Goal: Task Accomplishment & Management: Manage account settings

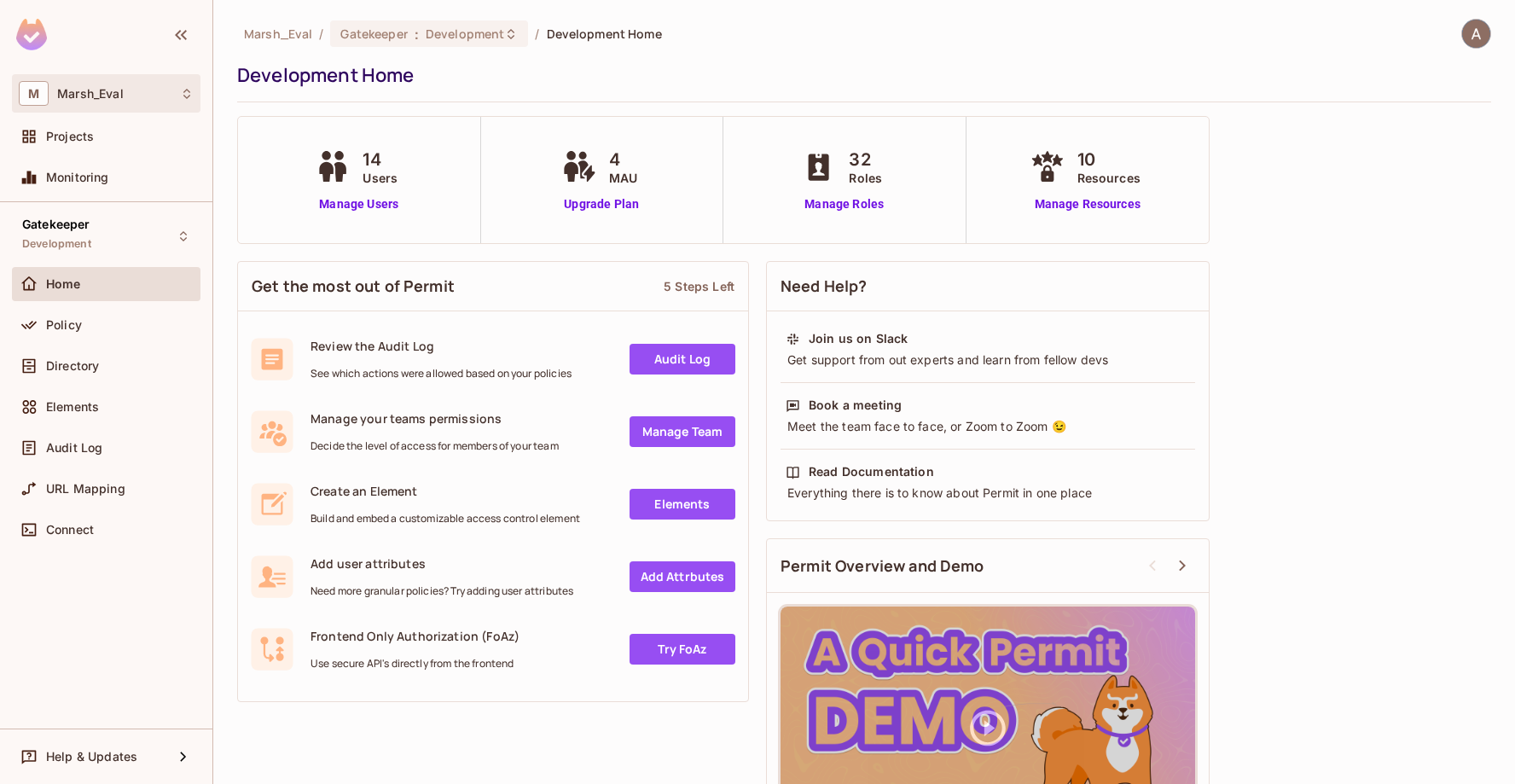
click at [98, 84] on div "M [PERSON_NAME]" at bounding box center [106, 93] width 175 height 24
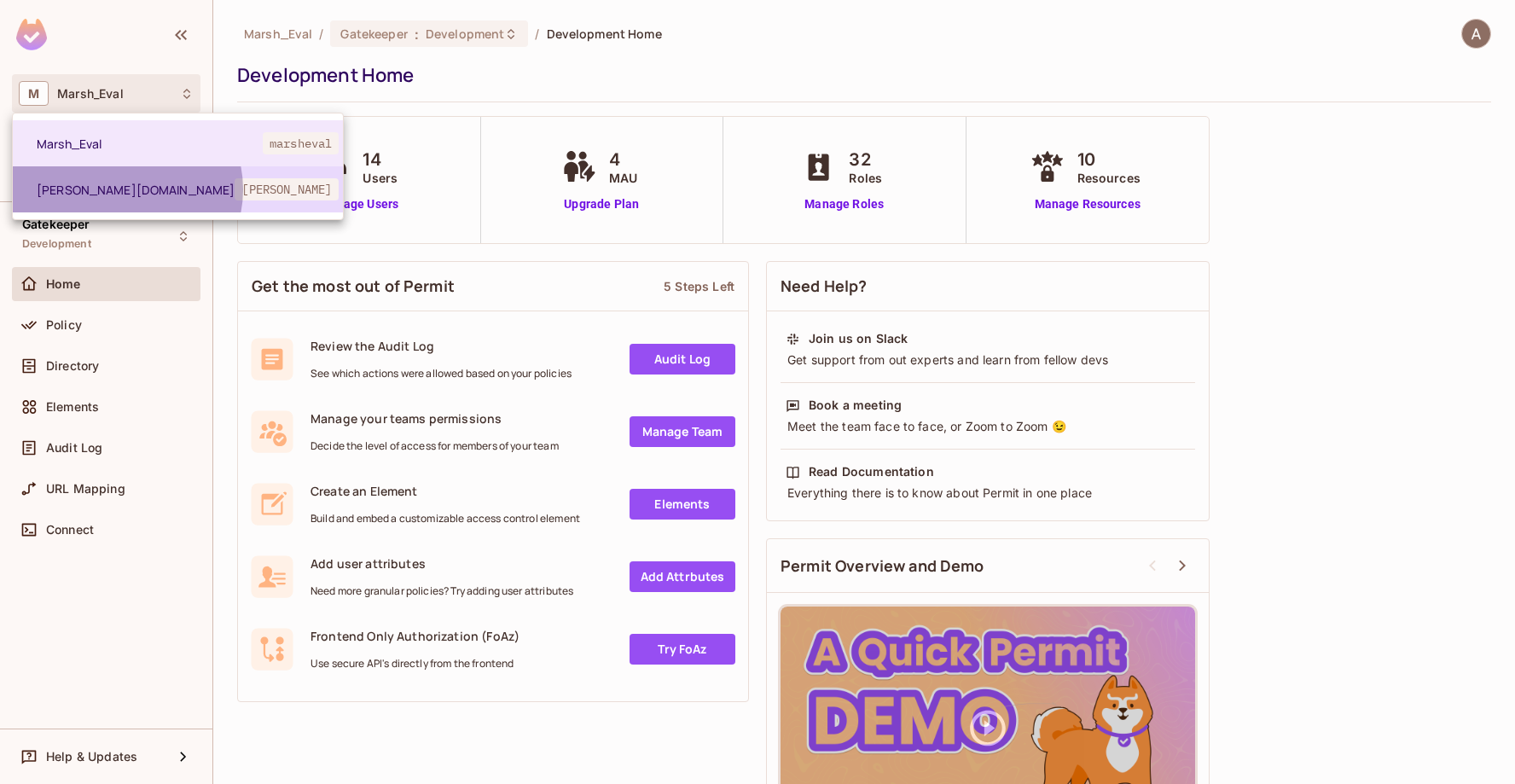
click at [124, 189] on span "[PERSON_NAME][DOMAIN_NAME]" at bounding box center [136, 189] width 198 height 16
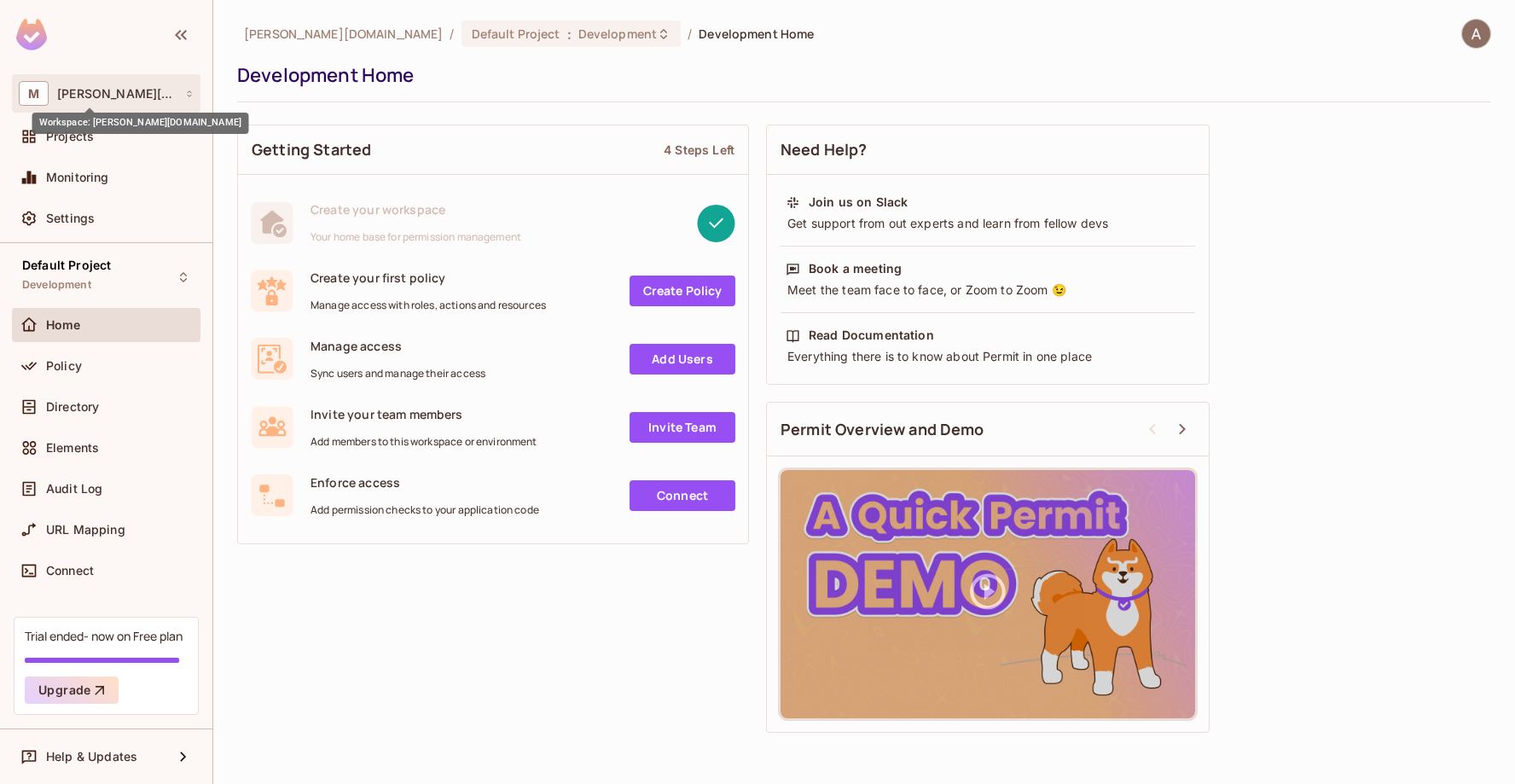
click at [79, 99] on span "[PERSON_NAME][DOMAIN_NAME]" at bounding box center [117, 93] width 120 height 13
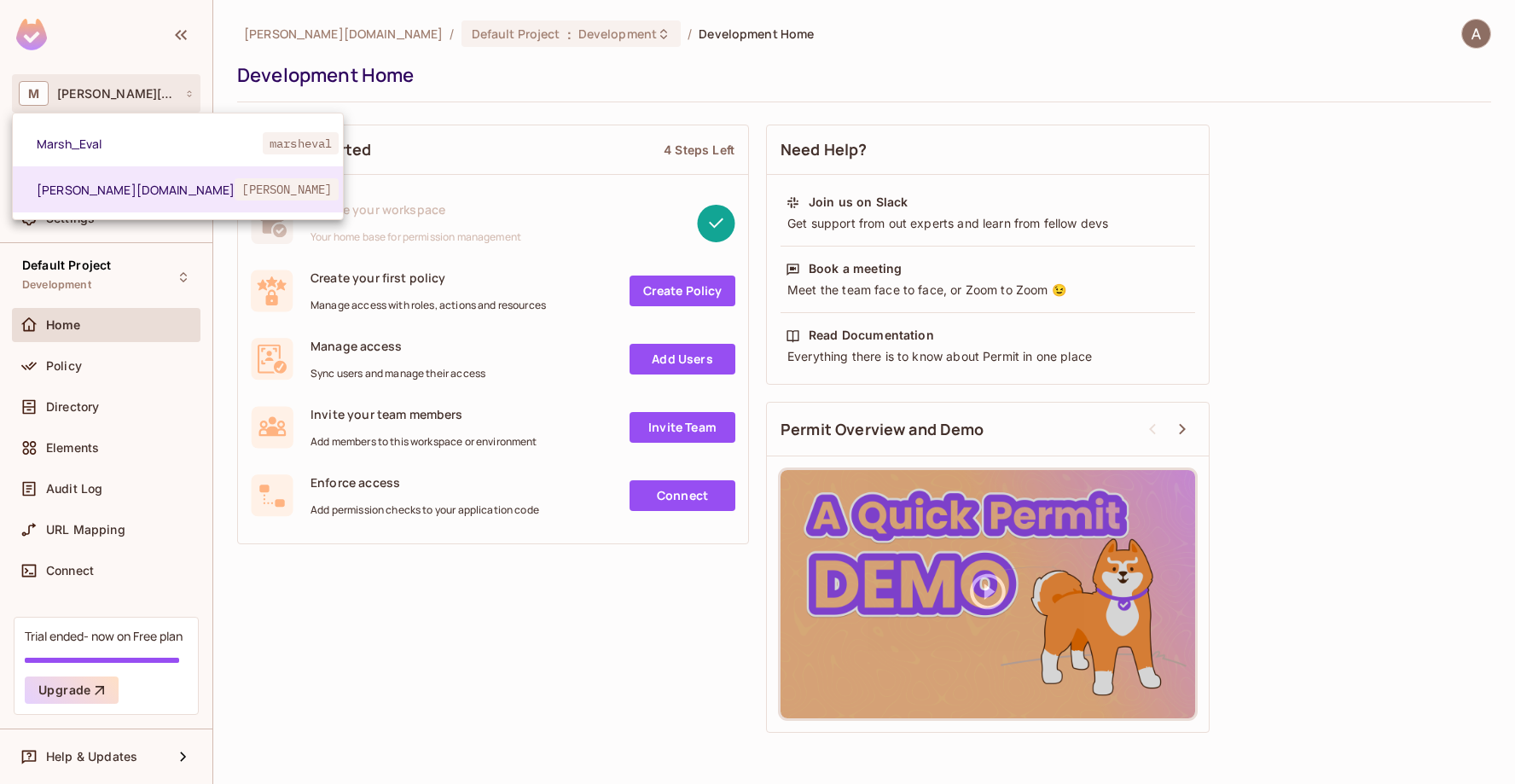
click at [1481, 28] on div at bounding box center [757, 392] width 1515 height 784
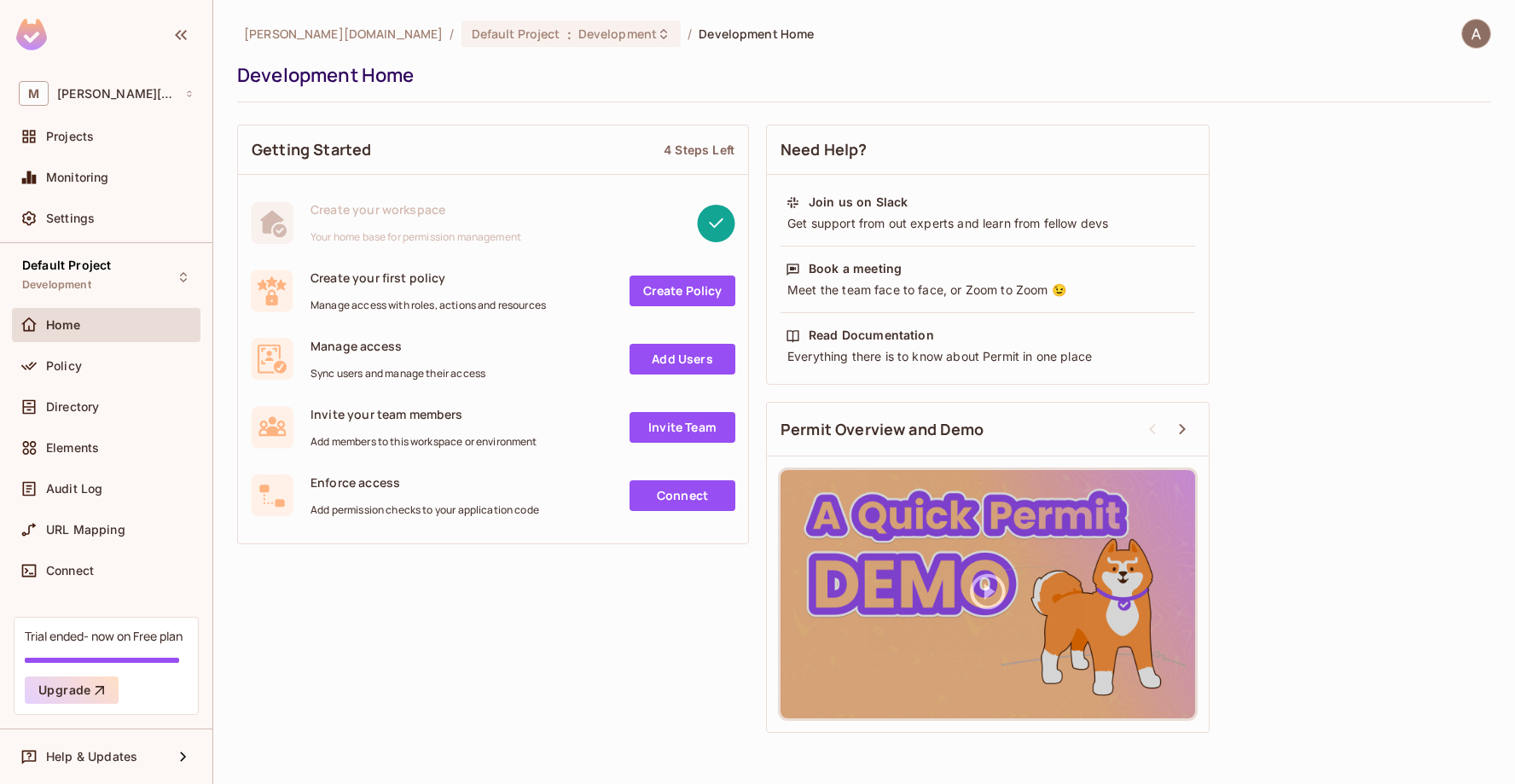
click at [1481, 28] on img at bounding box center [1476, 34] width 28 height 28
click at [904, 53] on div at bounding box center [757, 392] width 1515 height 784
click at [121, 92] on span "[PERSON_NAME][DOMAIN_NAME]" at bounding box center [117, 93] width 120 height 13
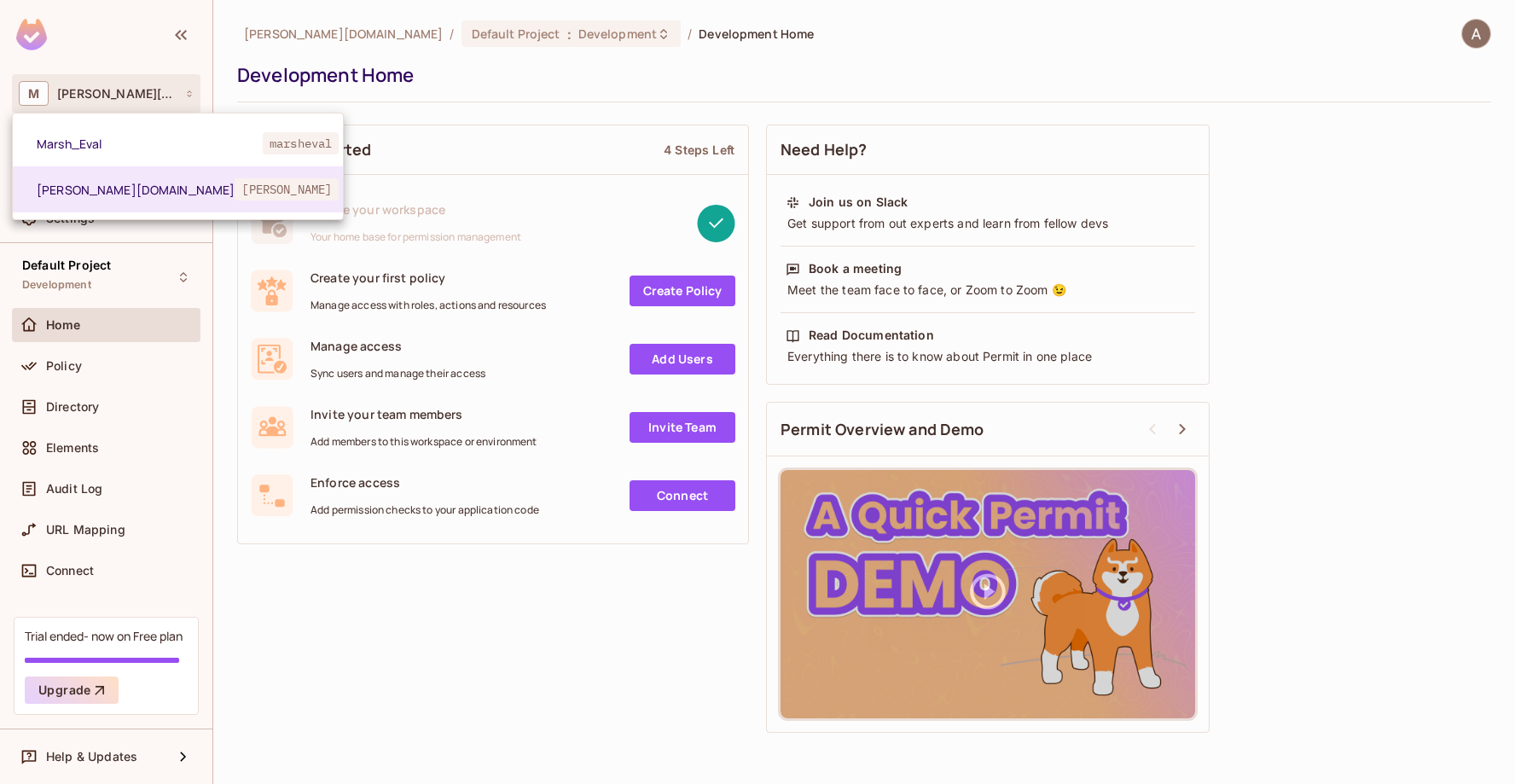
click at [266, 701] on div at bounding box center [757, 392] width 1515 height 784
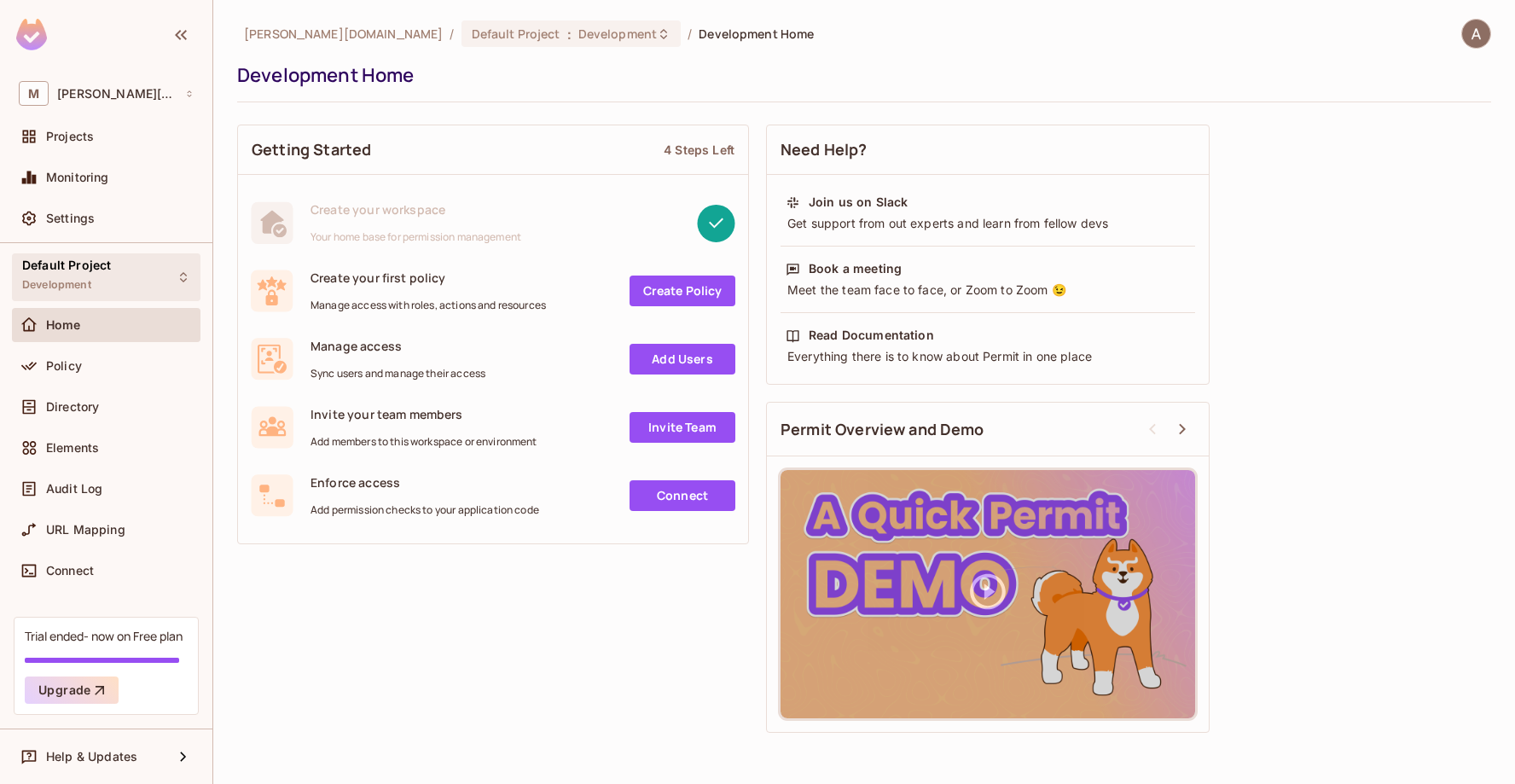
click at [115, 280] on div "Default Project Development" at bounding box center [106, 277] width 188 height 47
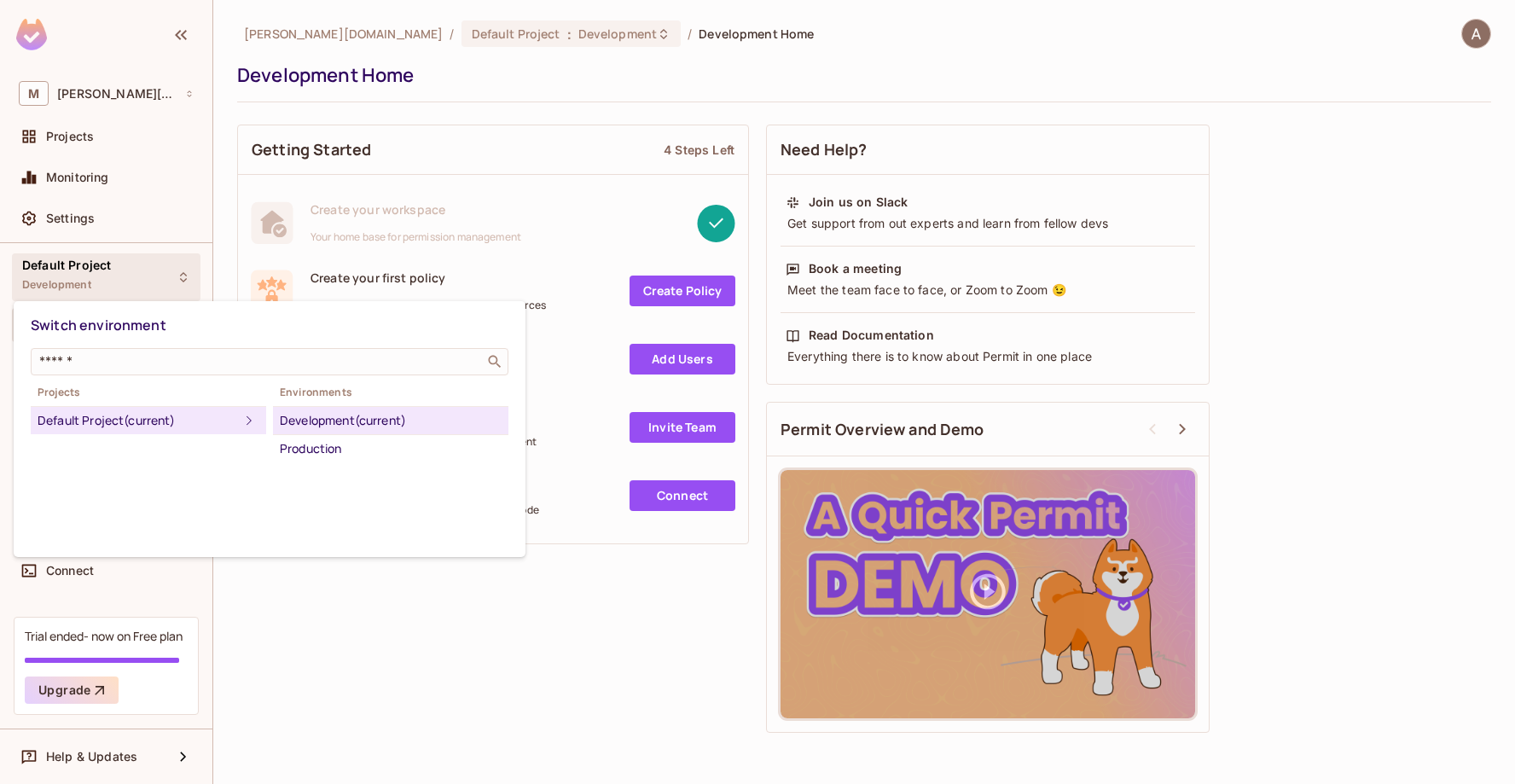
click at [392, 691] on div at bounding box center [757, 392] width 1515 height 784
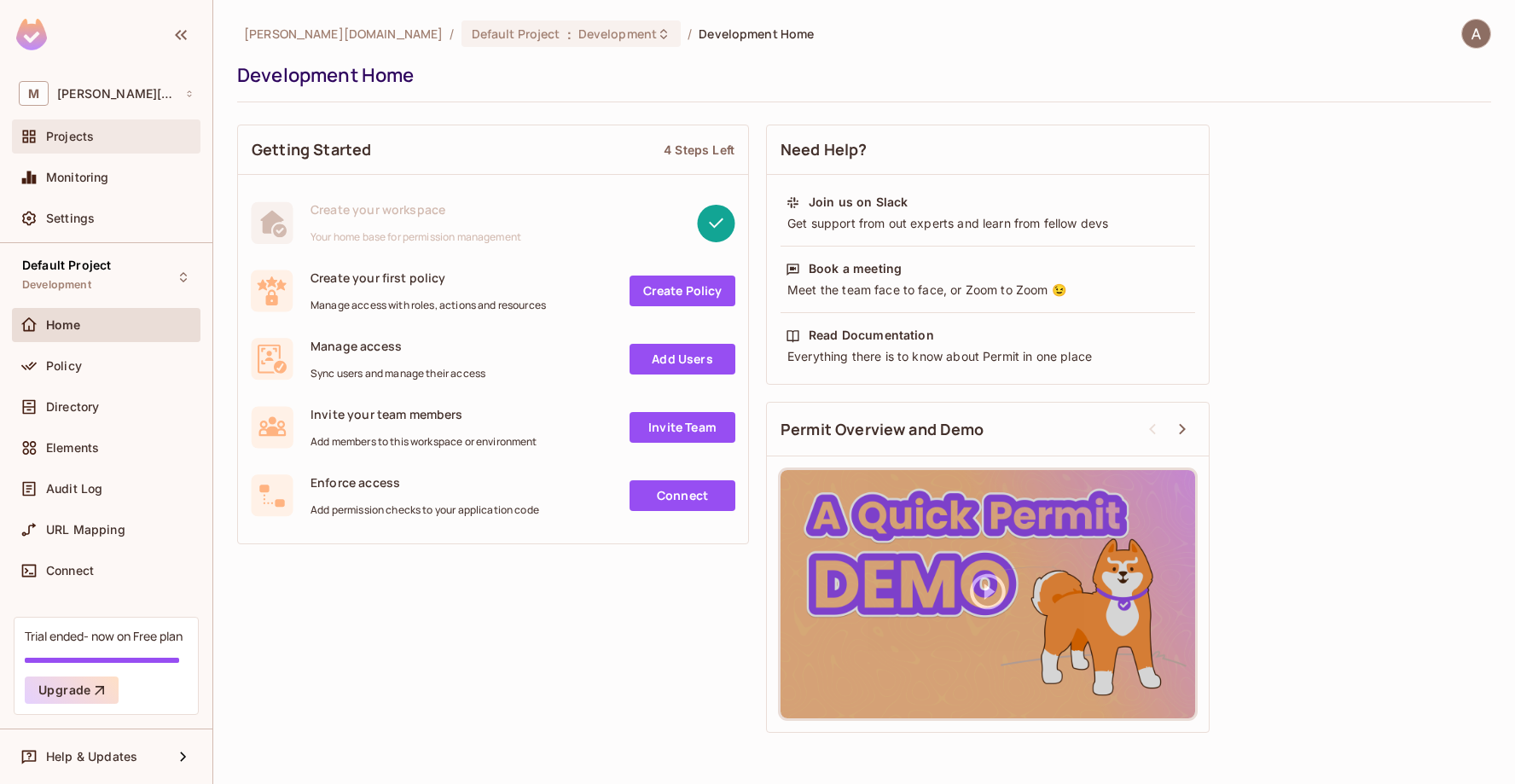
click at [104, 133] on div "Projects" at bounding box center [120, 136] width 148 height 13
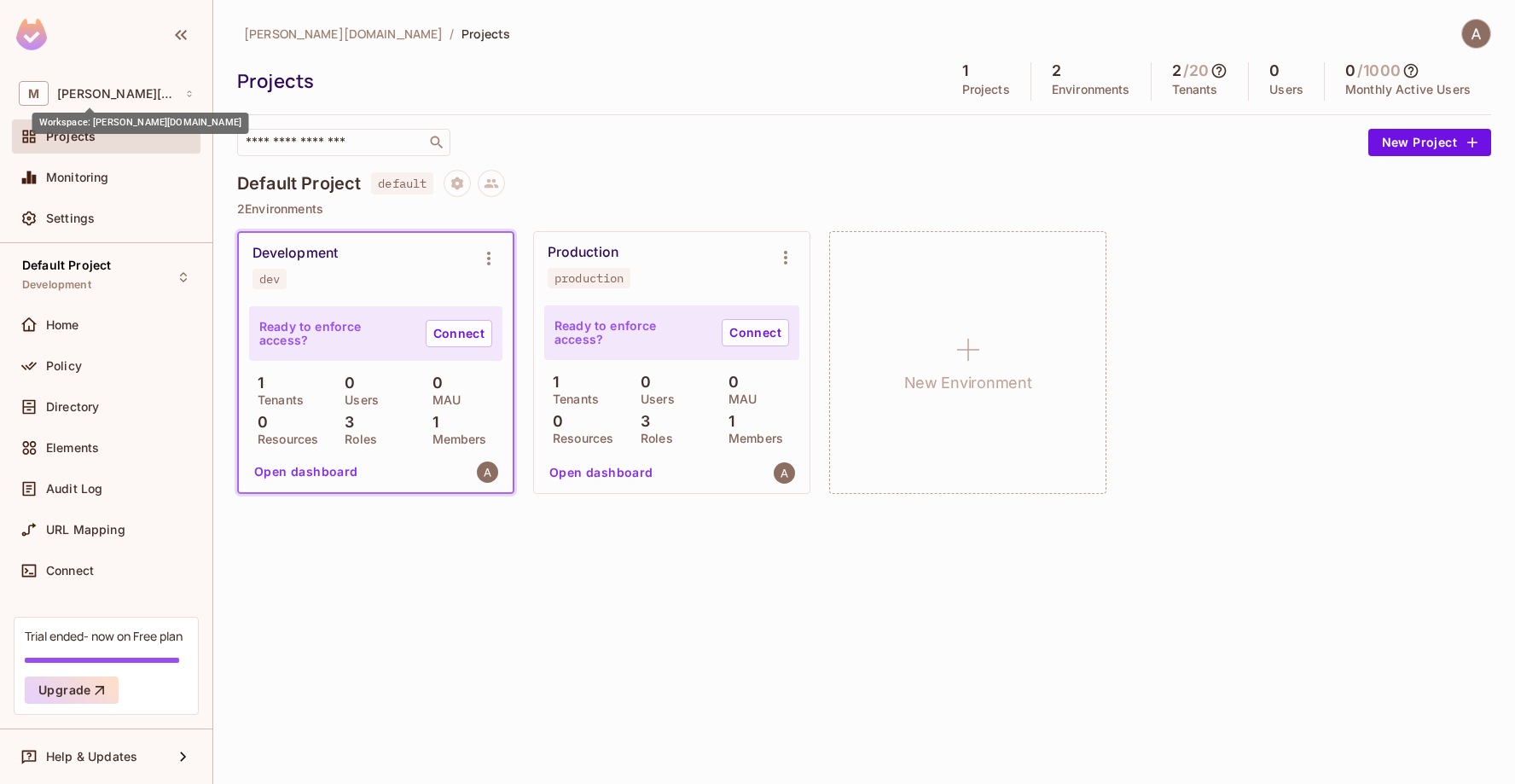
click at [111, 104] on div "Workspace: [PERSON_NAME][DOMAIN_NAME]" at bounding box center [140, 117] width 217 height 33
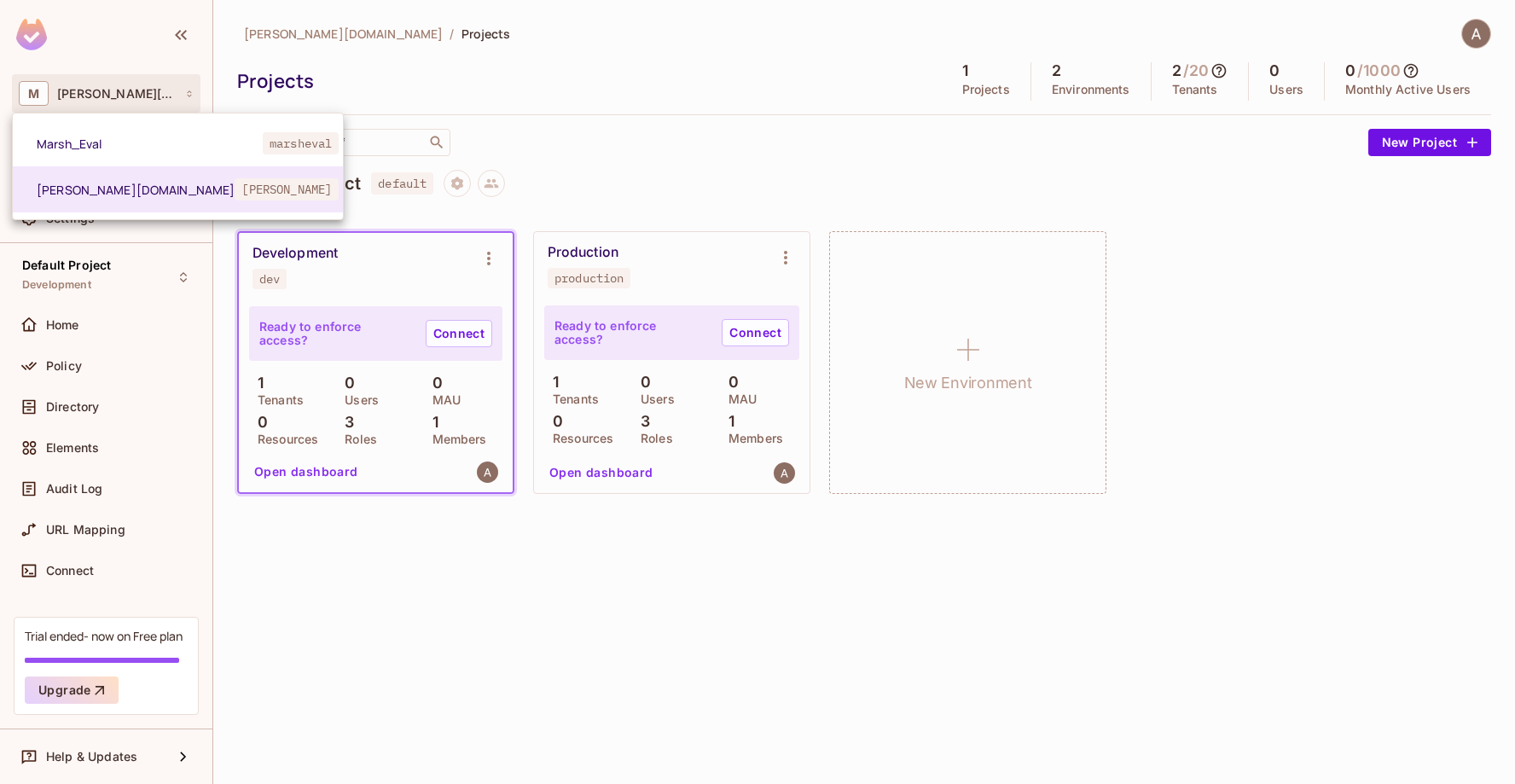
click at [1175, 264] on div at bounding box center [757, 392] width 1515 height 784
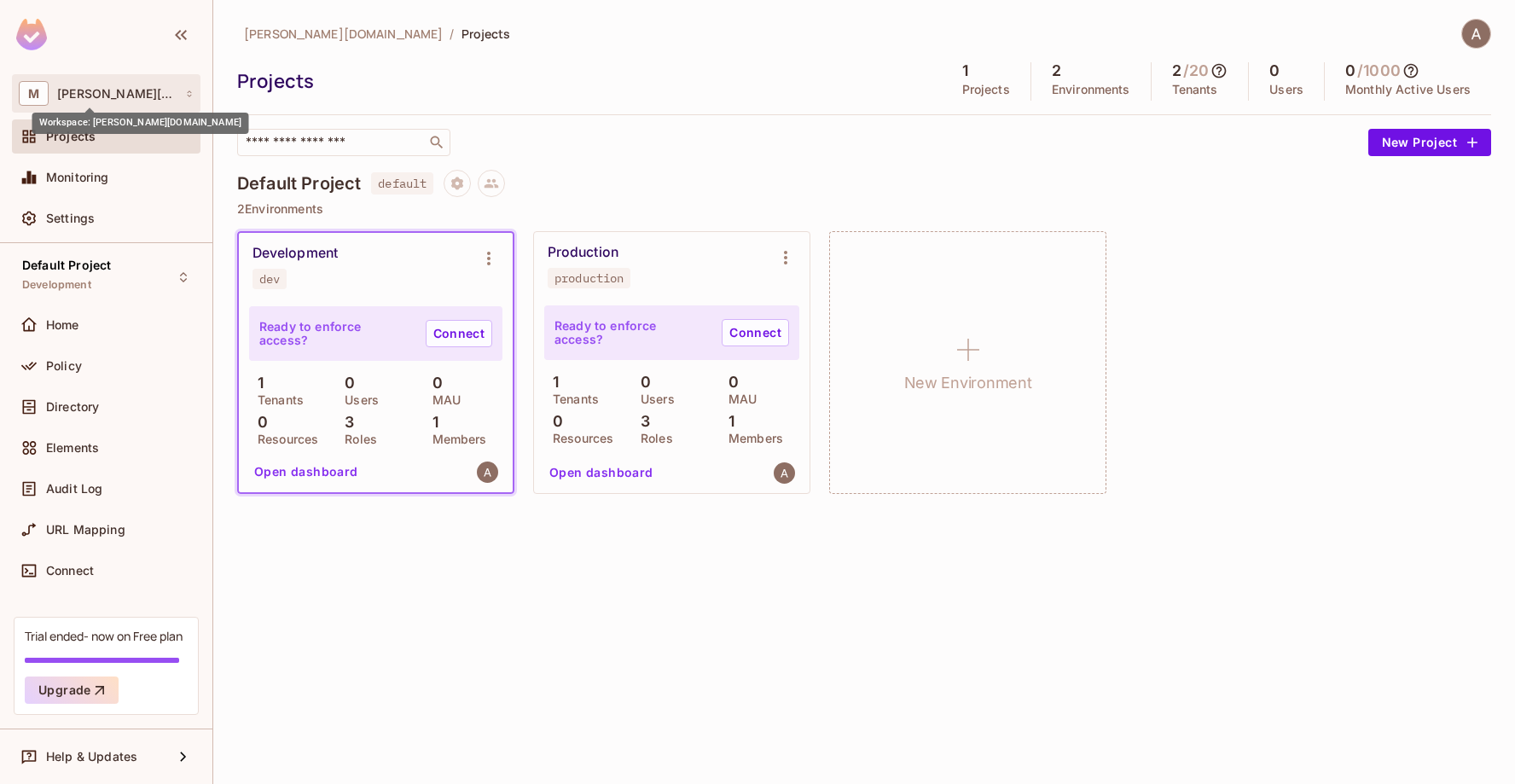
click at [105, 94] on span "[PERSON_NAME][DOMAIN_NAME]" at bounding box center [117, 93] width 120 height 13
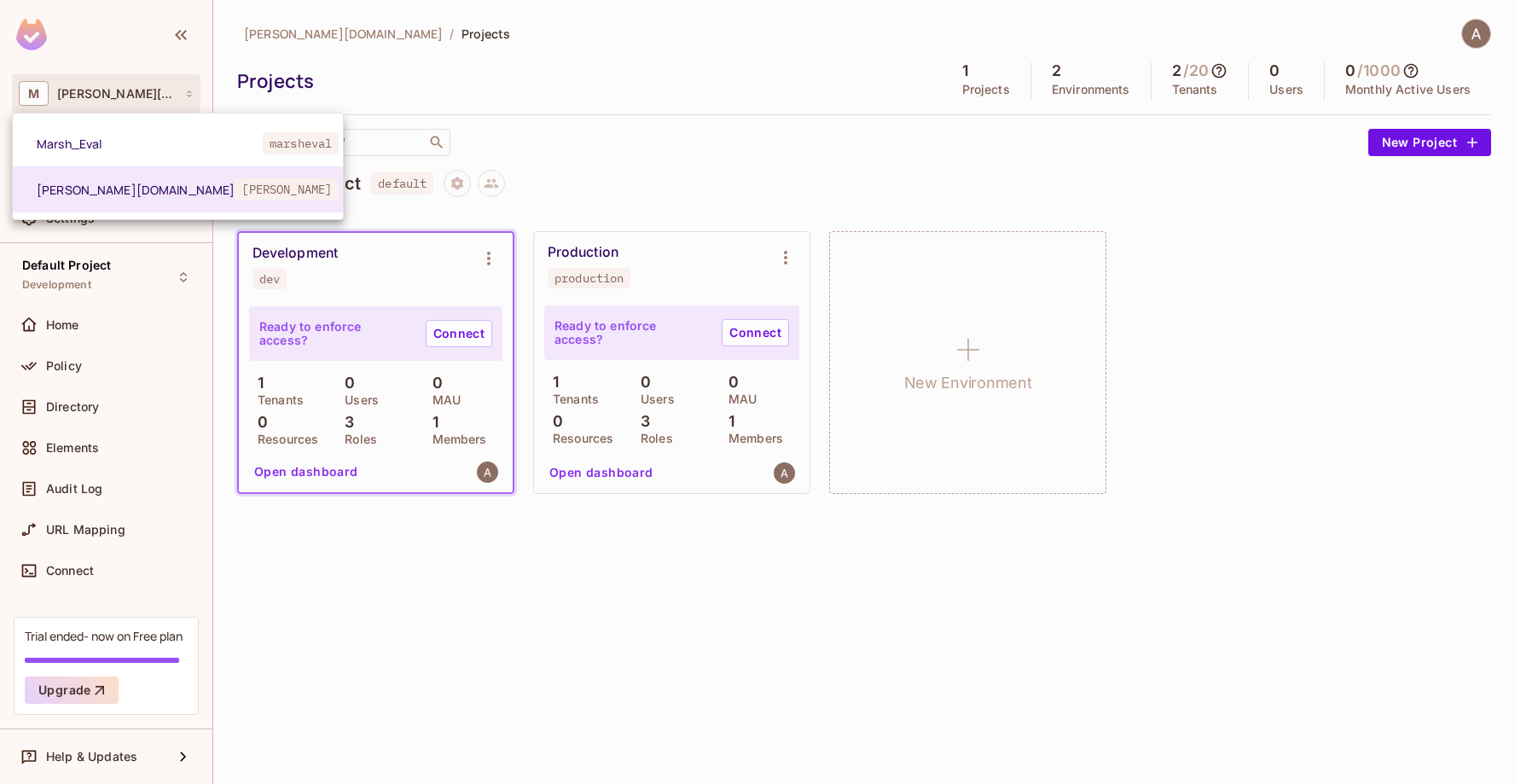
click at [521, 90] on div at bounding box center [757, 392] width 1515 height 784
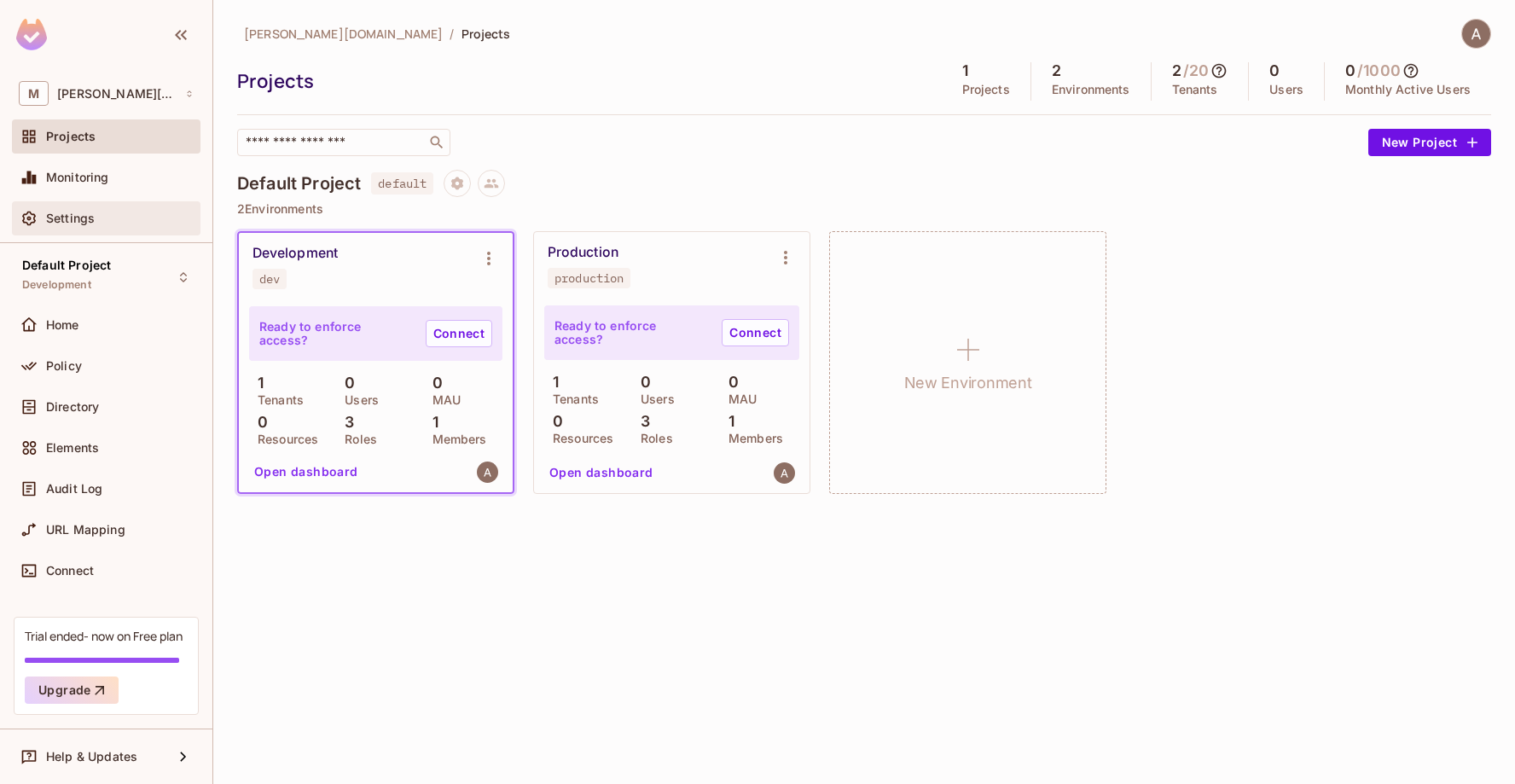
click at [80, 212] on span "Settings" at bounding box center [71, 218] width 49 height 13
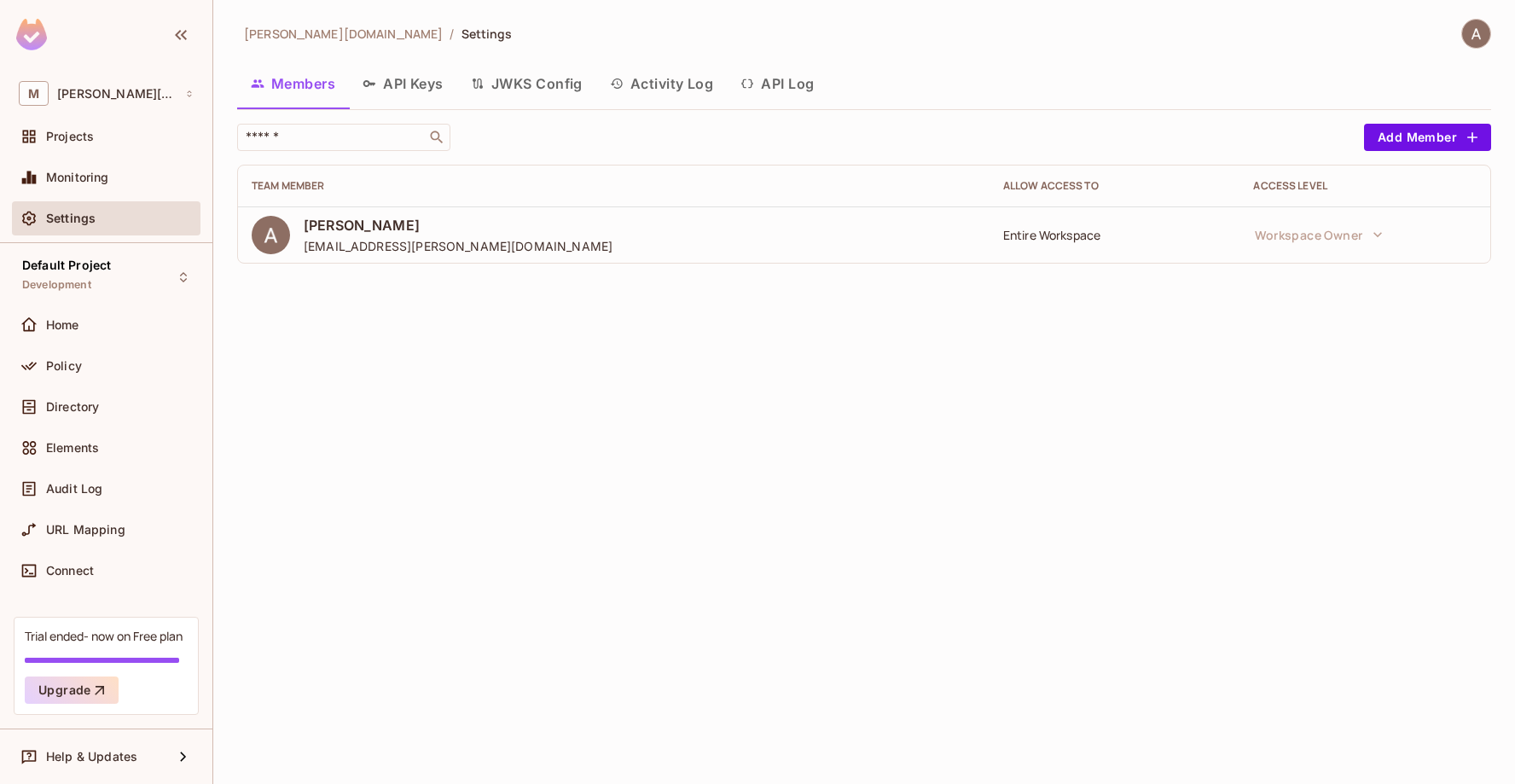
click at [407, 76] on button "API Keys" at bounding box center [403, 83] width 108 height 42
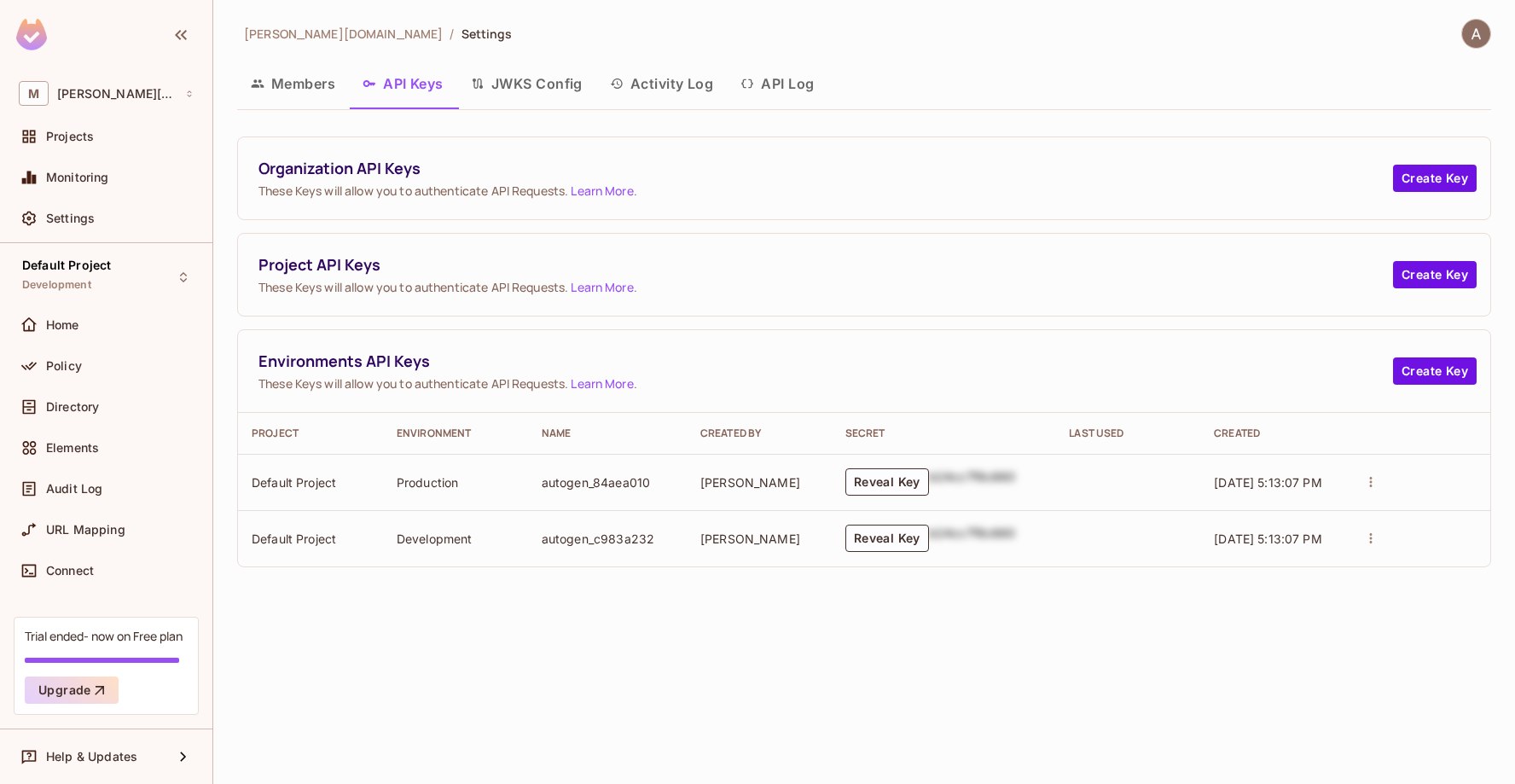
click at [524, 88] on button "JWKS Config" at bounding box center [527, 83] width 139 height 42
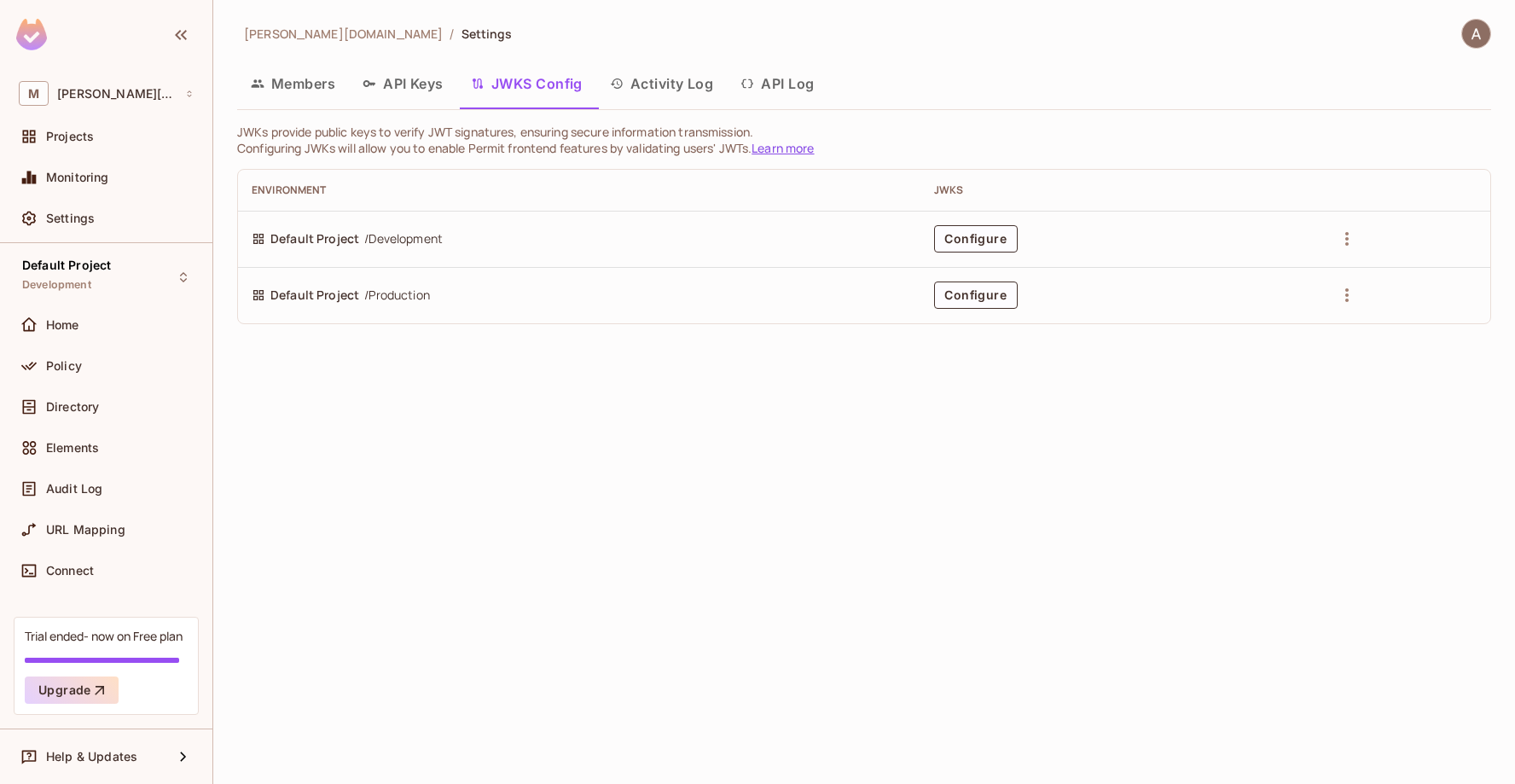
click at [690, 85] on button "Activity Log" at bounding box center [662, 83] width 132 height 42
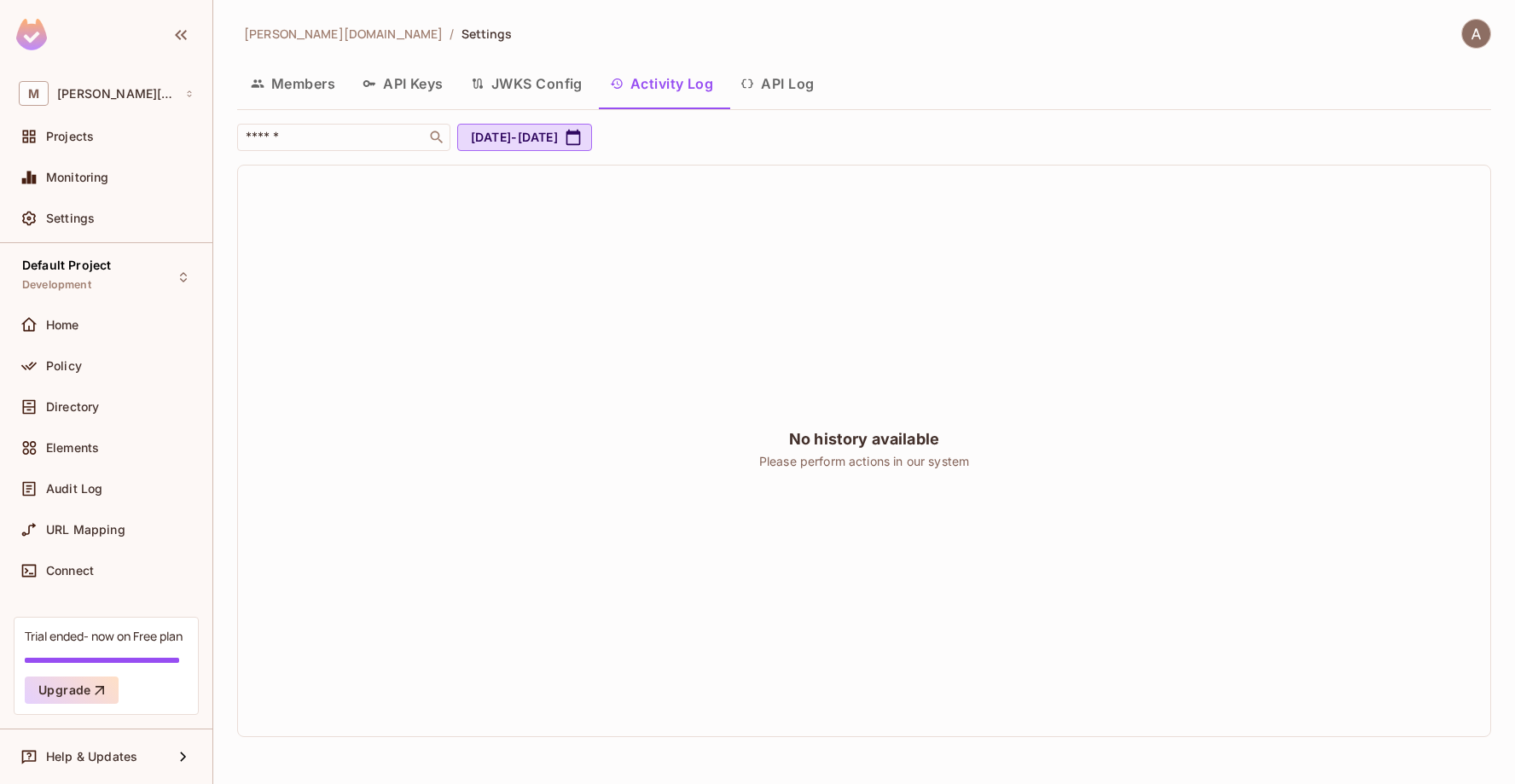
click at [808, 86] on button "API Log" at bounding box center [777, 83] width 101 height 42
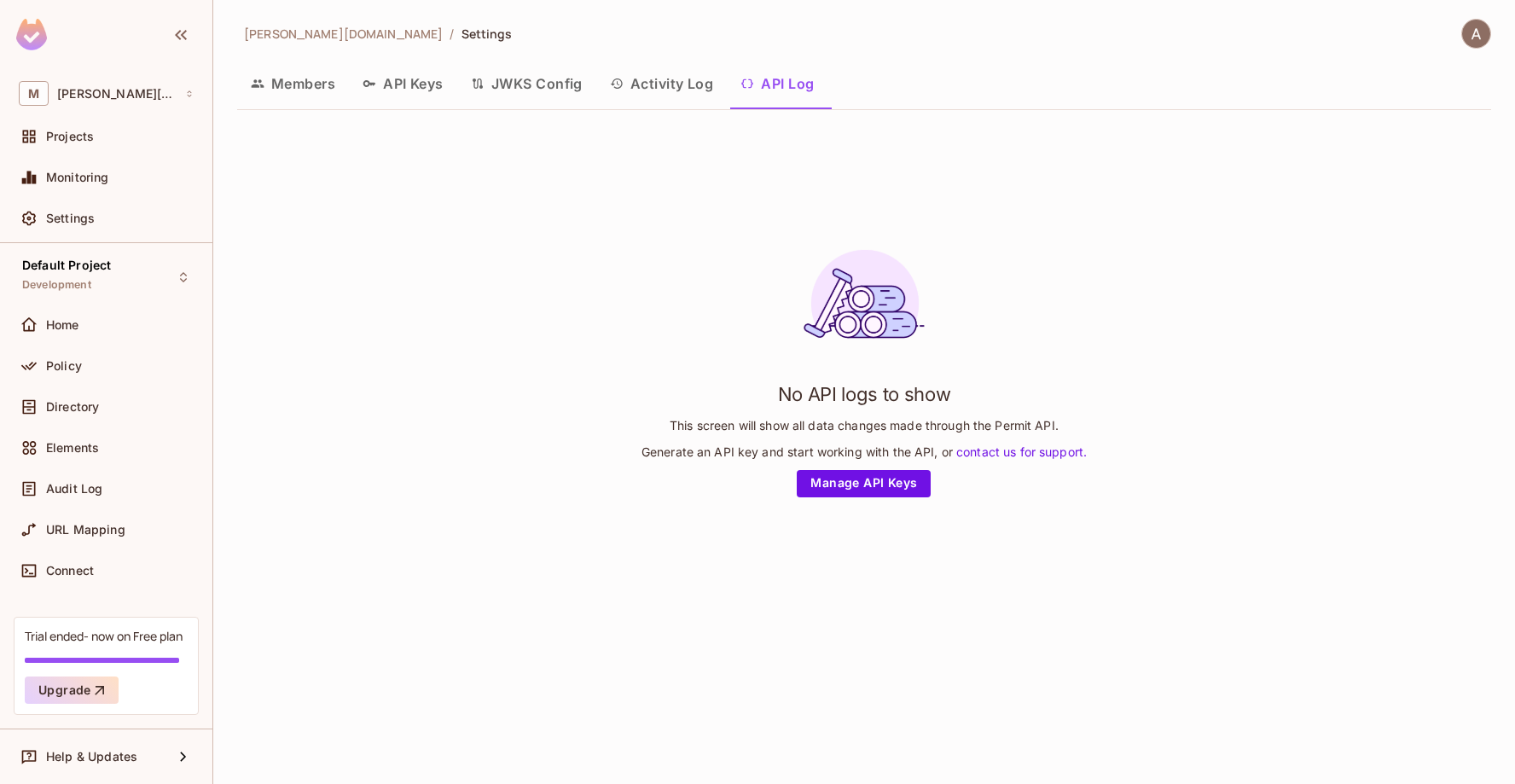
click at [293, 72] on button "Members" at bounding box center [293, 83] width 112 height 42
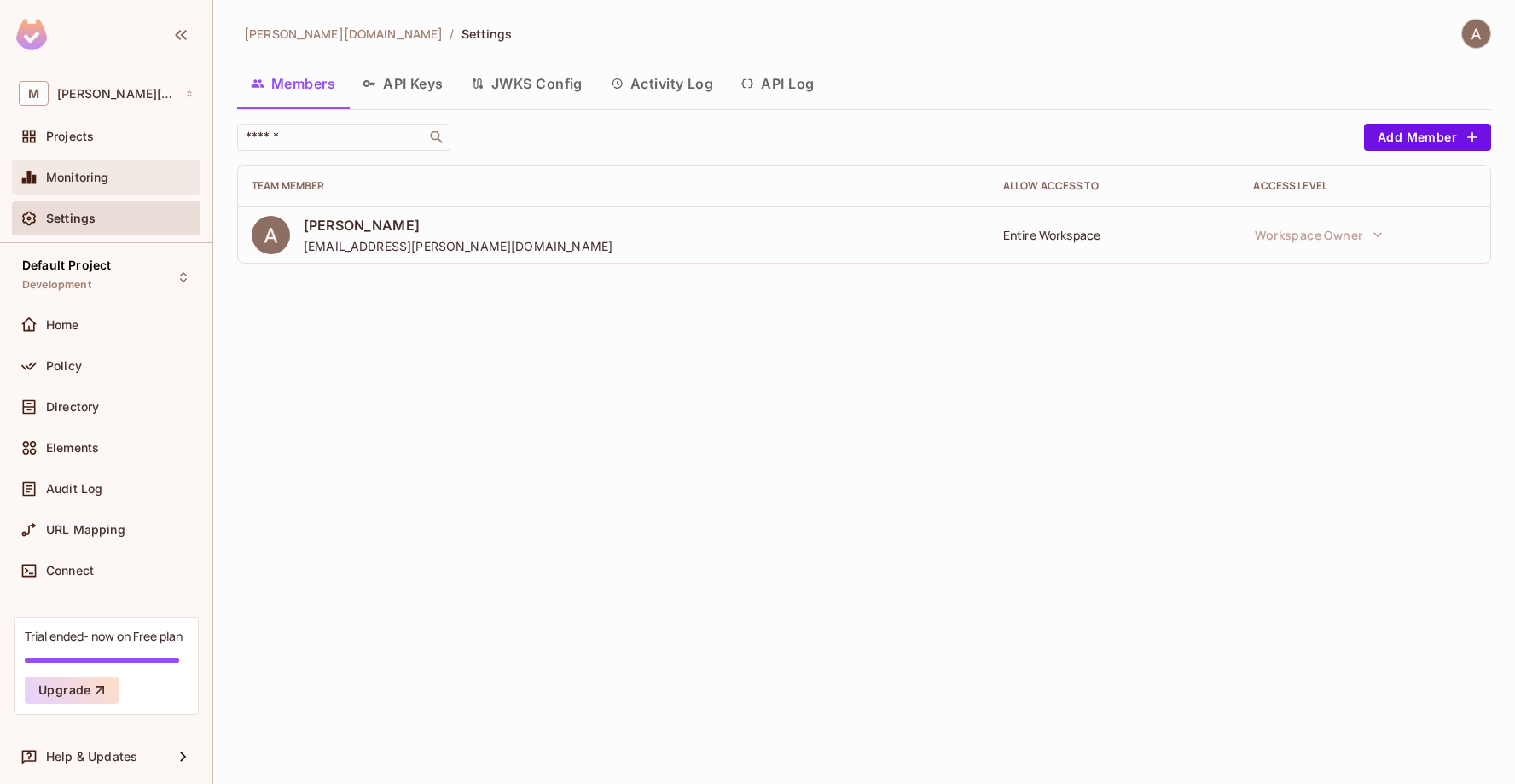
click at [94, 184] on span "Monitoring" at bounding box center [77, 177] width 63 height 13
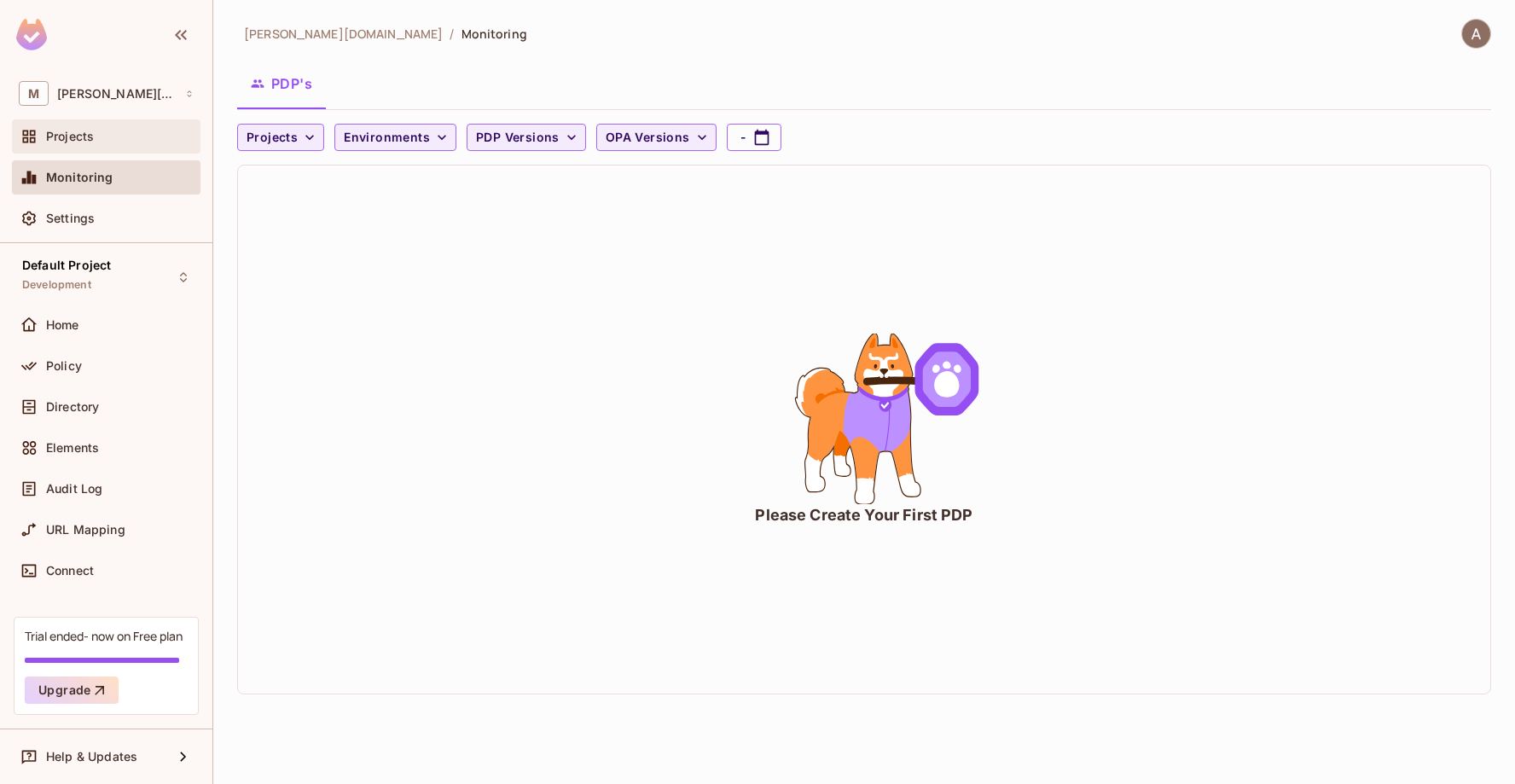
click at [106, 146] on div "Projects" at bounding box center [106, 136] width 175 height 21
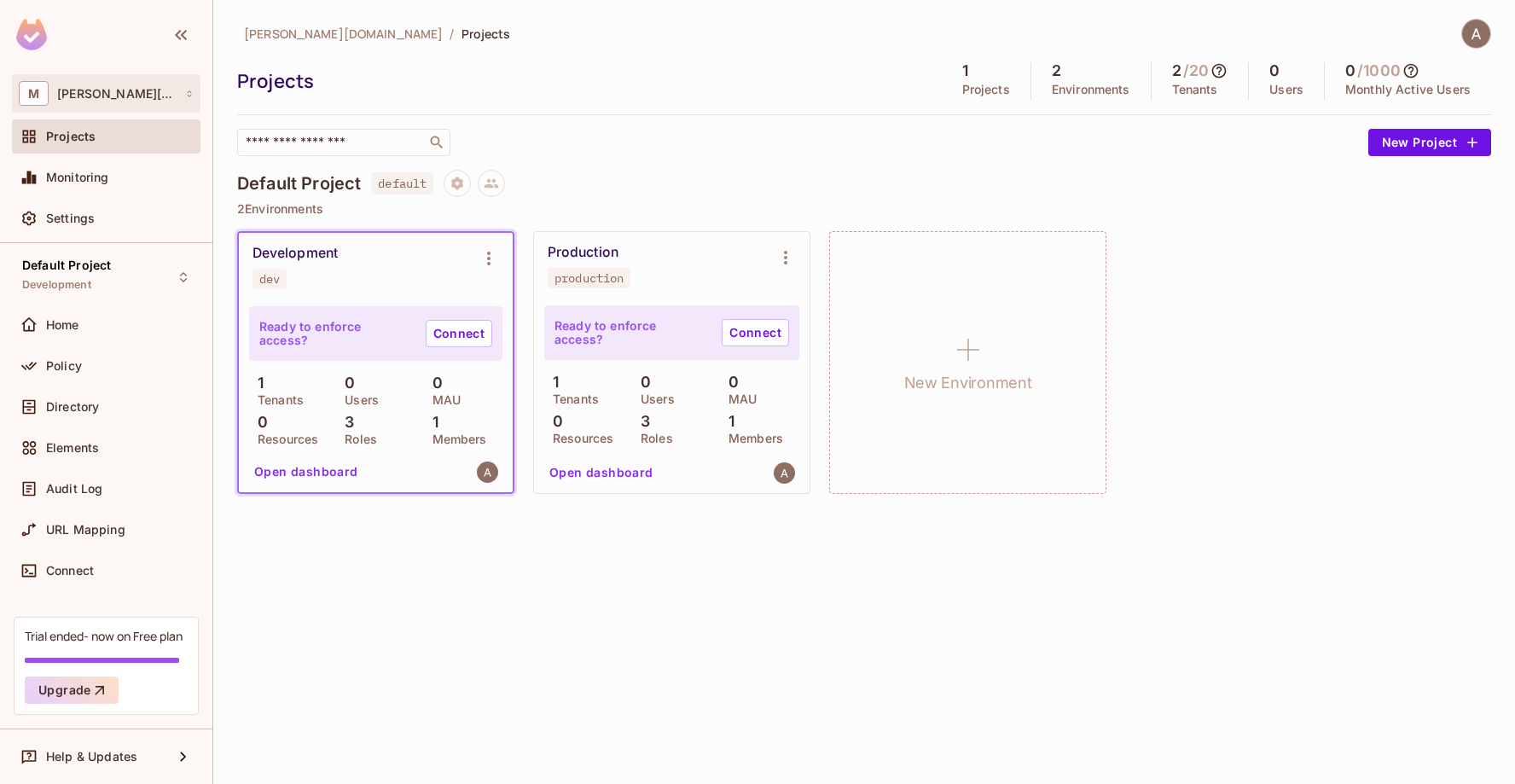
click at [124, 100] on div "M [PERSON_NAME][DOMAIN_NAME]" at bounding box center [106, 93] width 175 height 24
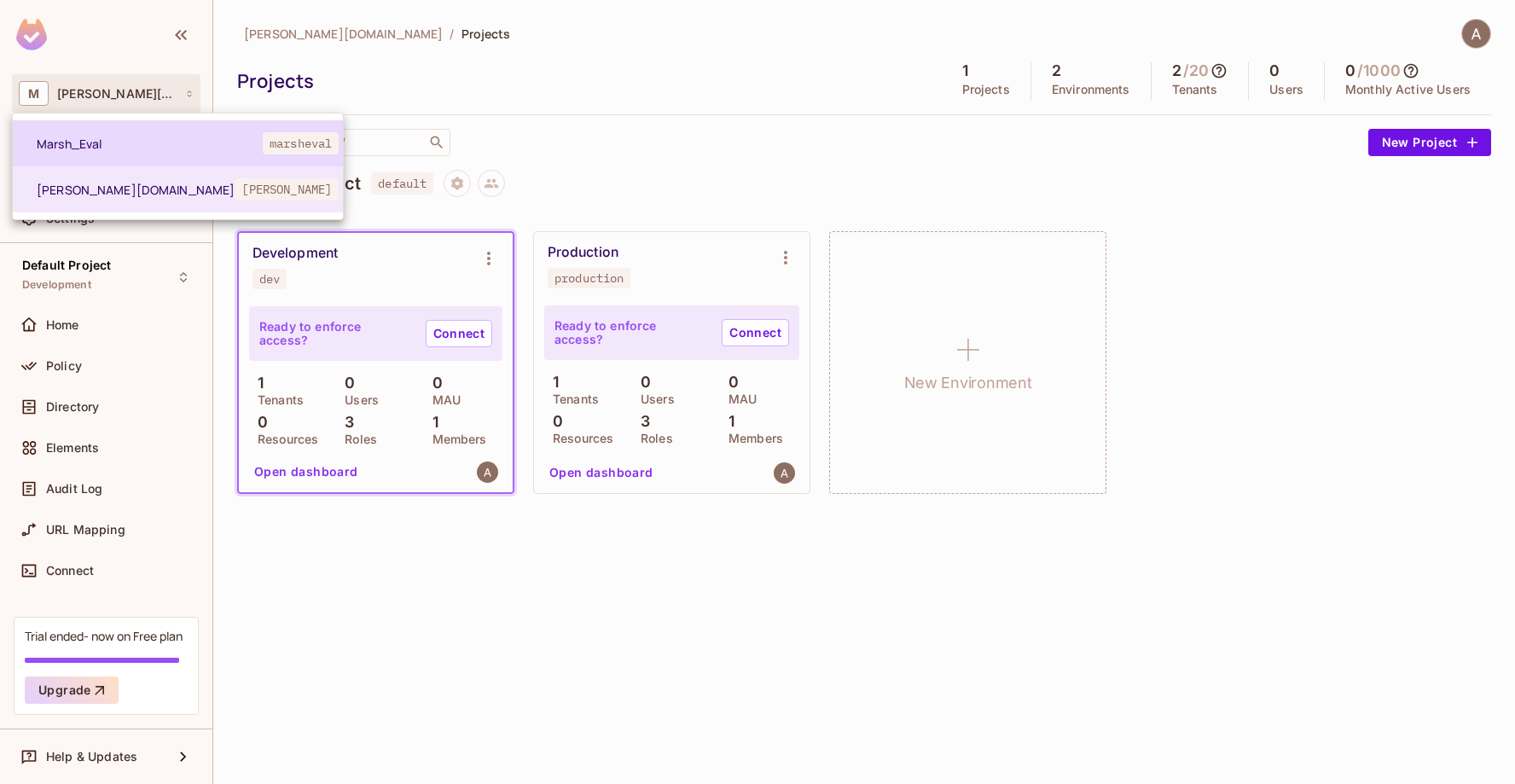
click at [105, 137] on span "Marsh_Eval" at bounding box center [150, 143] width 226 height 16
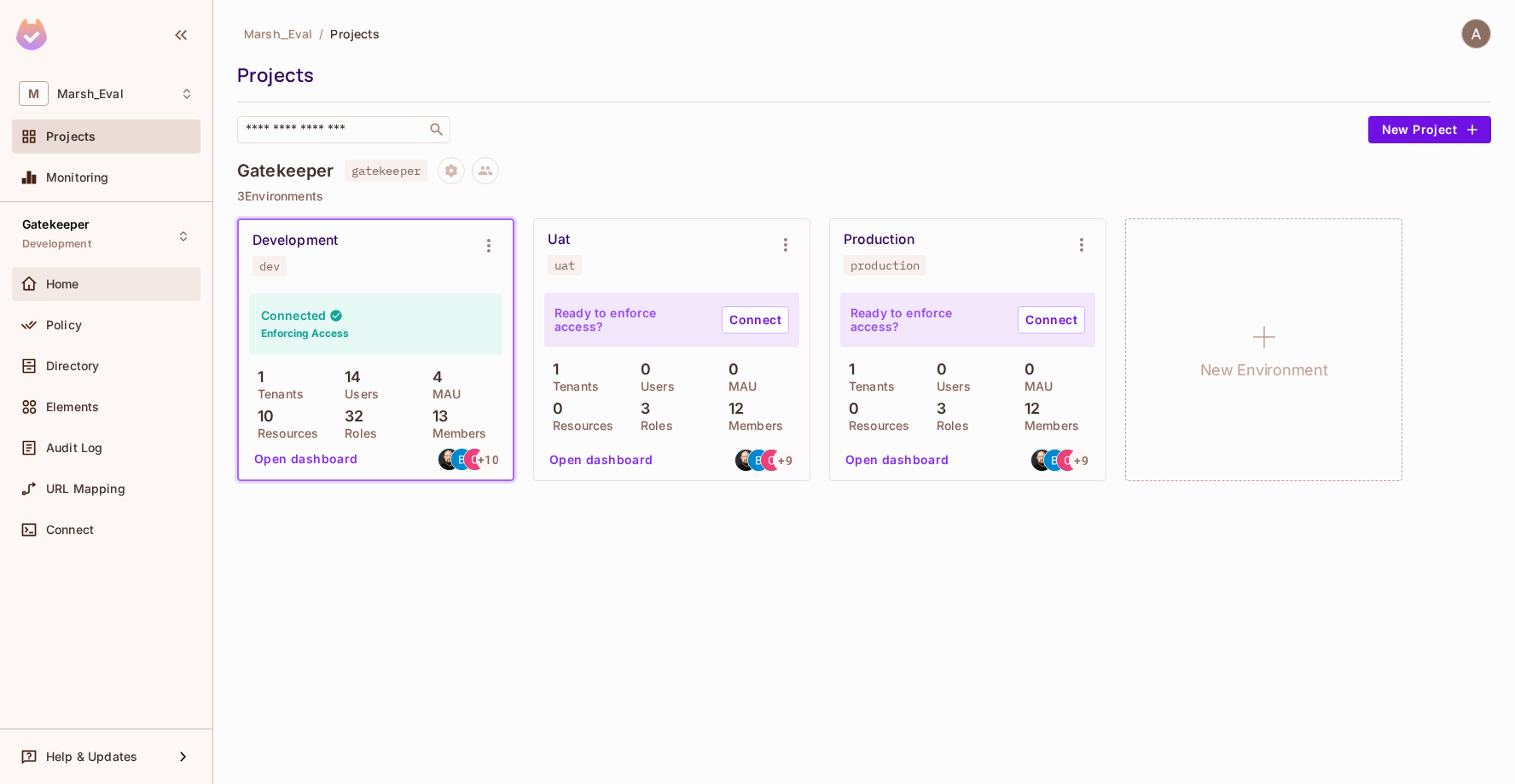
click at [76, 275] on div "Home" at bounding box center [106, 284] width 175 height 21
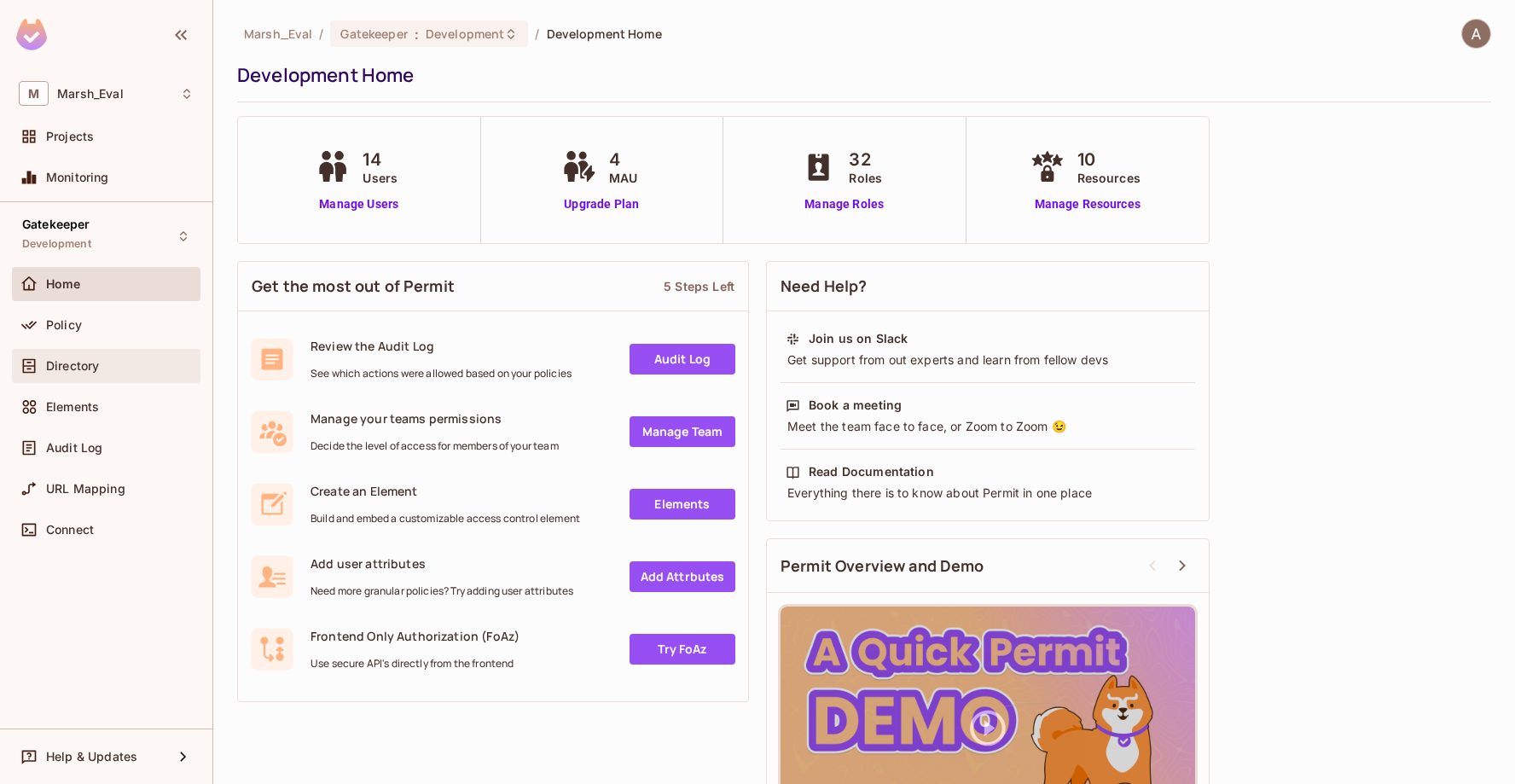
click at [88, 359] on span "Directory" at bounding box center [73, 365] width 53 height 13
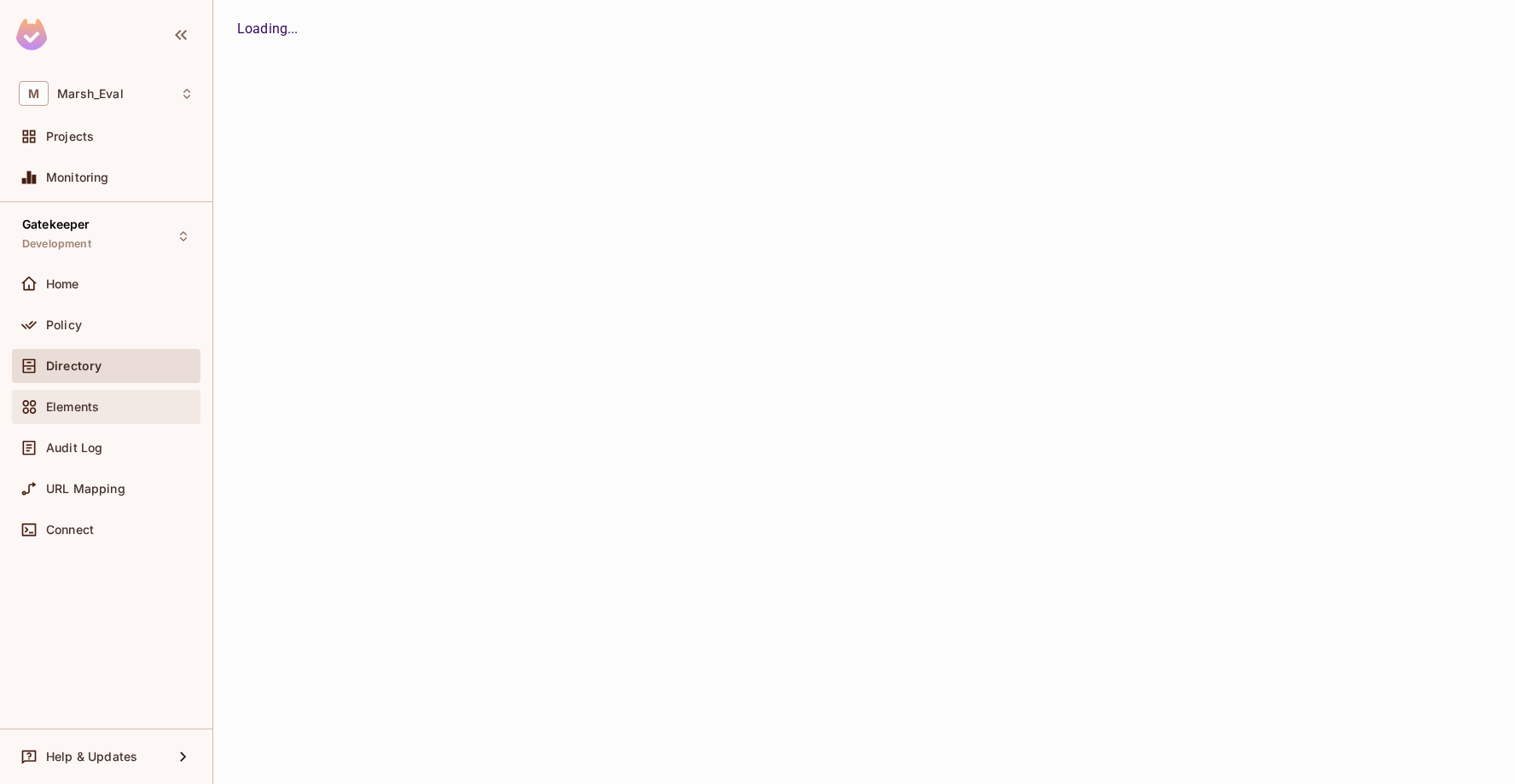
click at [79, 417] on div "Elements" at bounding box center [106, 407] width 188 height 34
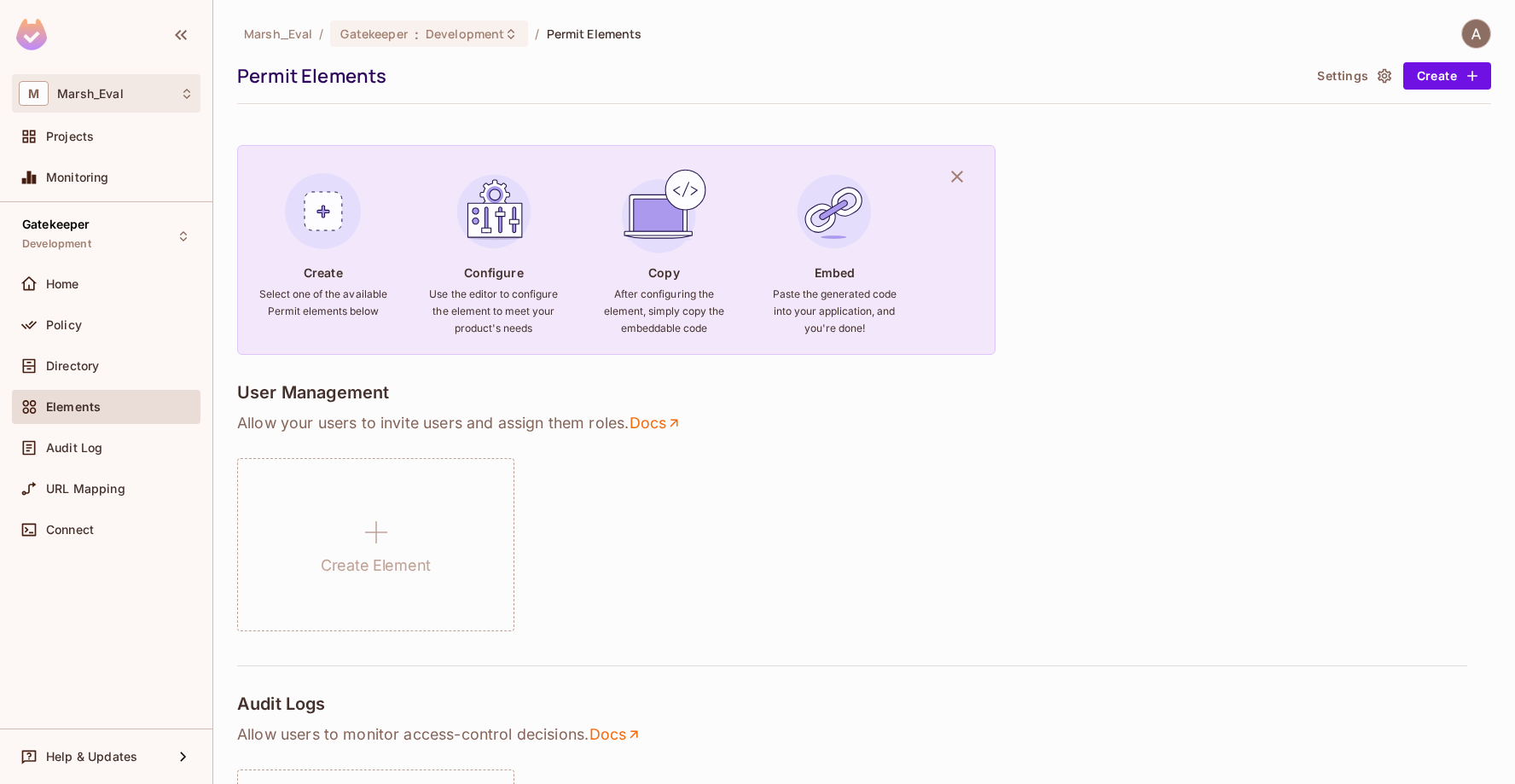
click at [109, 105] on div "M [PERSON_NAME]" at bounding box center [106, 93] width 175 height 24
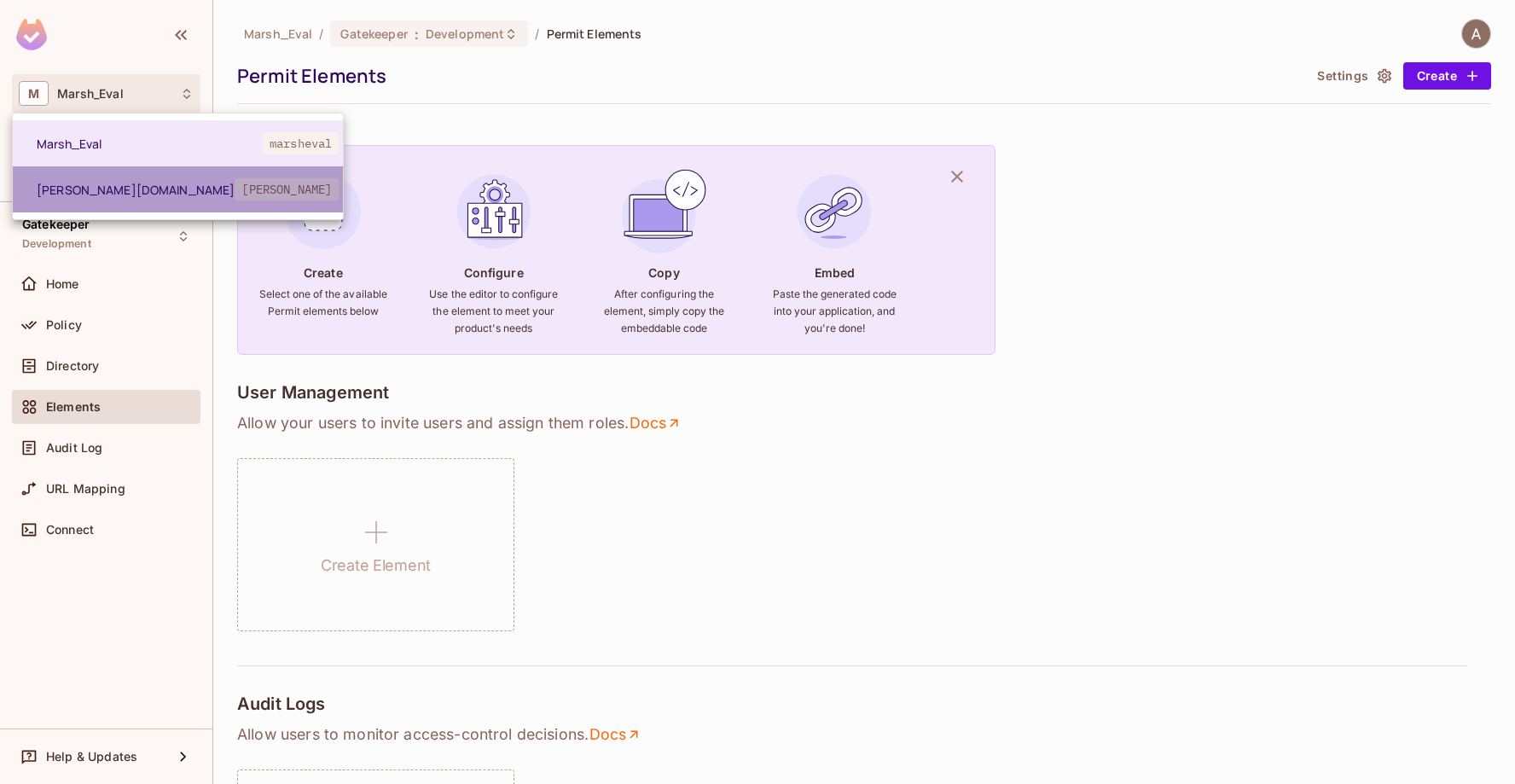
click at [234, 191] on span "[PERSON_NAME]" at bounding box center [286, 189] width 105 height 23
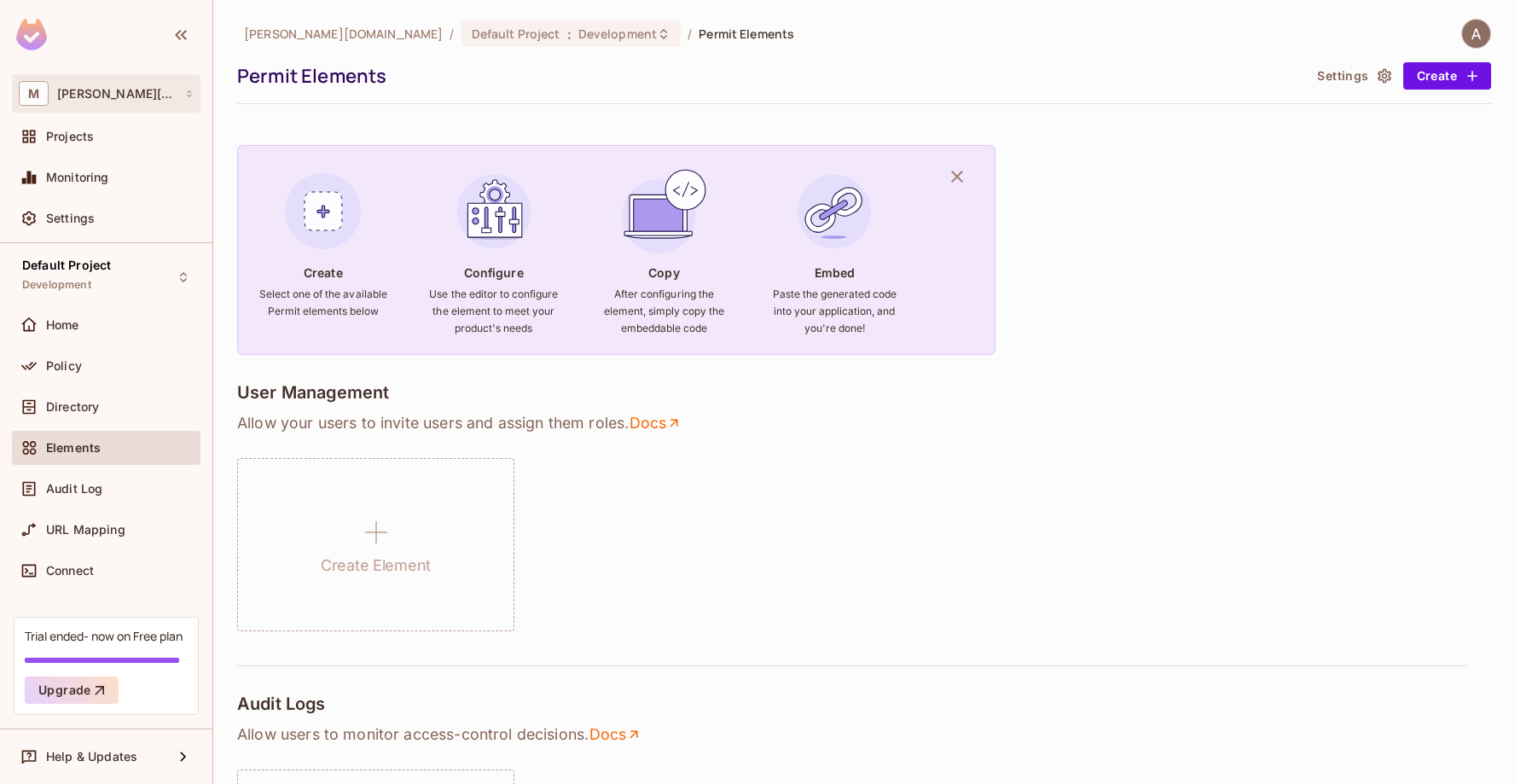
click at [137, 95] on div "M [PERSON_NAME][DOMAIN_NAME]" at bounding box center [106, 93] width 175 height 24
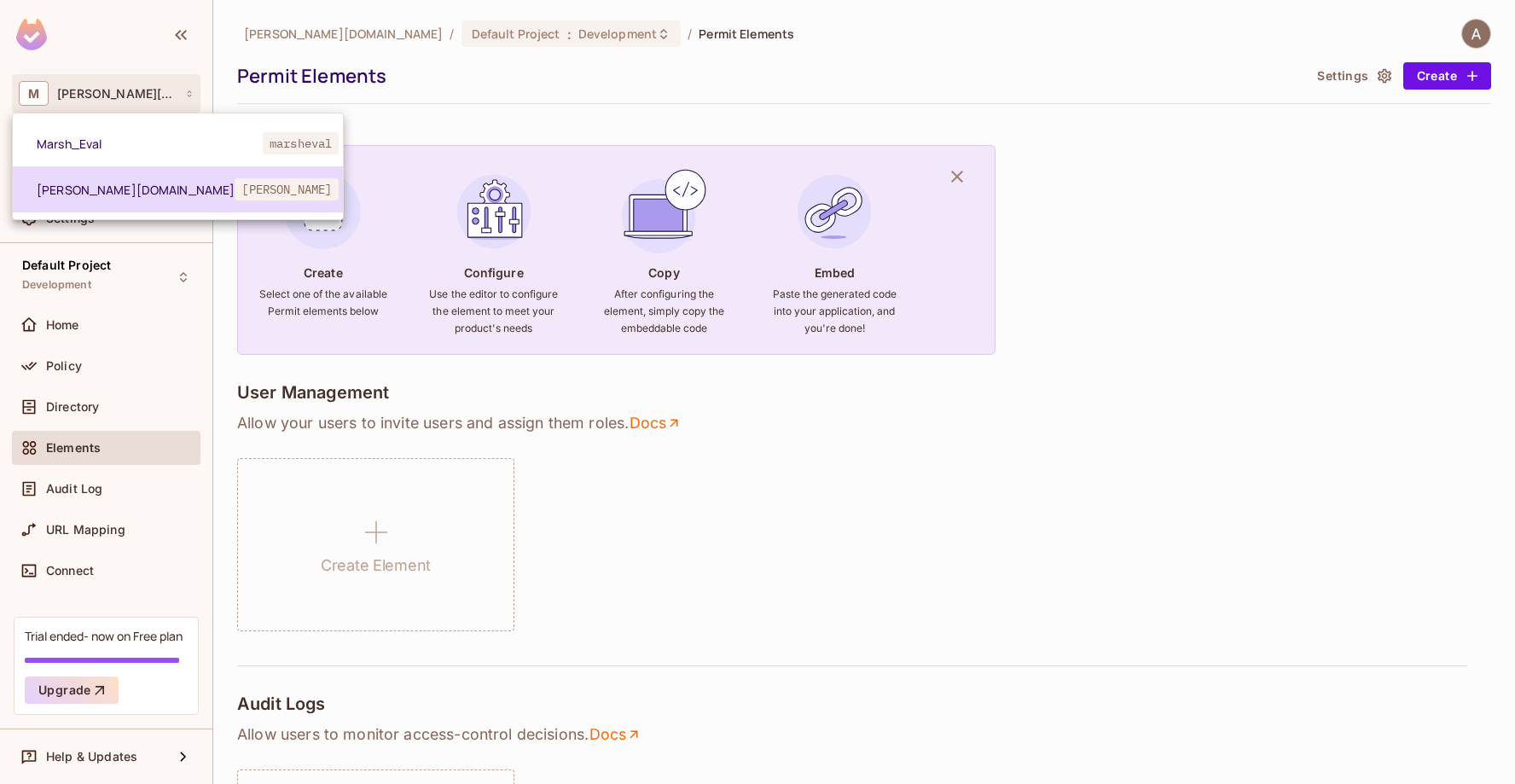
click at [234, 188] on span "[PERSON_NAME]" at bounding box center [286, 189] width 105 height 23
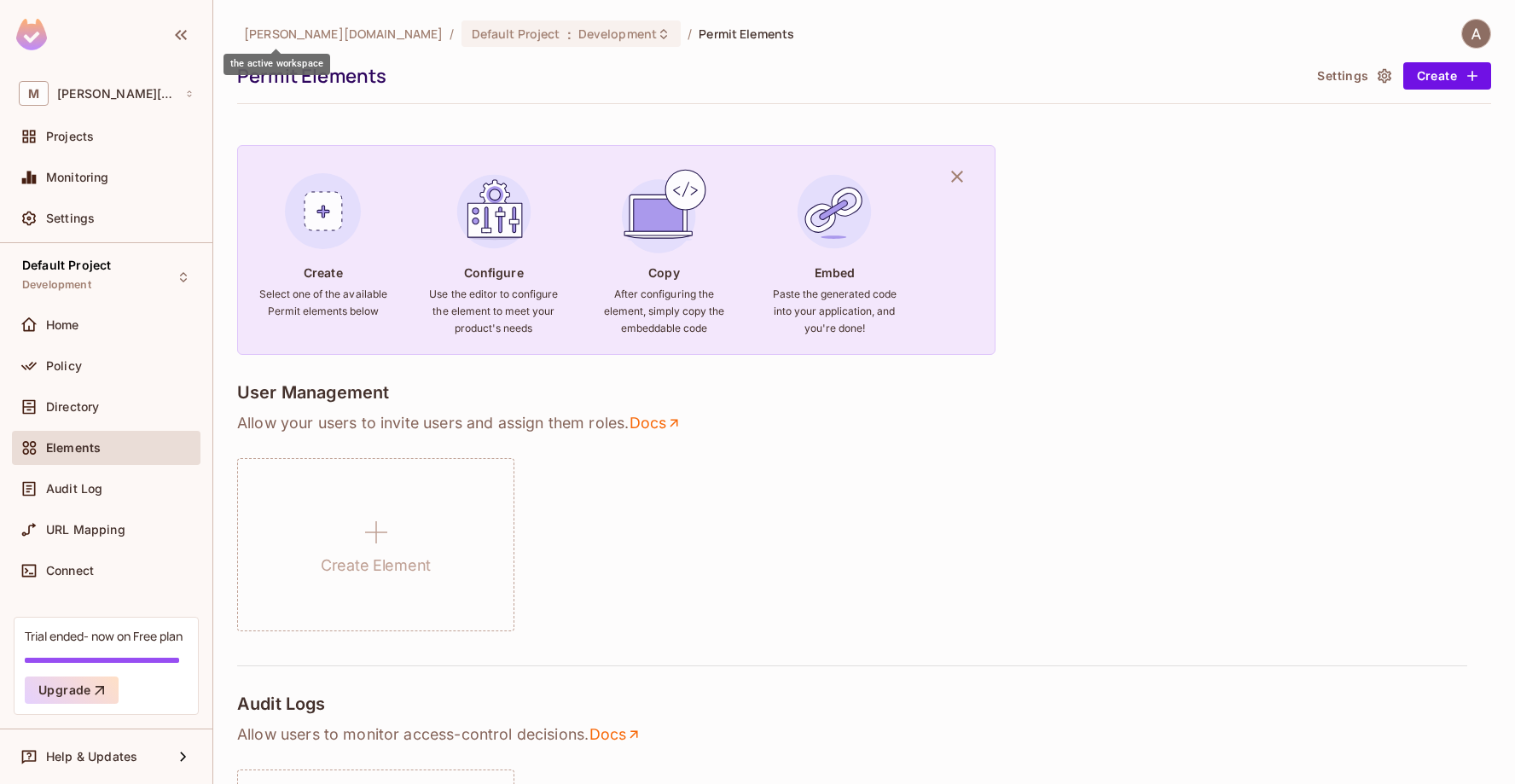
click at [282, 29] on span "[PERSON_NAME][DOMAIN_NAME]" at bounding box center [343, 33] width 199 height 16
click at [1376, 77] on icon "button" at bounding box center [1384, 76] width 17 height 17
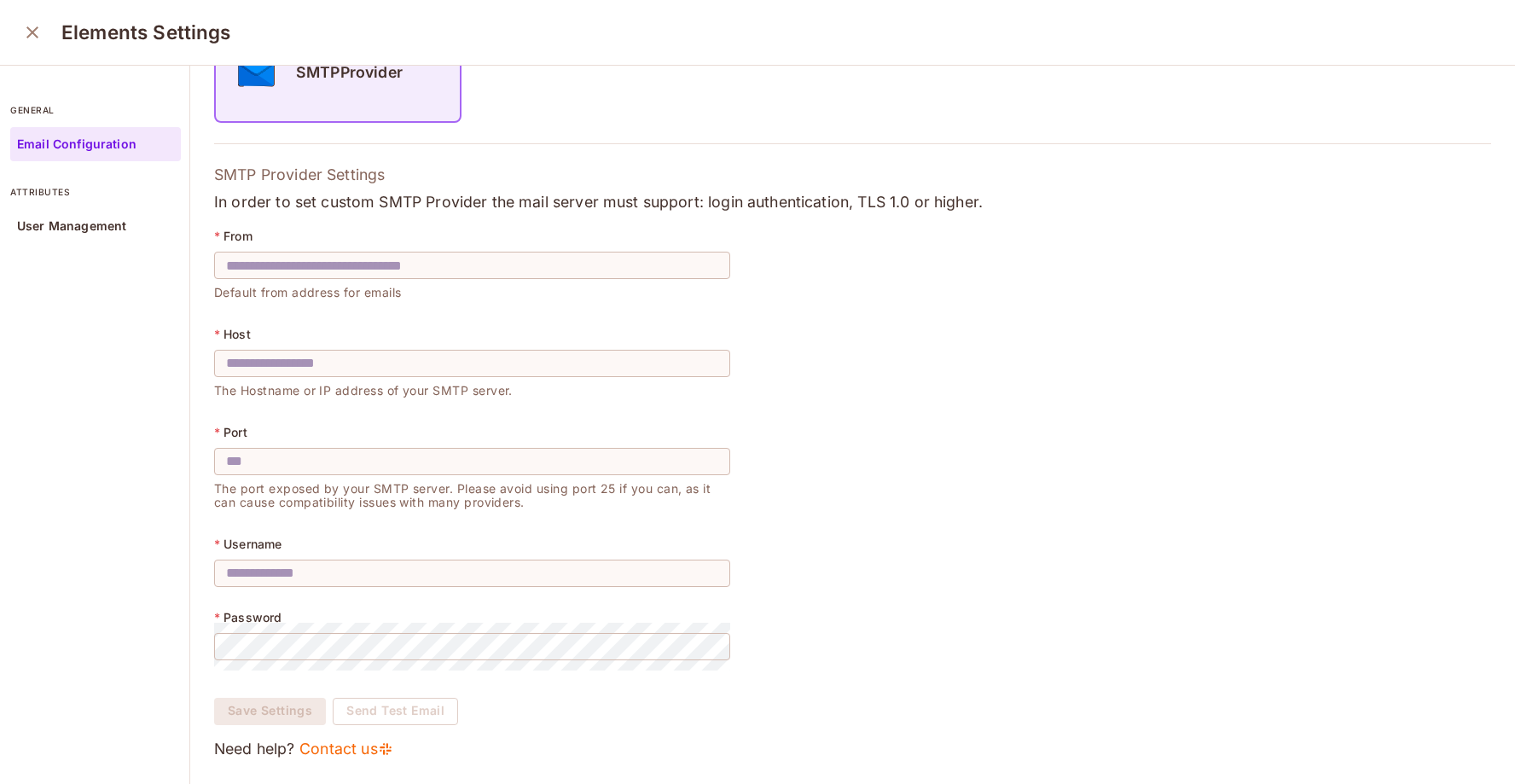
scroll to position [5, 0]
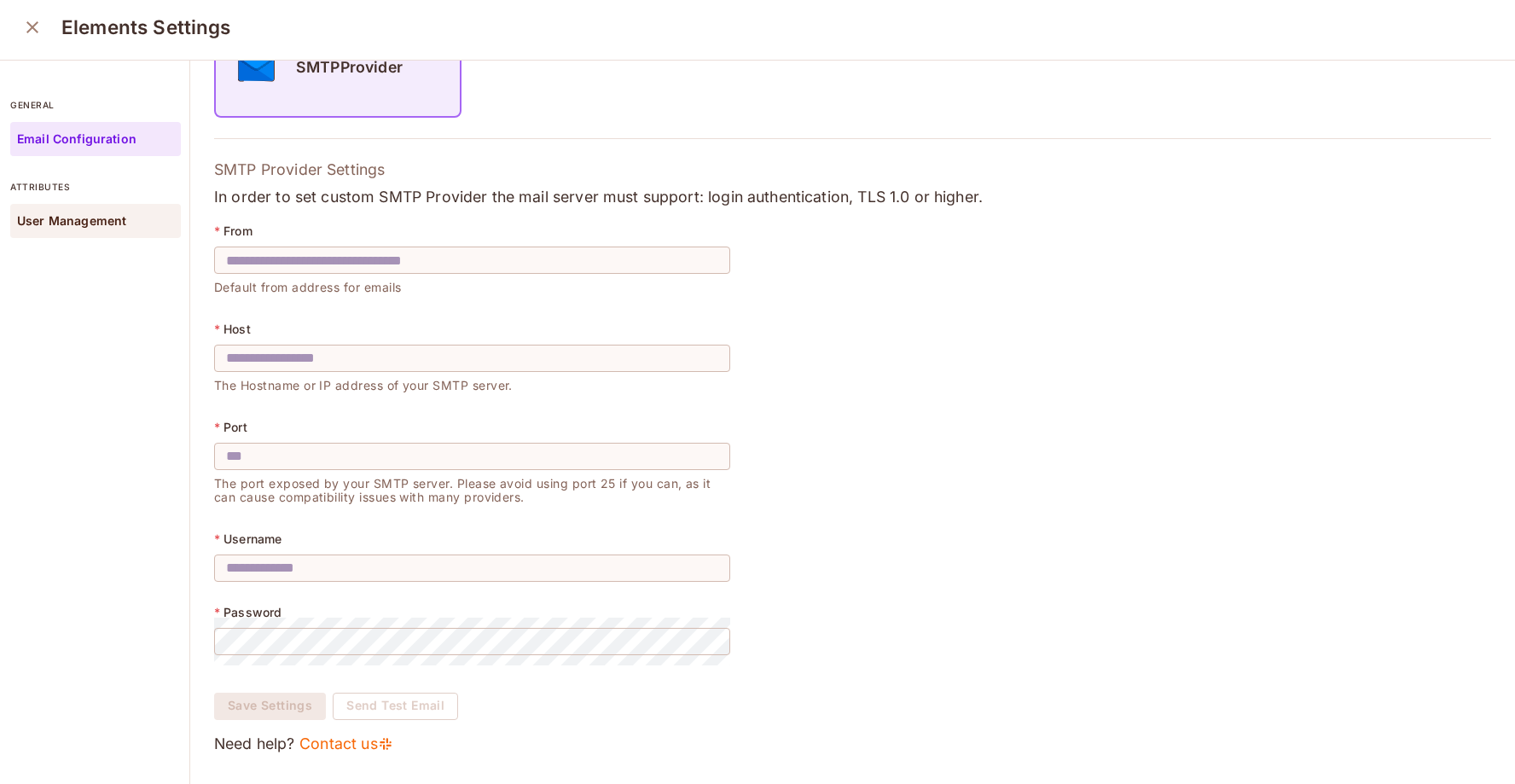
click at [78, 213] on div "User Management" at bounding box center [95, 221] width 170 height 34
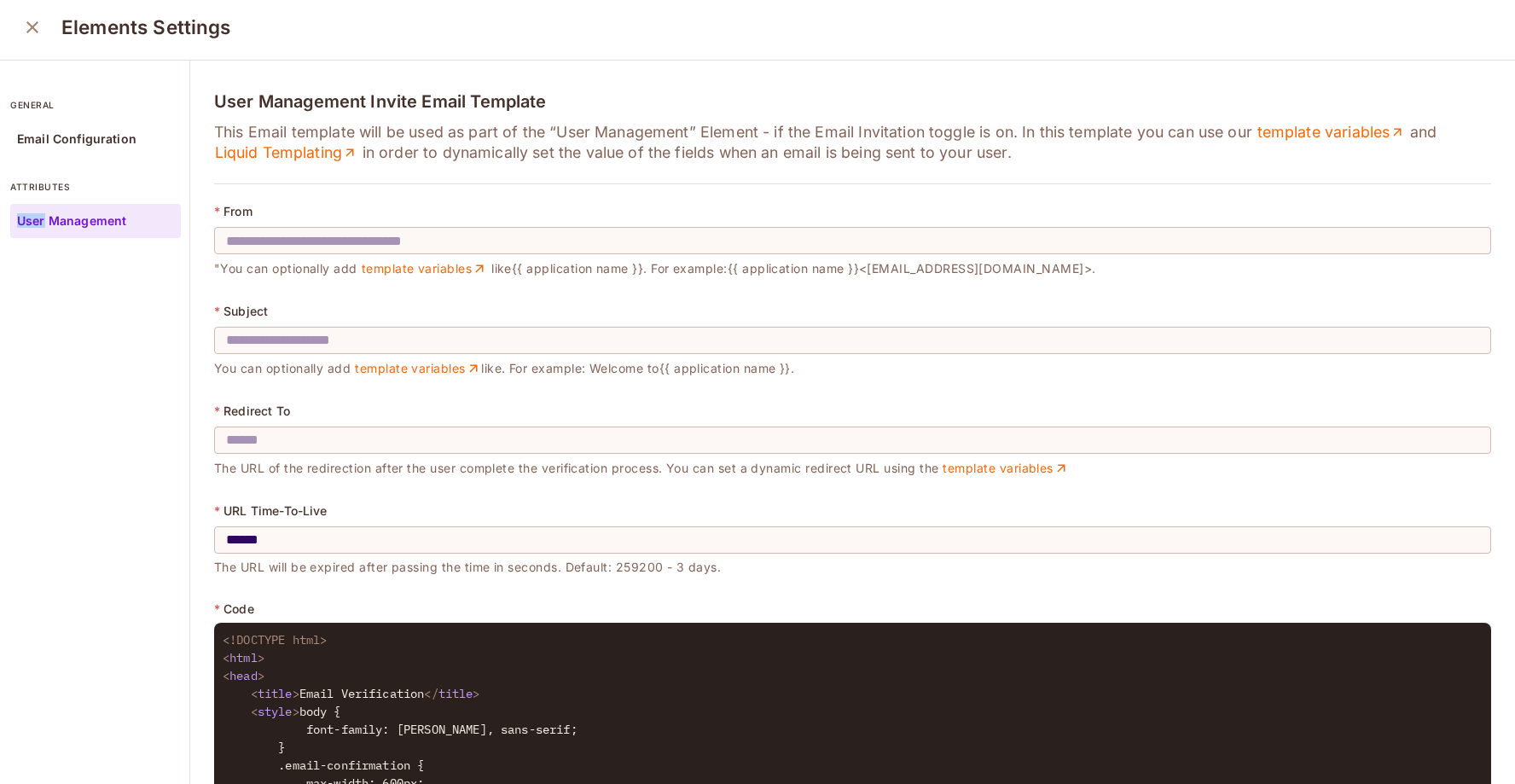
click at [40, 27] on icon "close" at bounding box center [33, 27] width 21 height 21
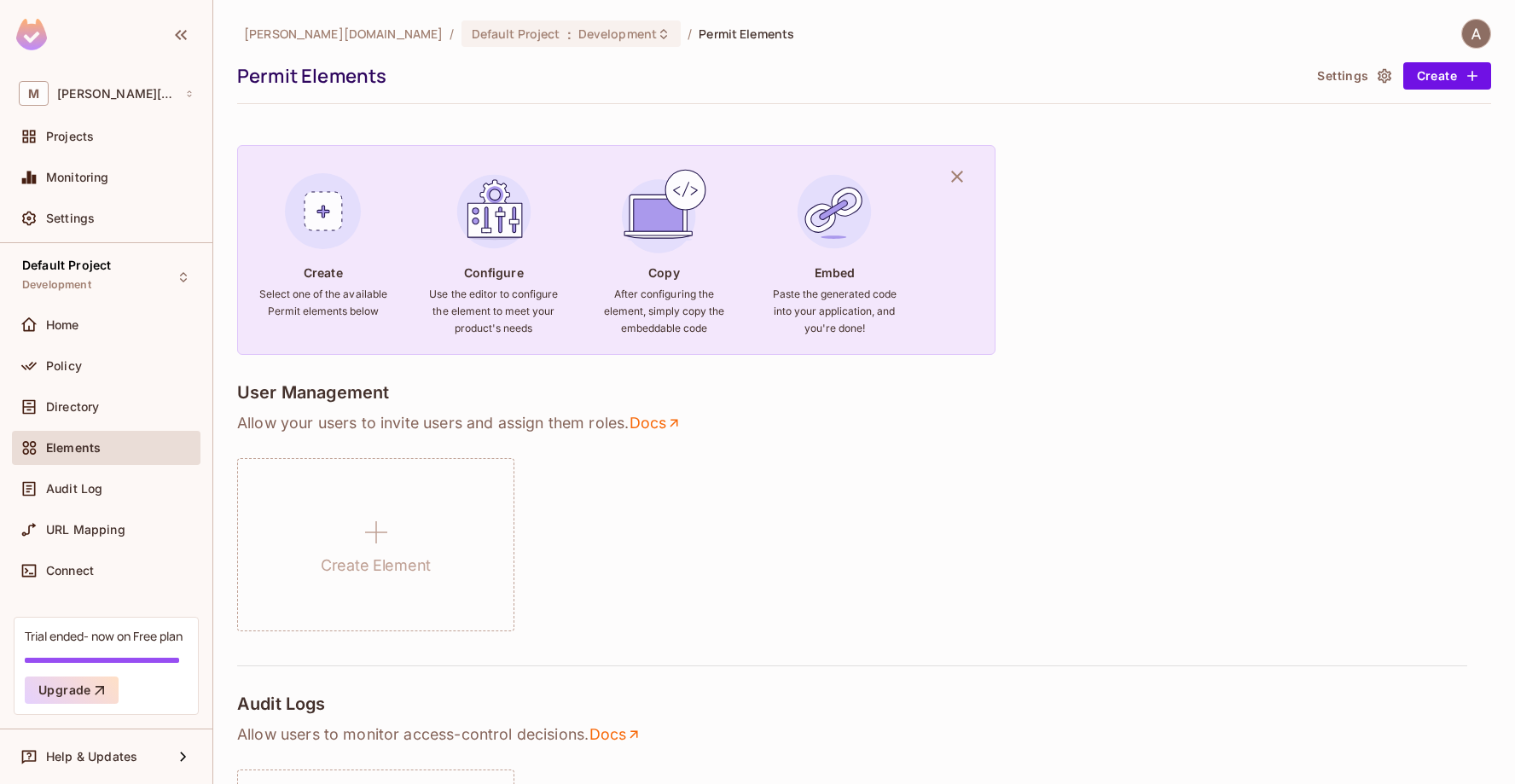
click at [1473, 42] on img at bounding box center [1476, 34] width 28 height 28
click at [1378, 86] on span "[EMAIL_ADDRESS][PERSON_NAME][DOMAIN_NAME]" at bounding box center [1476, 92] width 302 height 16
click at [10, 51] on div at bounding box center [757, 392] width 1515 height 784
click at [23, 33] on img at bounding box center [31, 35] width 31 height 32
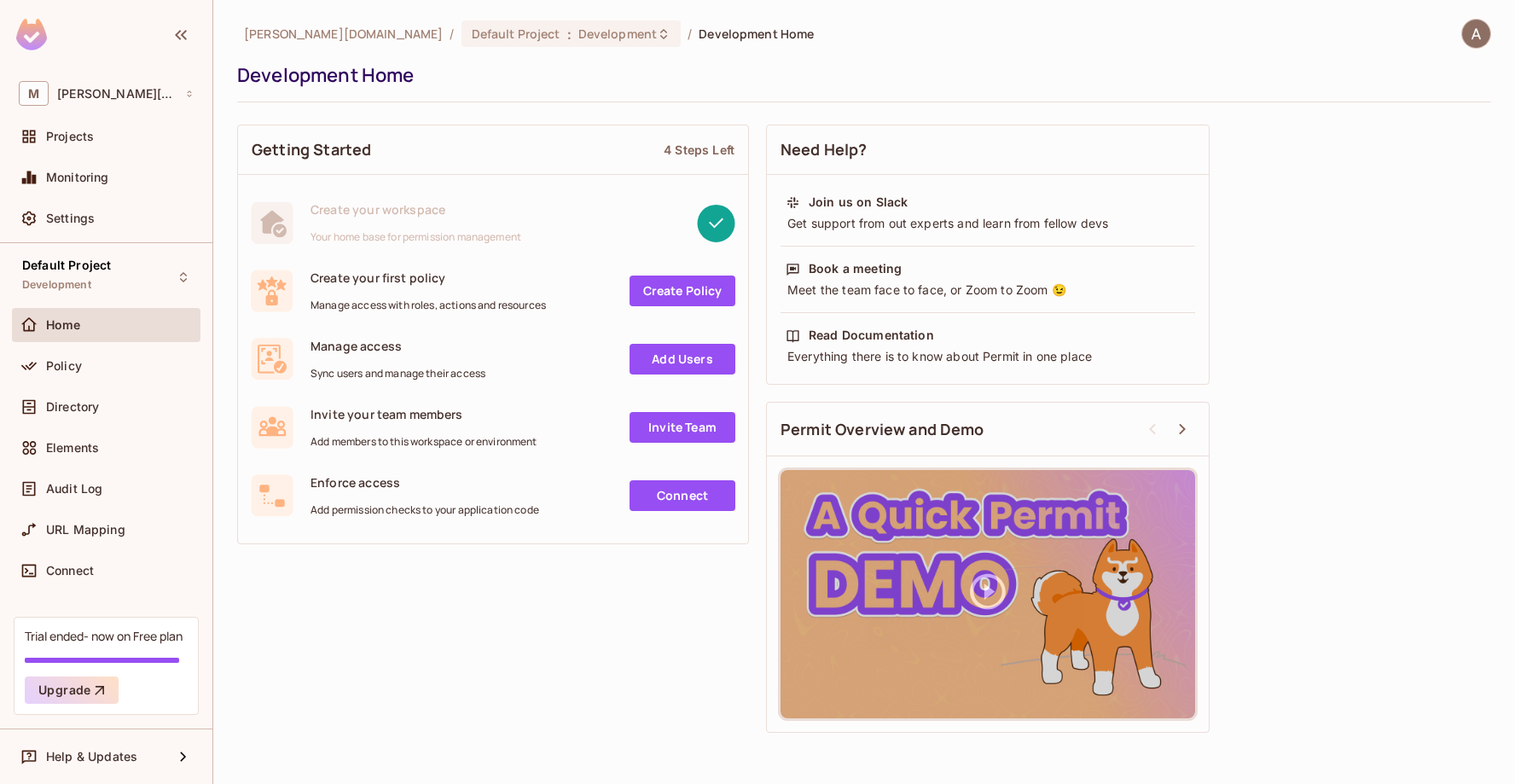
click at [23, 33] on img at bounding box center [31, 35] width 31 height 32
click at [87, 99] on span "[PERSON_NAME][DOMAIN_NAME]" at bounding box center [117, 93] width 120 height 13
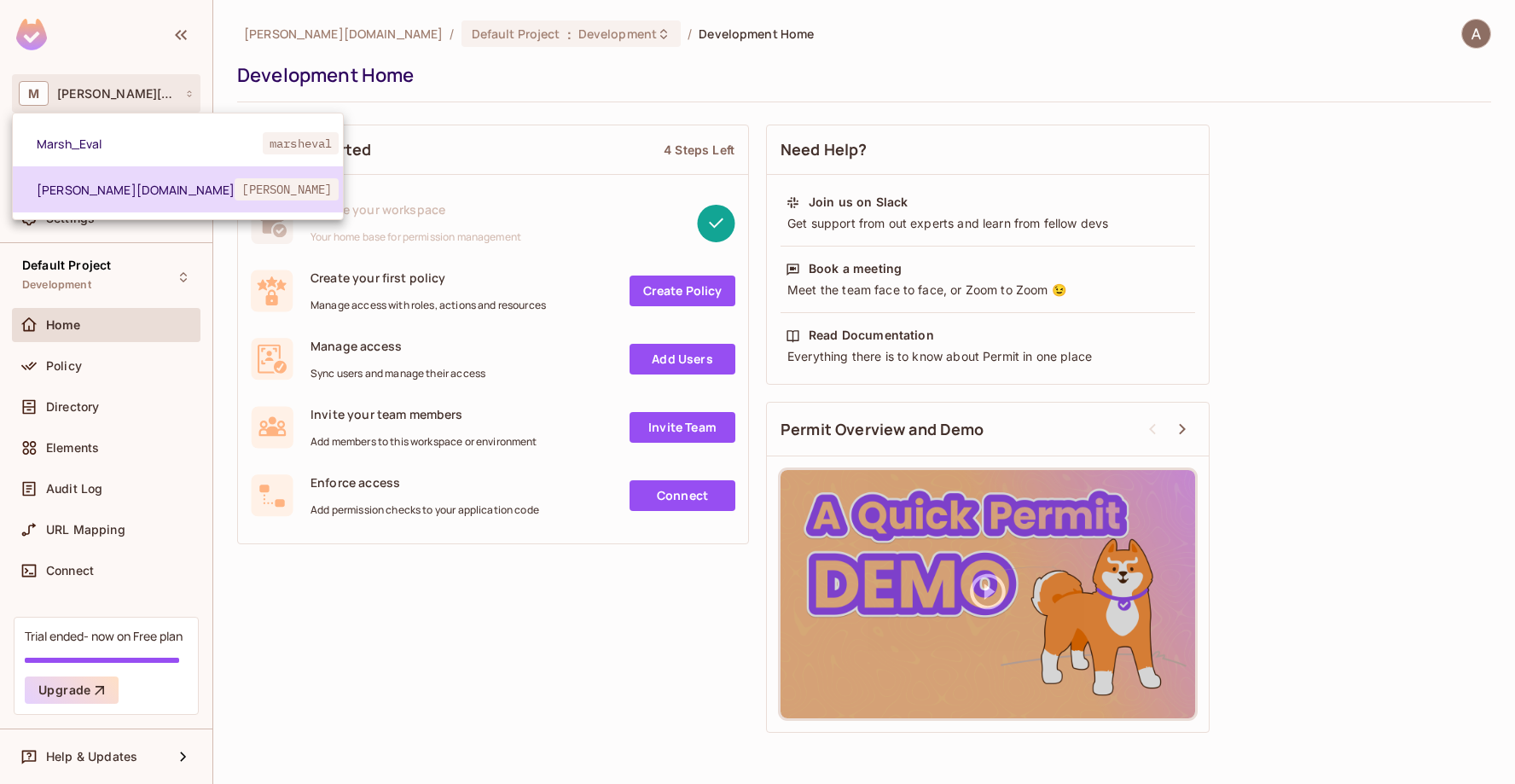
click at [234, 186] on span "[PERSON_NAME]" at bounding box center [286, 189] width 105 height 23
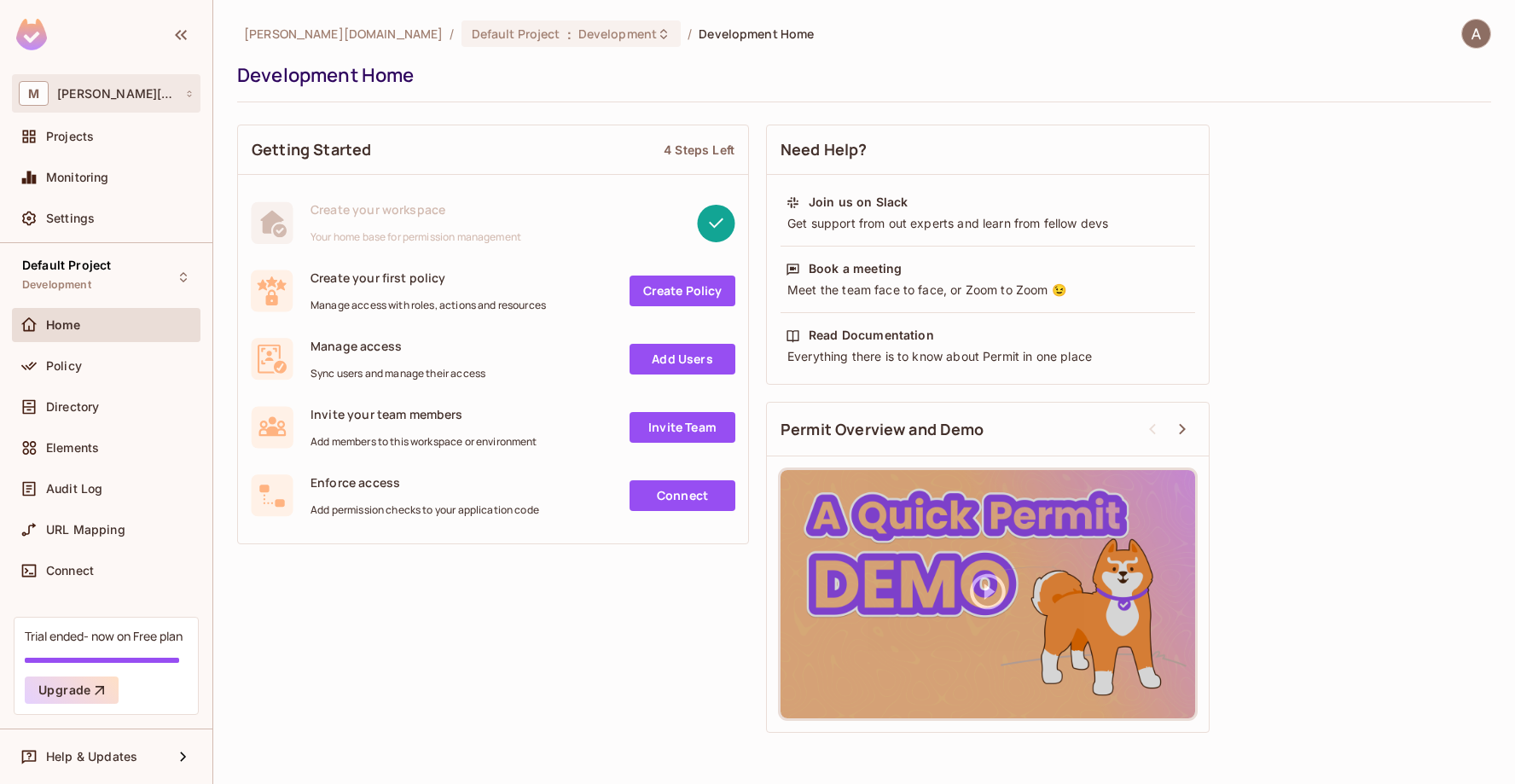
click at [126, 93] on div "M [PERSON_NAME][DOMAIN_NAME]" at bounding box center [106, 93] width 175 height 24
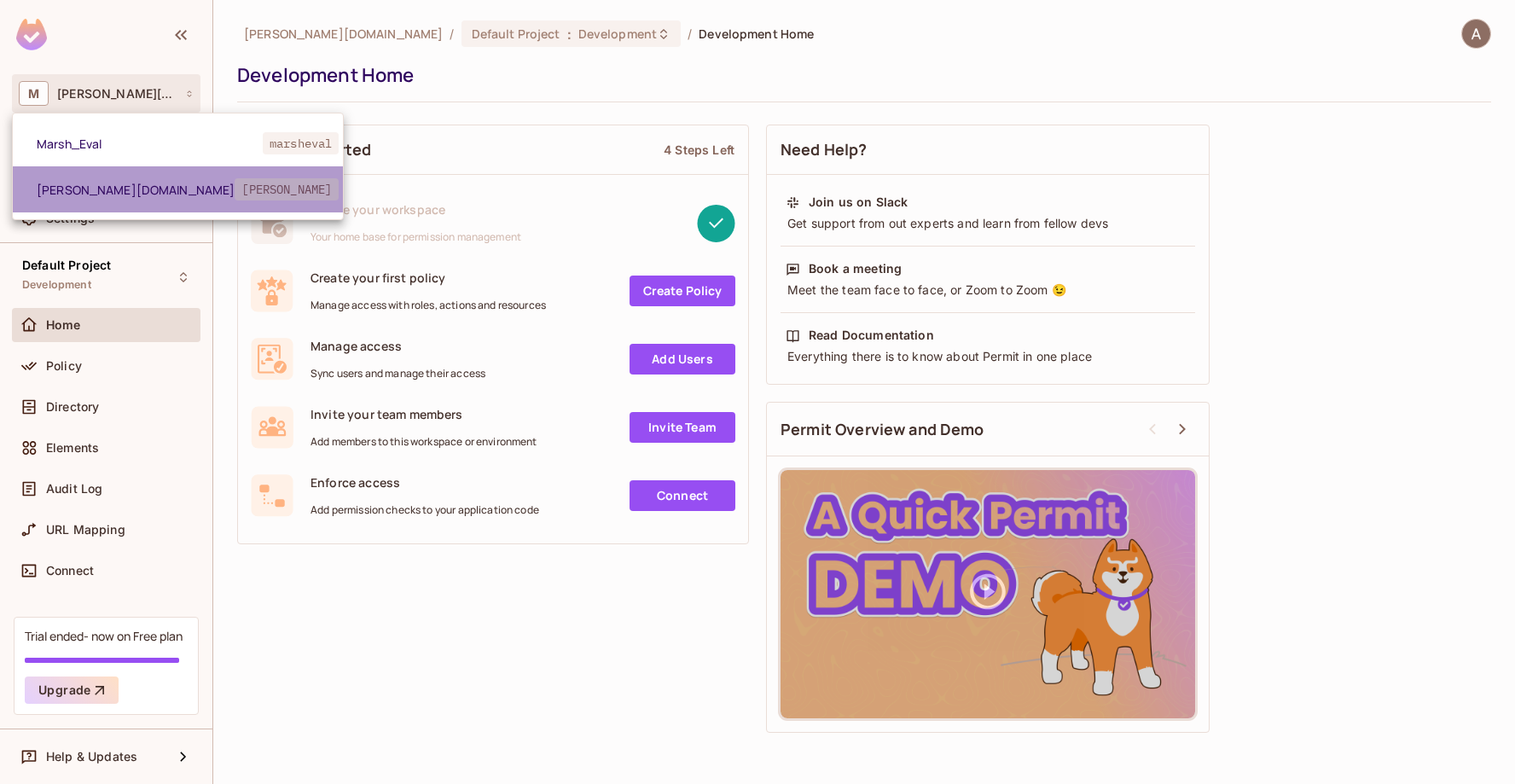
click at [234, 185] on span "[PERSON_NAME]" at bounding box center [286, 189] width 105 height 23
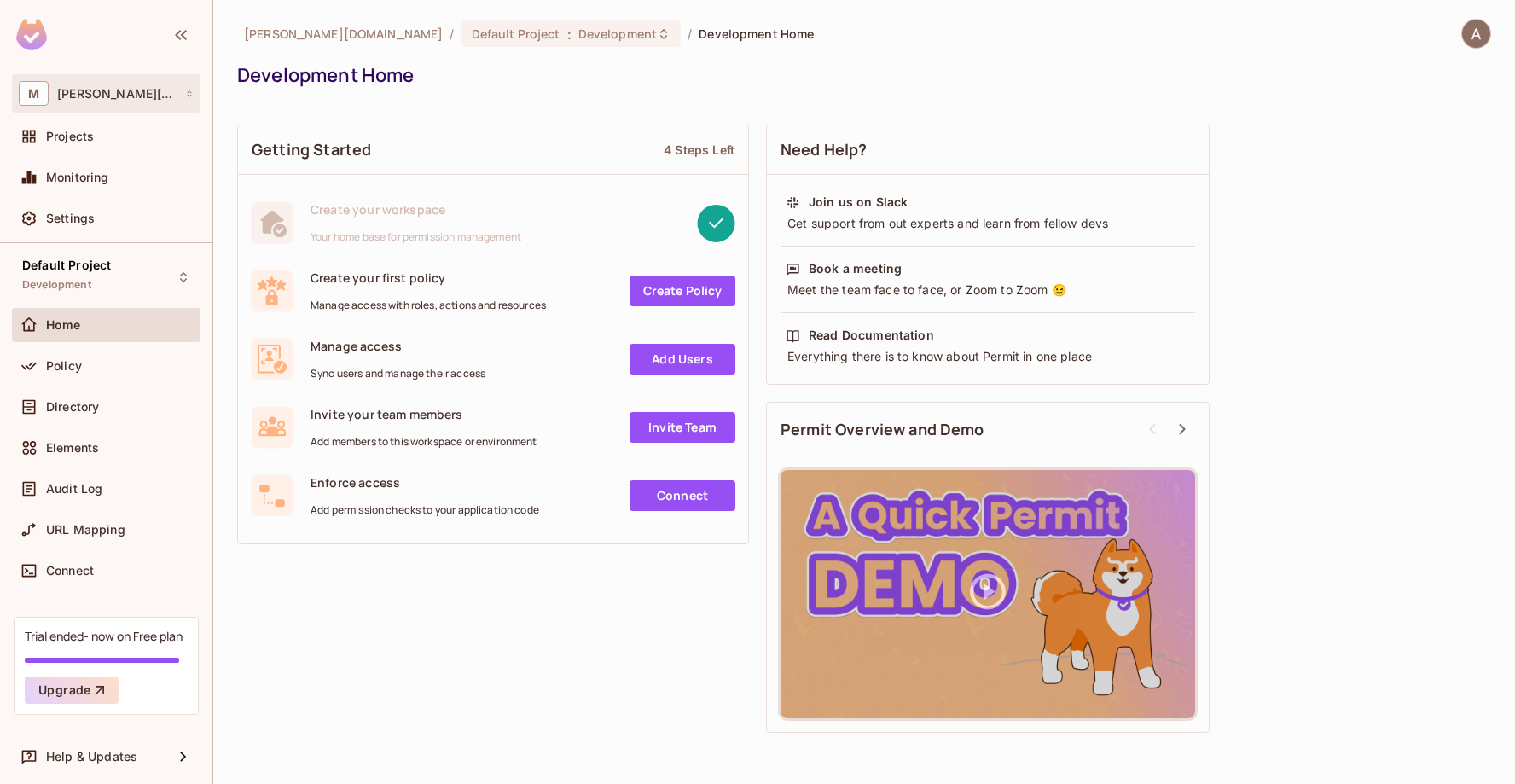
click at [125, 98] on div "M [PERSON_NAME][DOMAIN_NAME]" at bounding box center [106, 93] width 175 height 24
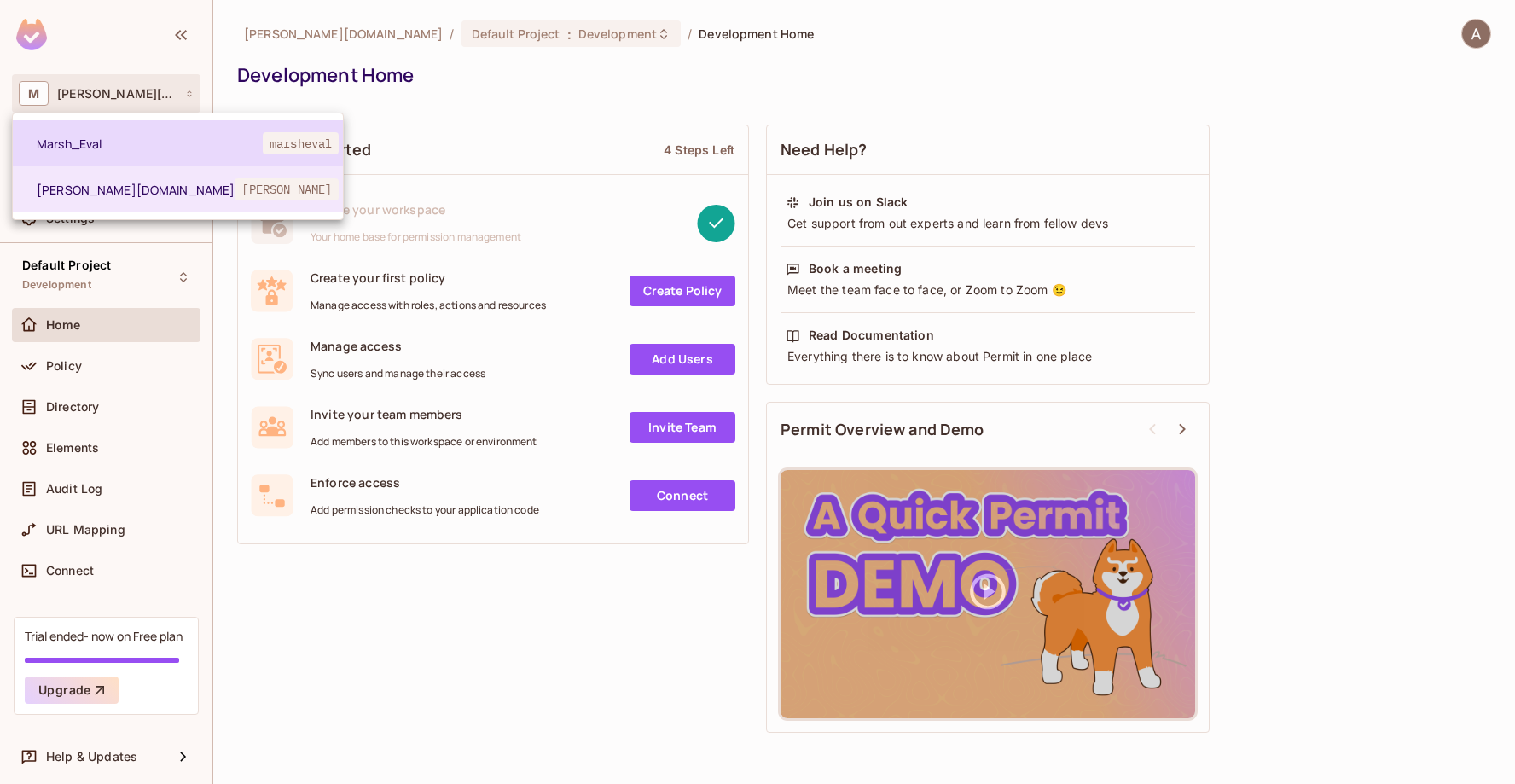
click at [151, 150] on span "Marsh_Eval" at bounding box center [150, 143] width 226 height 16
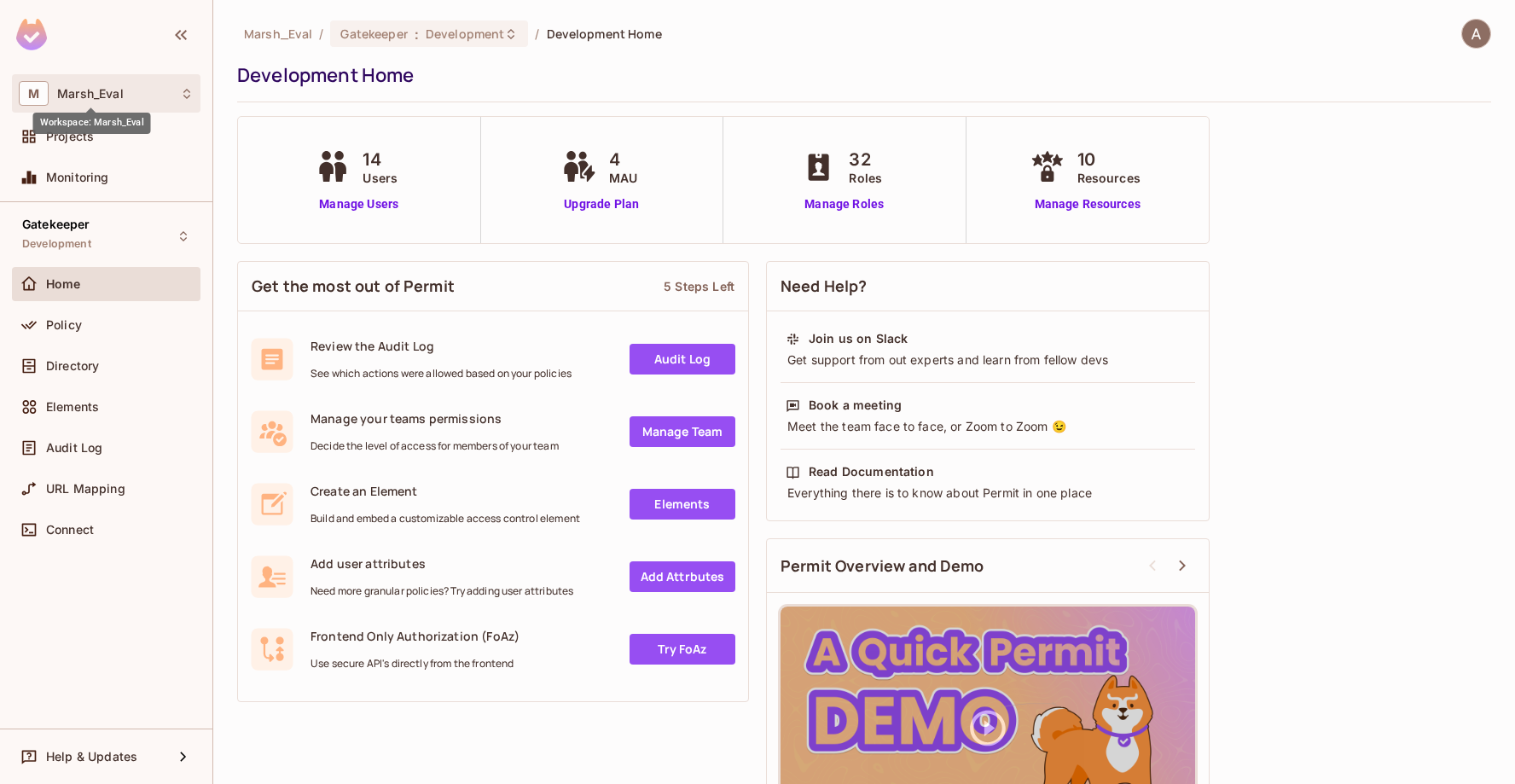
click at [82, 93] on span "Marsh_Eval" at bounding box center [90, 93] width 67 height 13
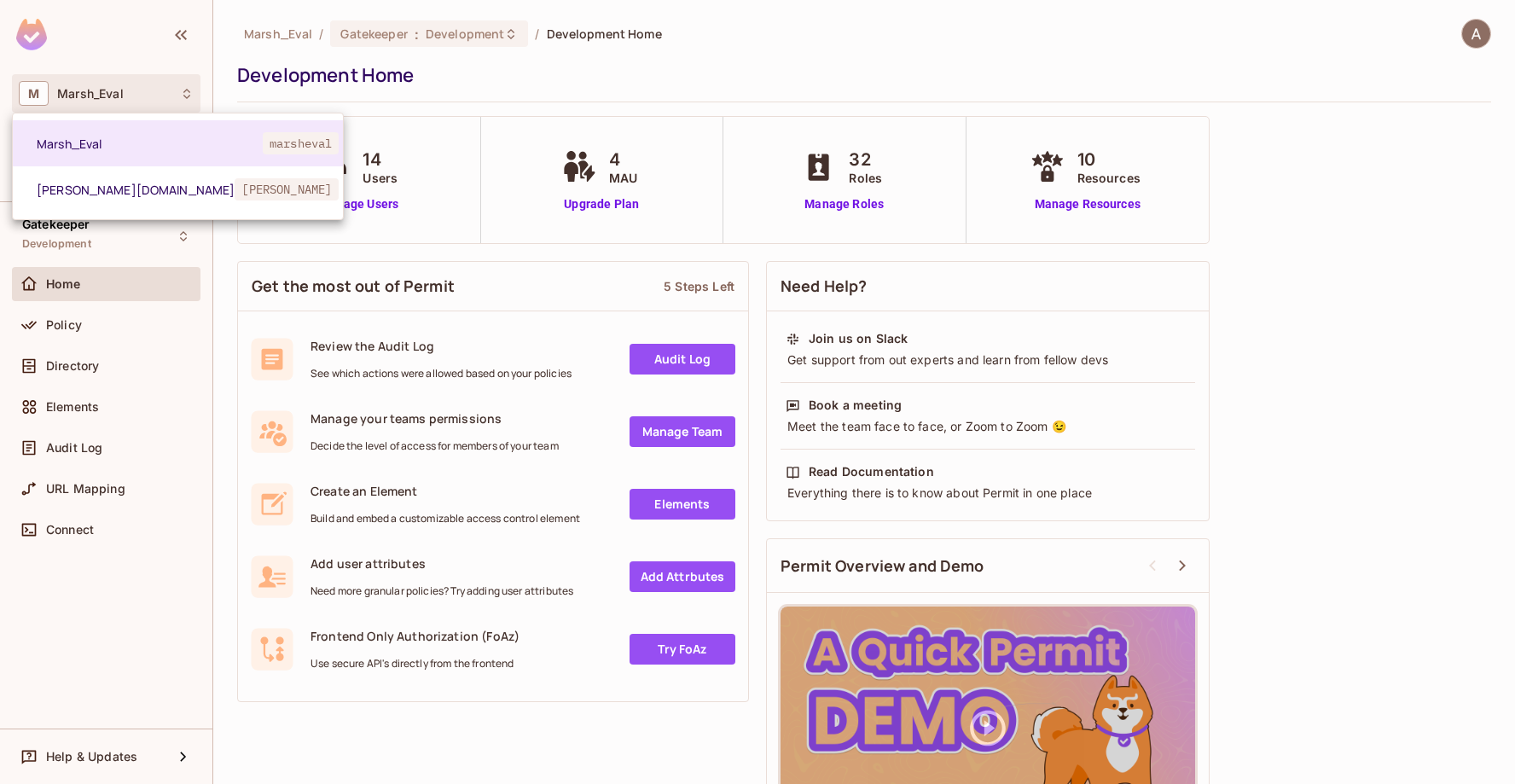
click at [92, 760] on div at bounding box center [757, 392] width 1515 height 784
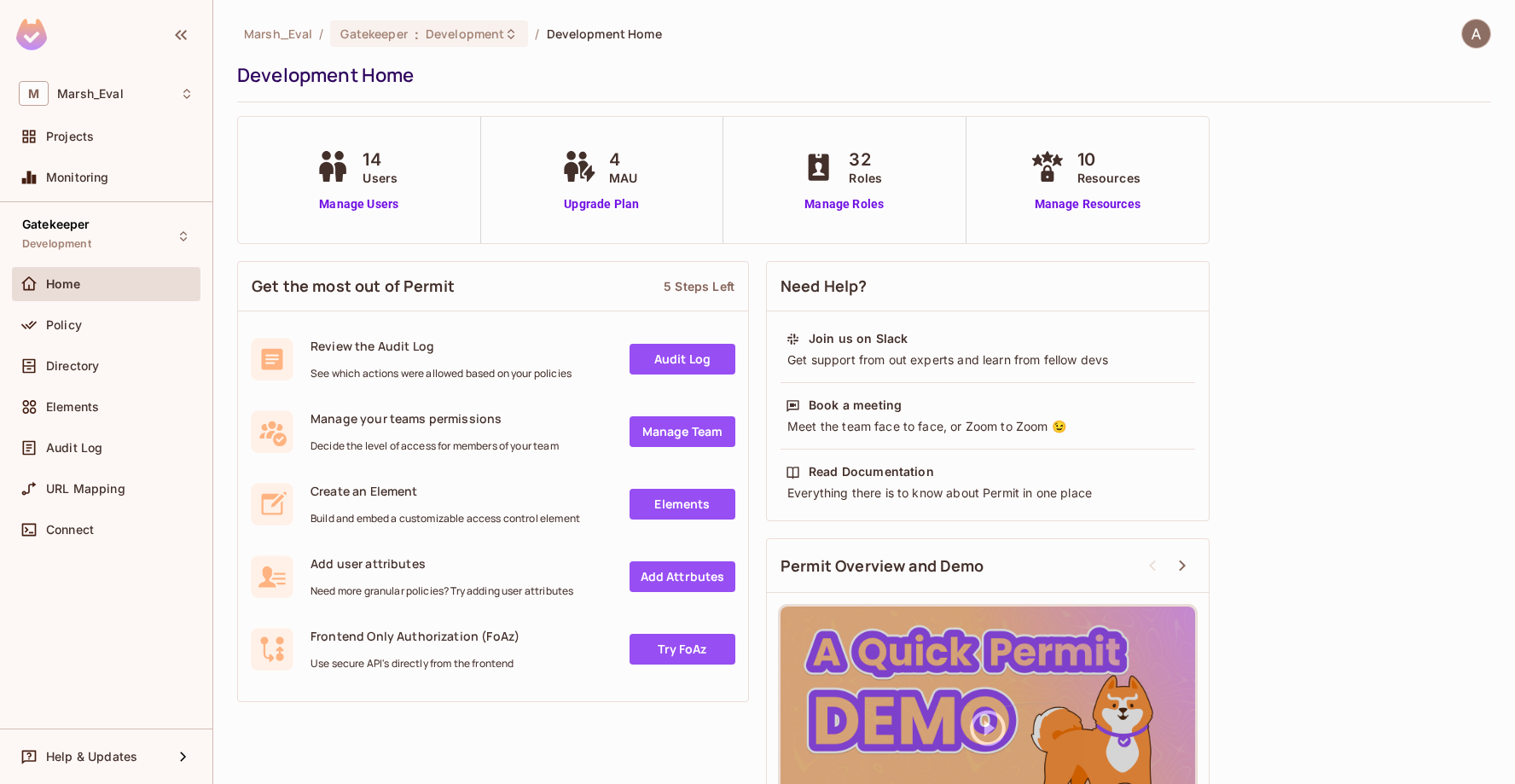
click at [92, 760] on span "Help & Updates" at bounding box center [91, 756] width 91 height 13
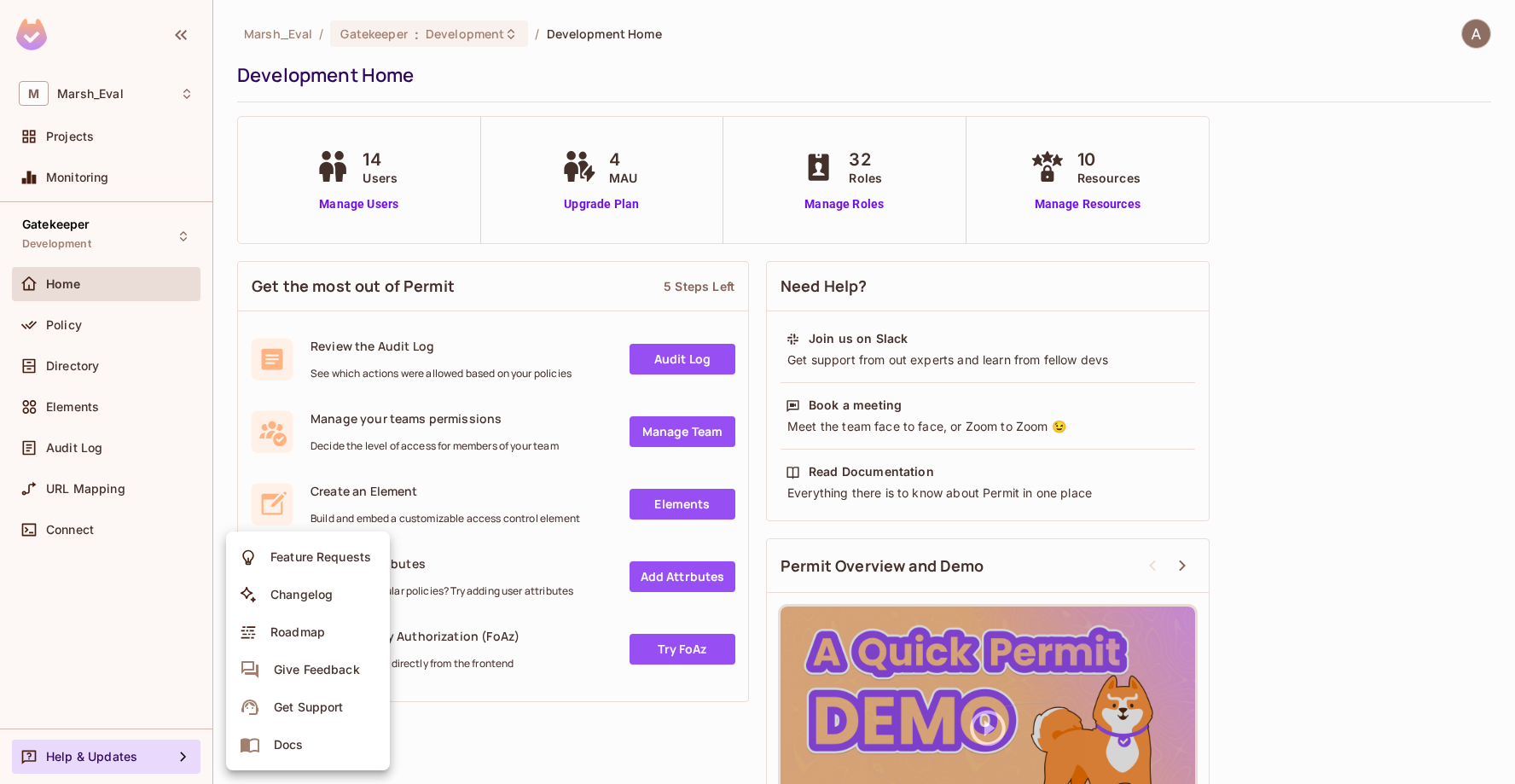
click at [148, 626] on div at bounding box center [757, 392] width 1515 height 784
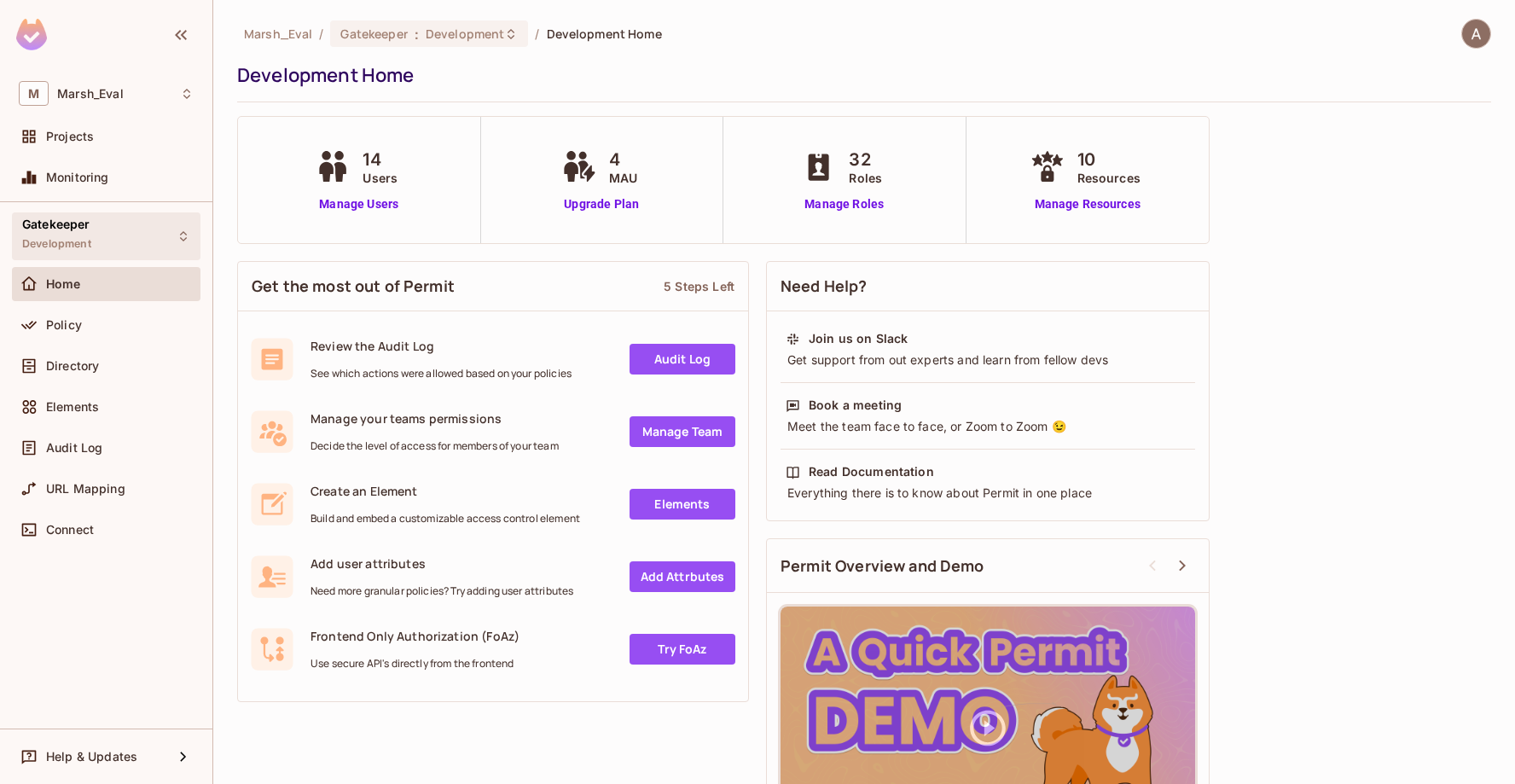
click at [105, 228] on div "Gatekeeper Development" at bounding box center [106, 236] width 188 height 47
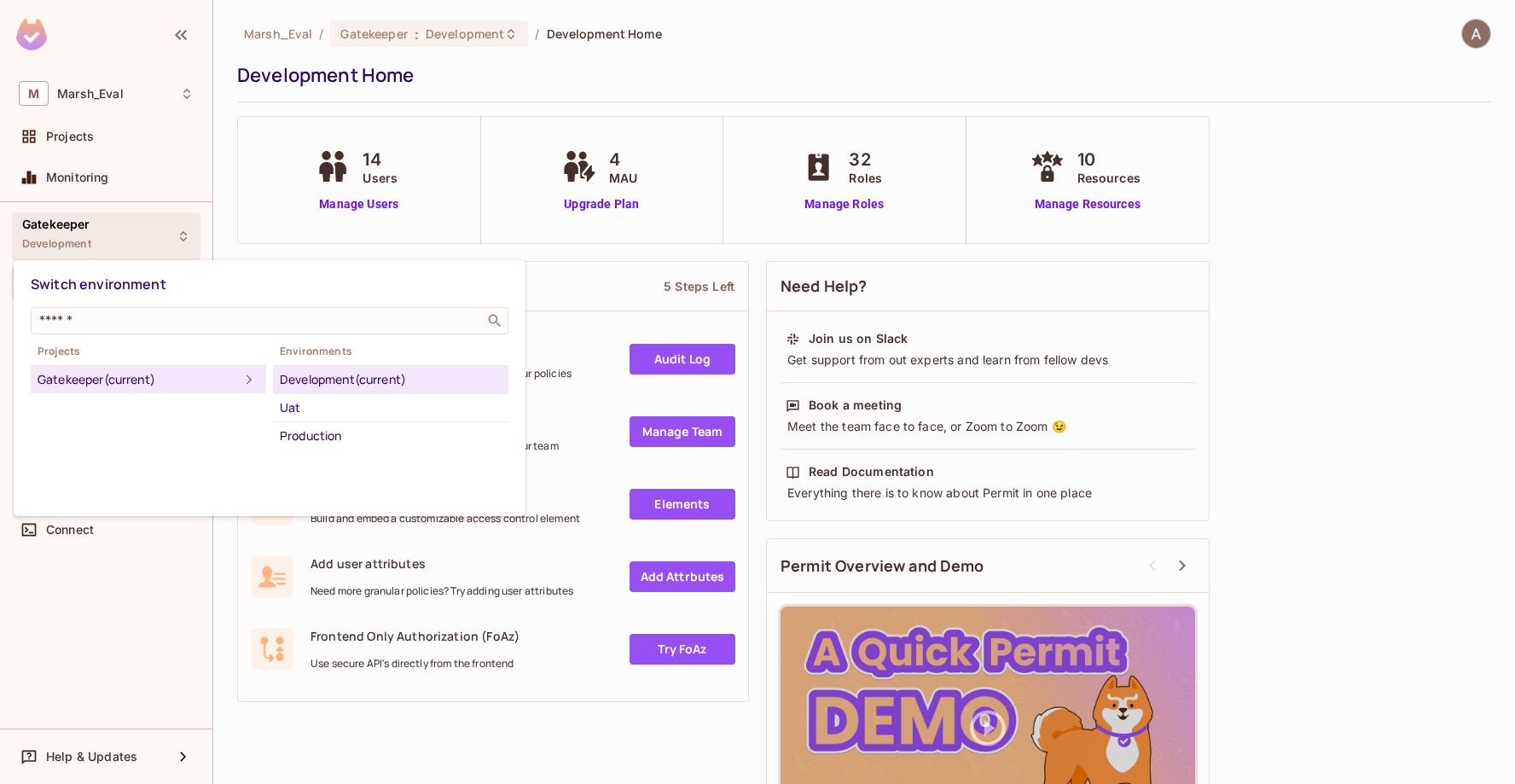
click at [201, 151] on div at bounding box center [757, 392] width 1515 height 784
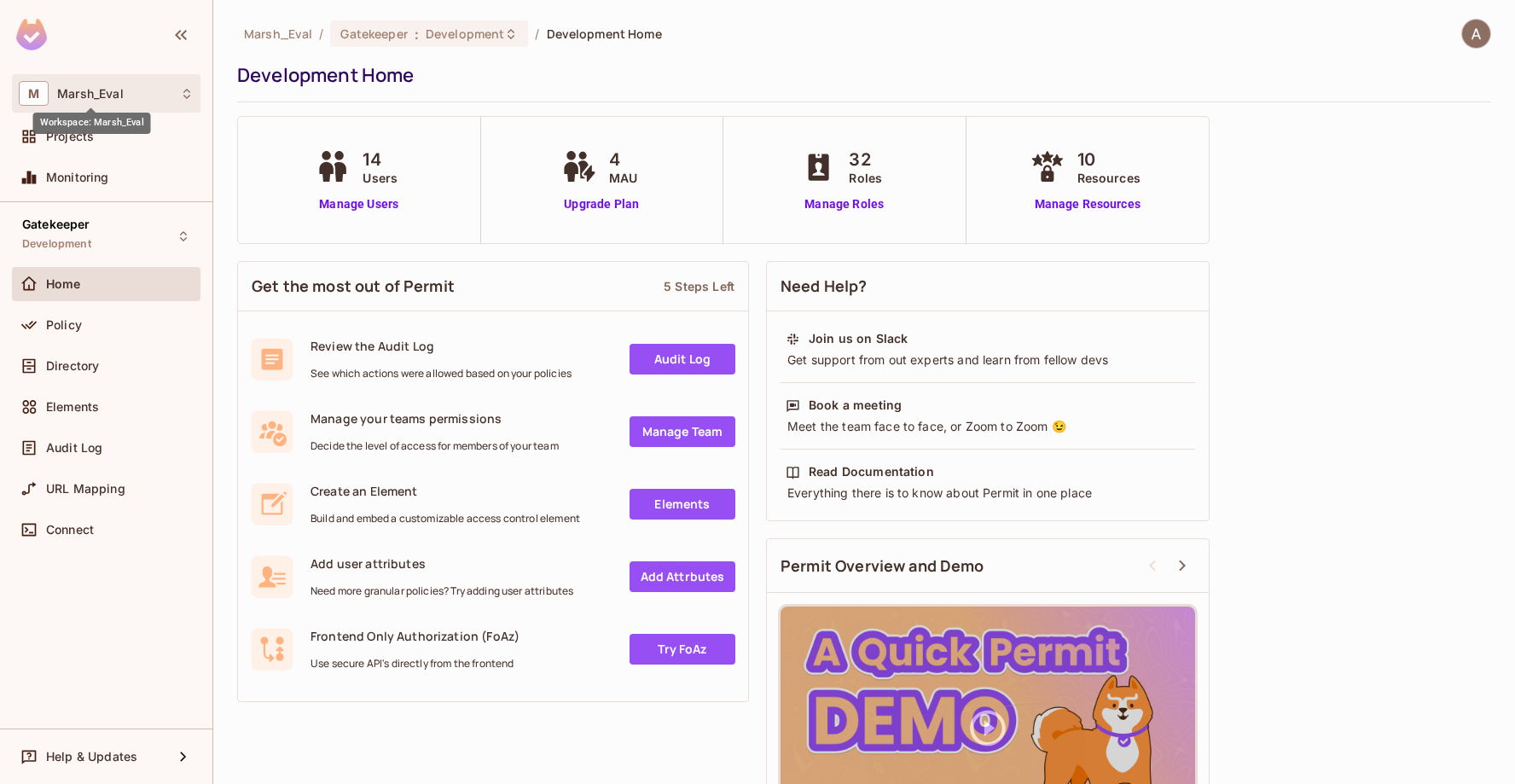
click at [98, 88] on span "Marsh_Eval" at bounding box center [90, 93] width 67 height 13
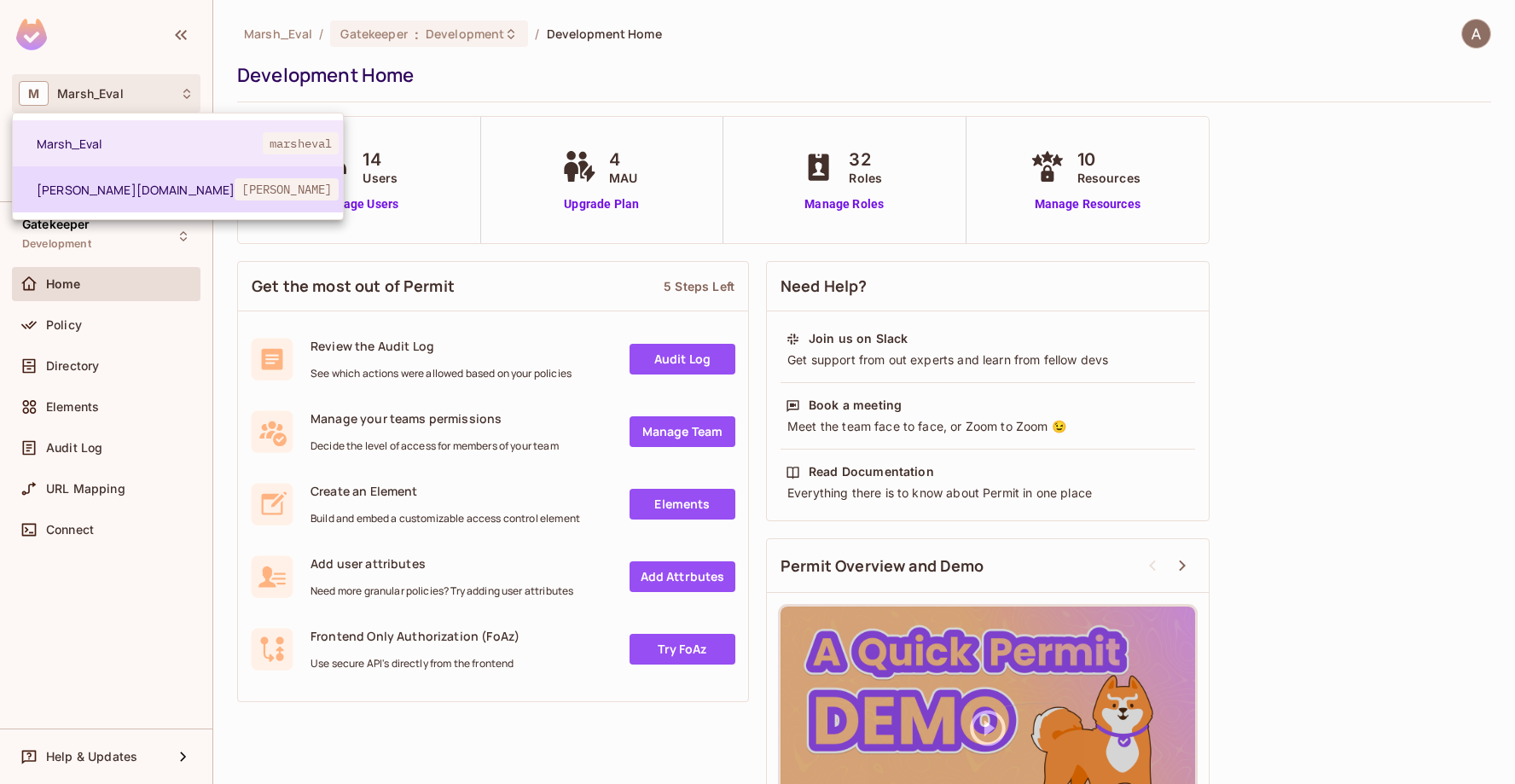
click at [80, 203] on li "[PERSON_NAME][DOMAIN_NAME] [PERSON_NAME]" at bounding box center [178, 189] width 330 height 46
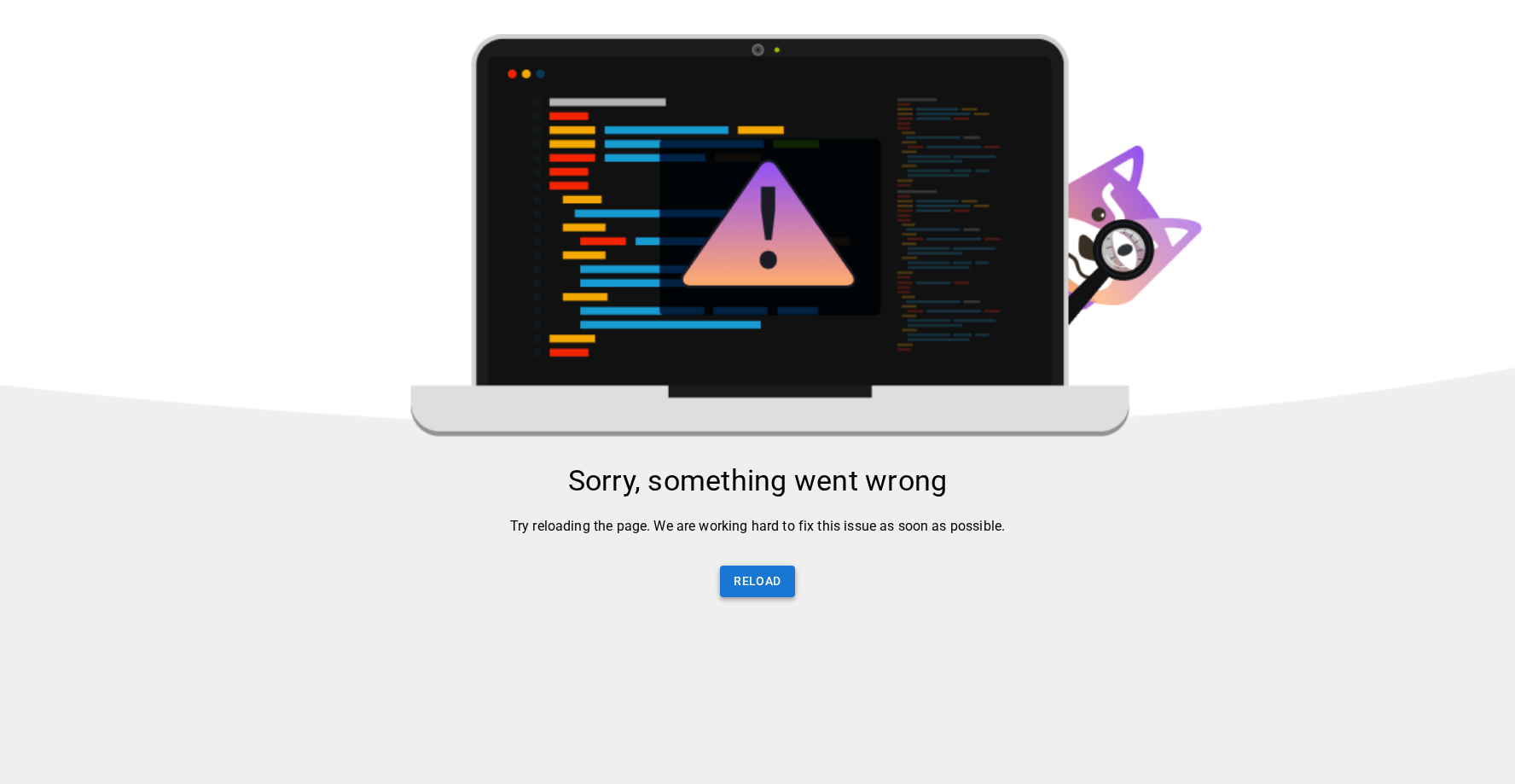
click at [752, 590] on button "Reload" at bounding box center [757, 582] width 74 height 32
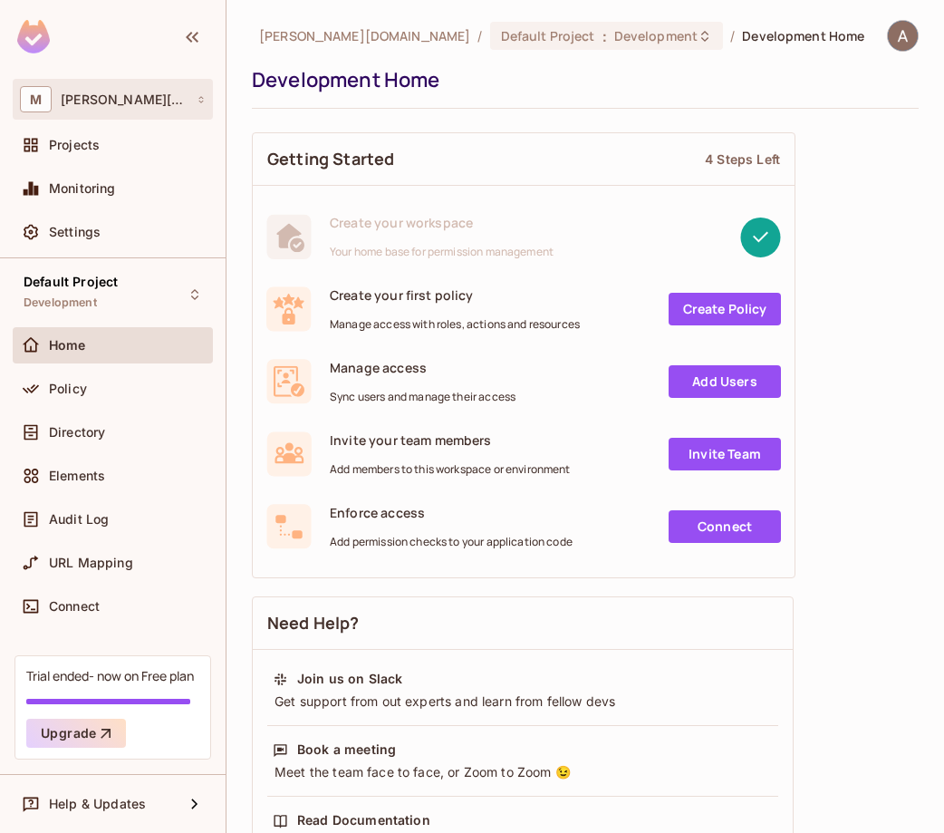
click at [104, 110] on div "M [PERSON_NAME][DOMAIN_NAME]" at bounding box center [113, 99] width 186 height 26
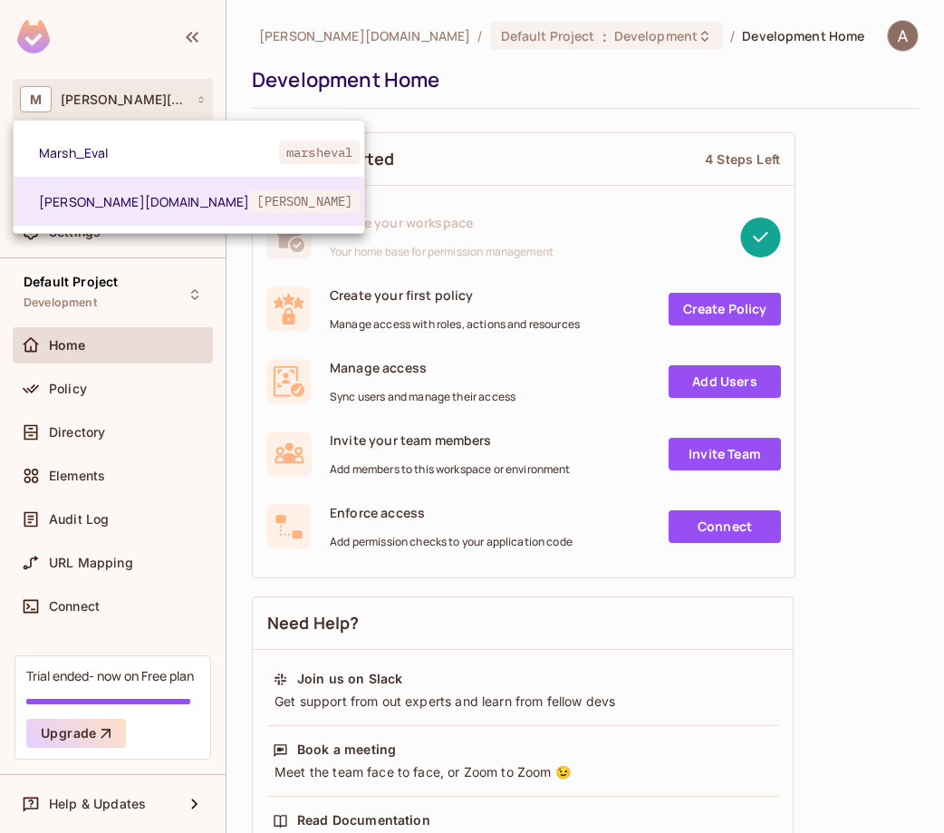
click at [199, 32] on div at bounding box center [472, 416] width 944 height 833
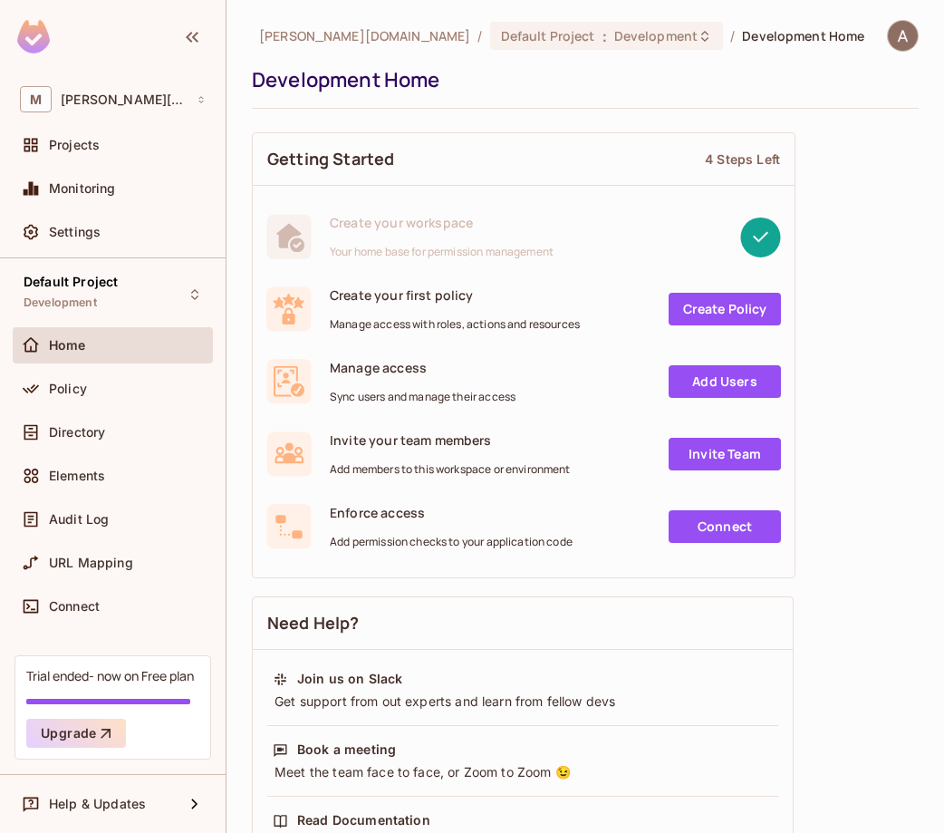
click at [909, 28] on img at bounding box center [903, 36] width 30 height 30
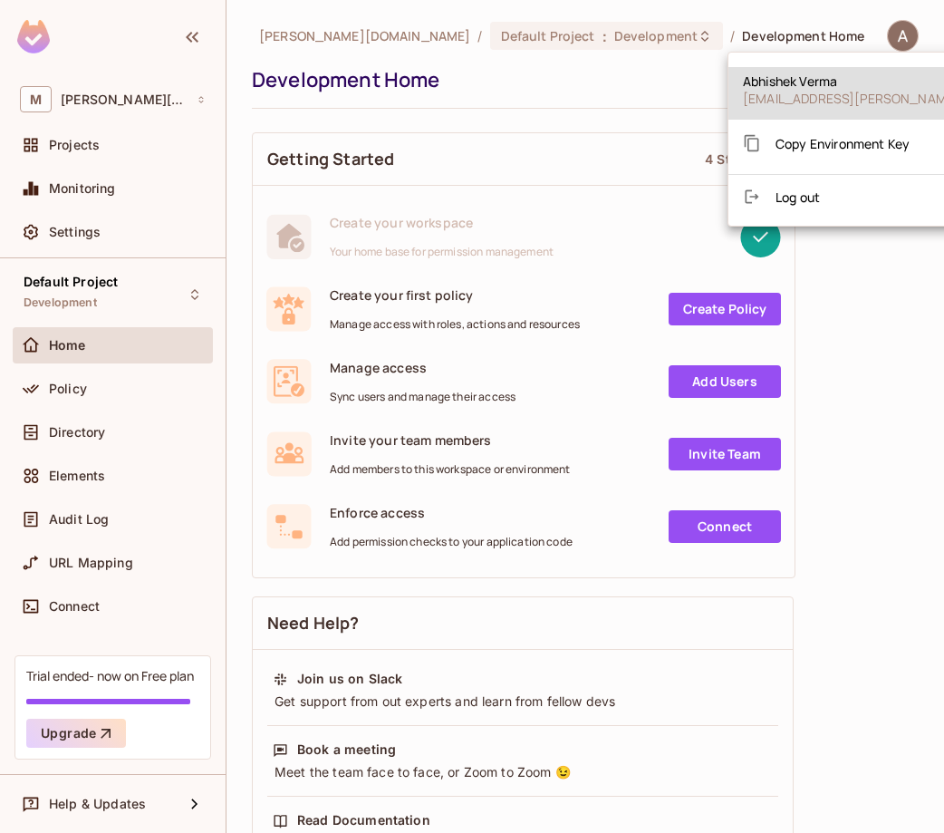
click at [806, 98] on span "[EMAIL_ADDRESS][PERSON_NAME][DOMAIN_NAME]" at bounding box center [903, 98] width 321 height 17
click at [63, 143] on div at bounding box center [472, 416] width 944 height 833
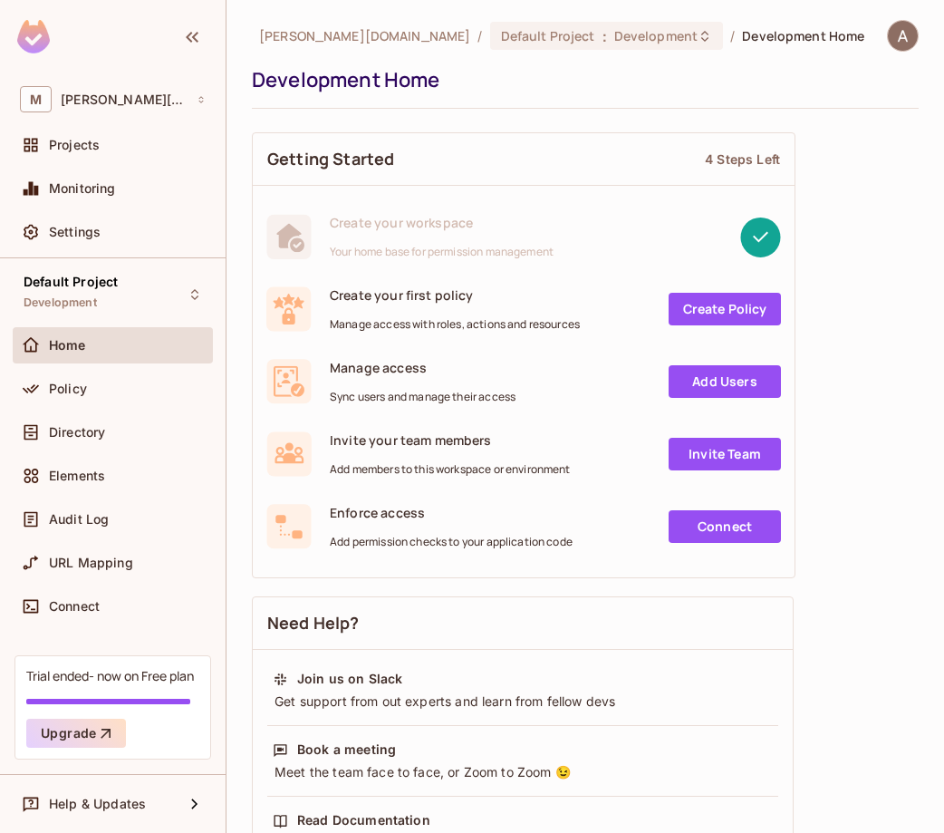
click at [63, 143] on span "Projects" at bounding box center [74, 145] width 51 height 14
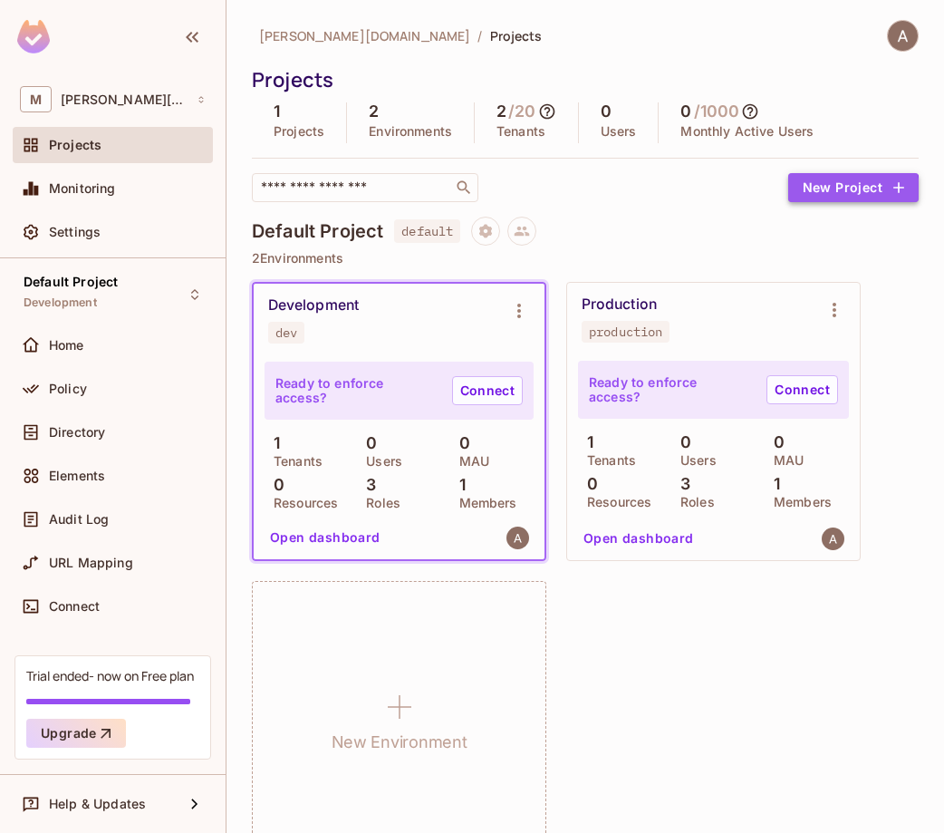
click at [831, 191] on button "New Project" at bounding box center [853, 187] width 130 height 29
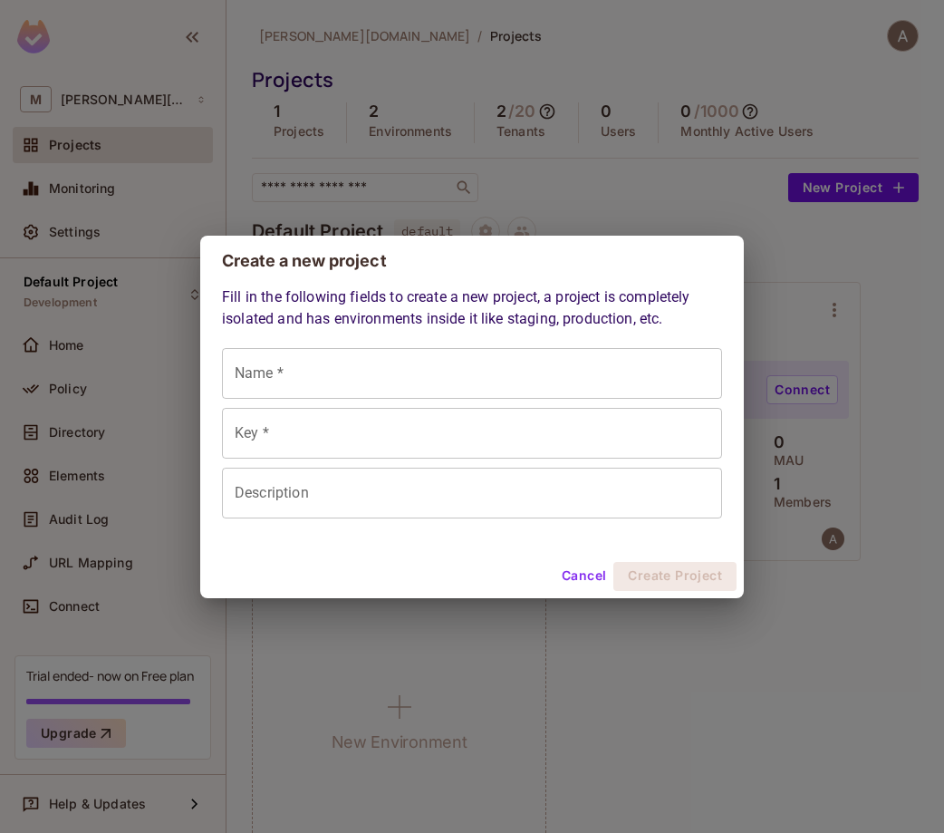
click at [303, 371] on input "Name *" at bounding box center [472, 373] width 500 height 51
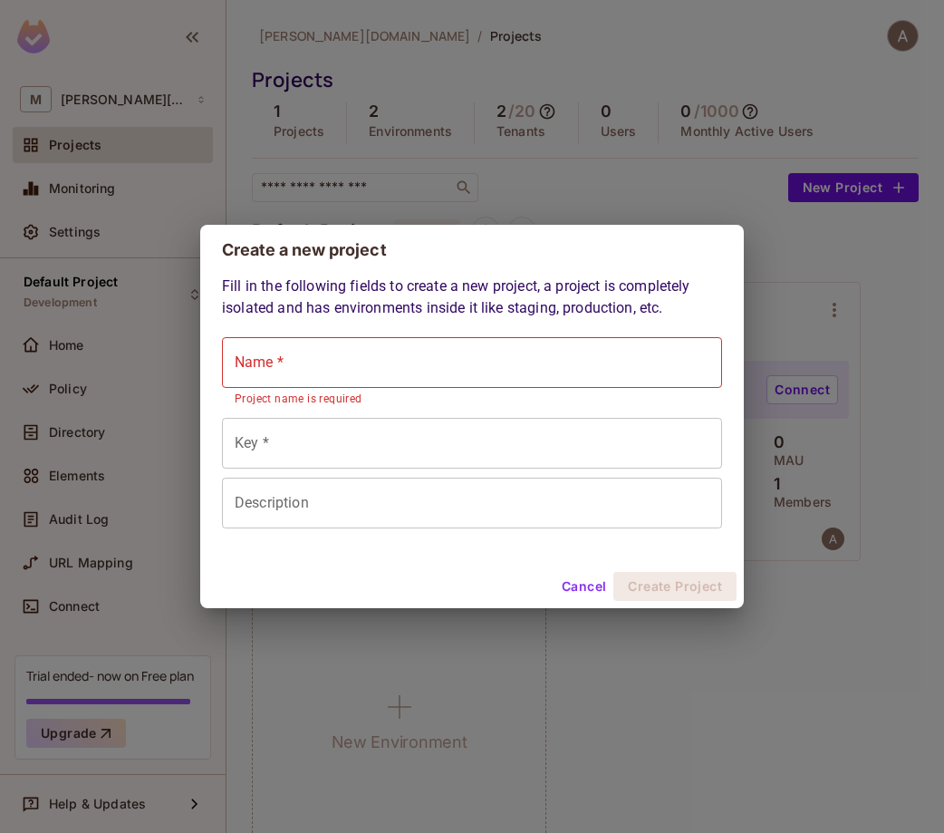
click at [595, 583] on button "Cancel" at bounding box center [583, 586] width 59 height 29
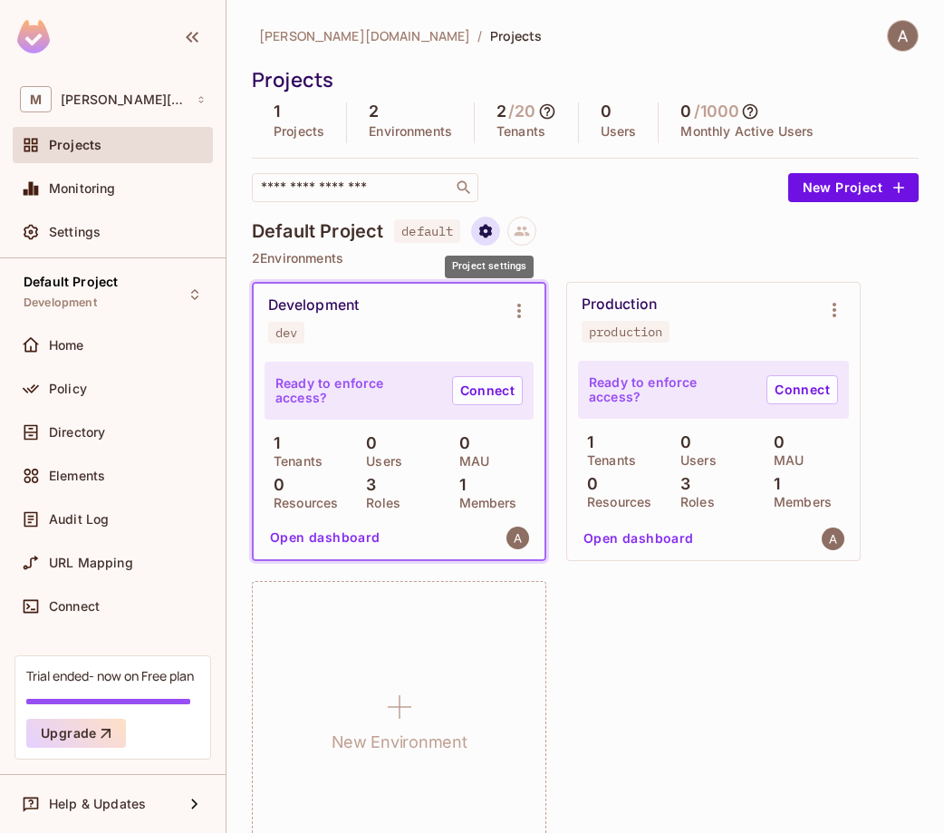
click at [492, 231] on icon "Project settings" at bounding box center [485, 231] width 13 height 14
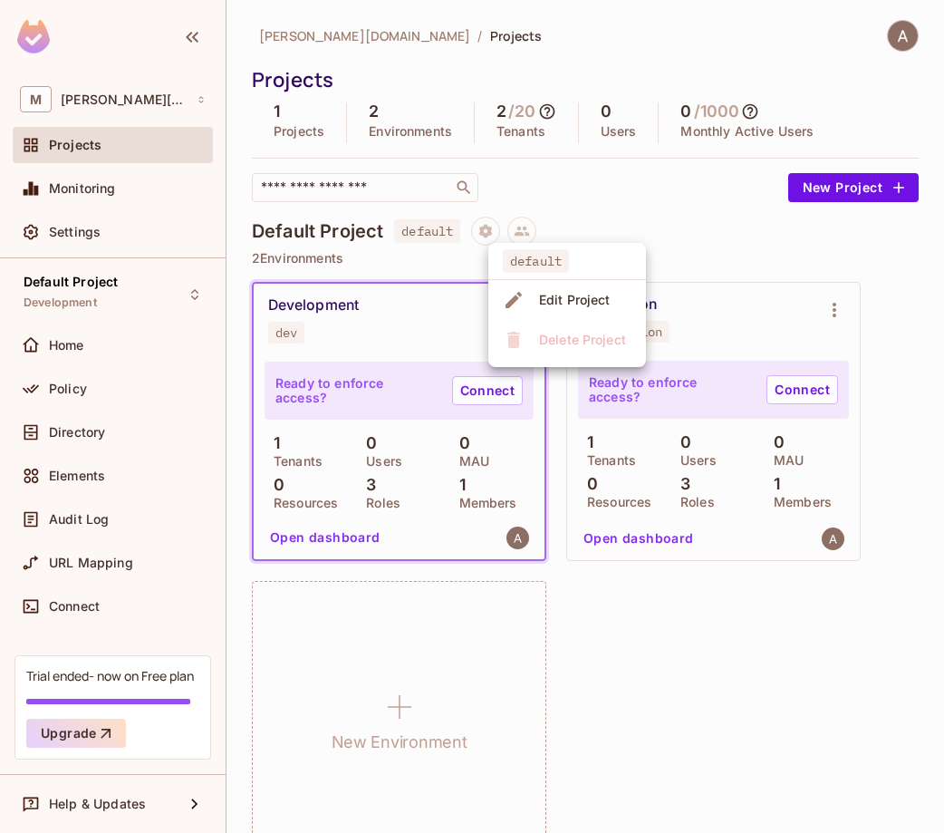
click at [555, 338] on ul "default Edit Project Delete Project" at bounding box center [567, 305] width 158 height 124
click at [559, 301] on div "Edit Project" at bounding box center [575, 300] width 72 height 18
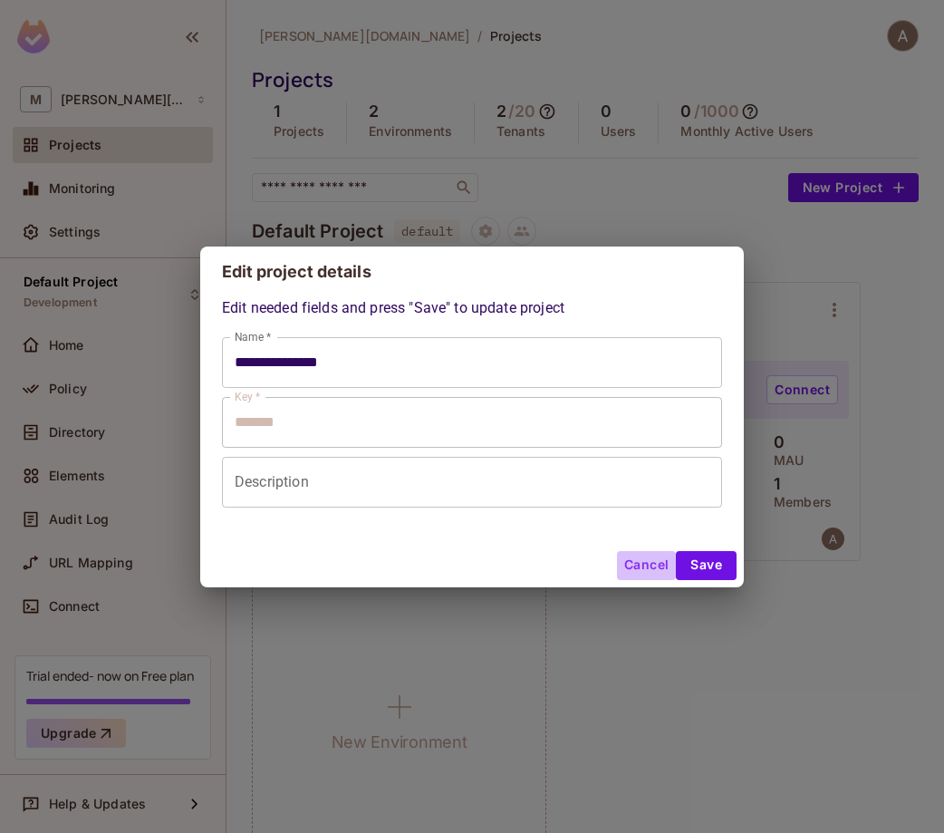
click at [657, 568] on button "Cancel" at bounding box center [646, 565] width 59 height 29
type input "**********"
type input "*******"
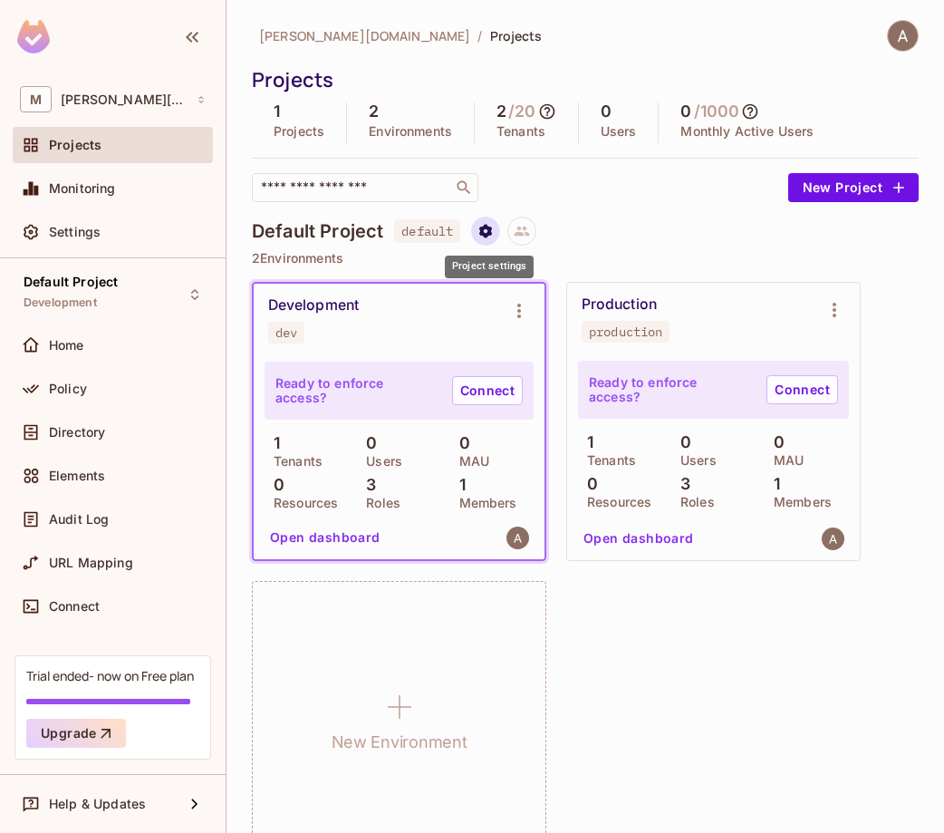
click at [487, 235] on icon "Project settings" at bounding box center [485, 231] width 13 height 14
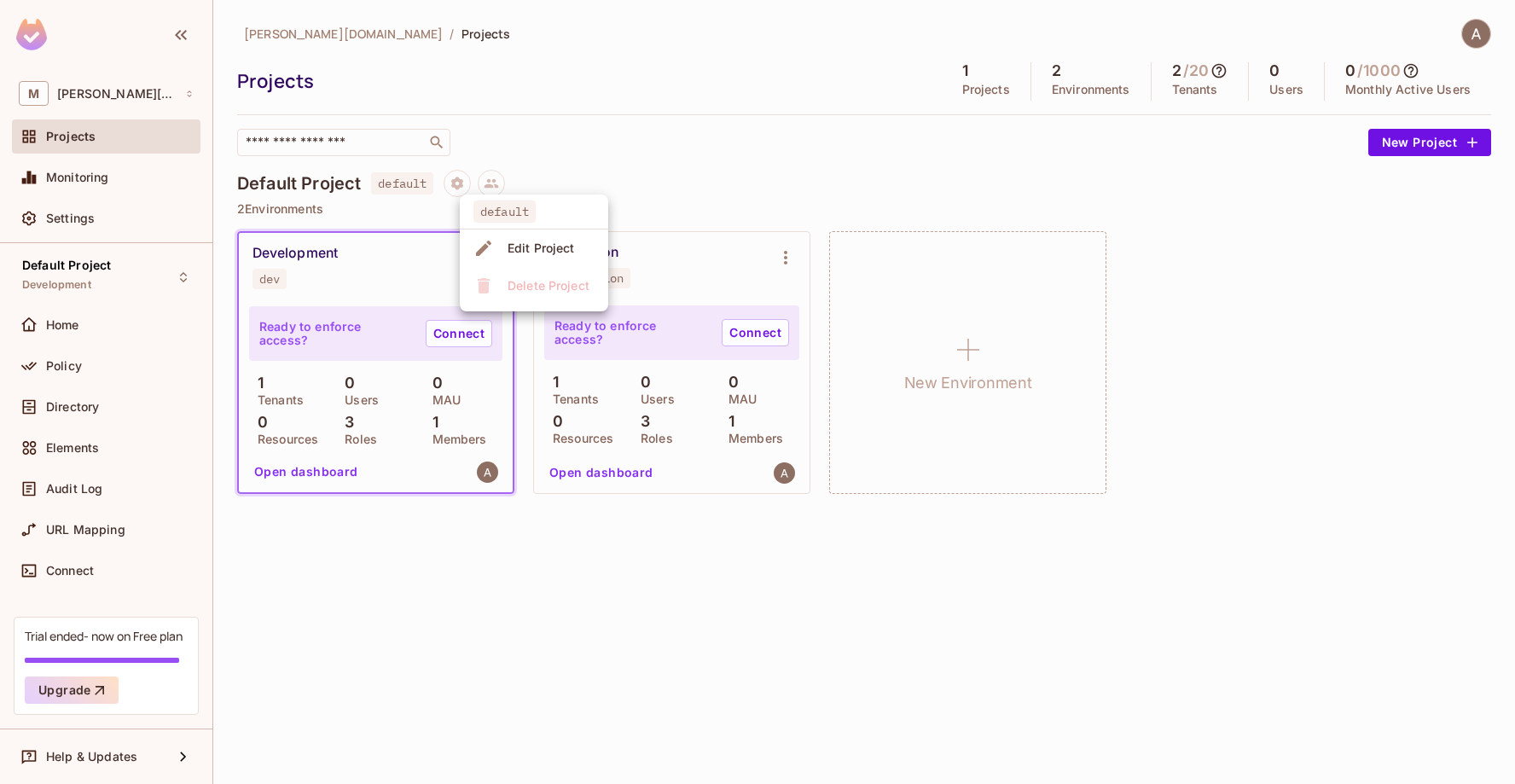
click at [536, 286] on ul "default Edit Project Delete Project" at bounding box center [534, 253] width 149 height 117
click at [720, 116] on div at bounding box center [757, 392] width 1515 height 784
click at [147, 87] on div "M [PERSON_NAME][DOMAIN_NAME]" at bounding box center [106, 93] width 175 height 24
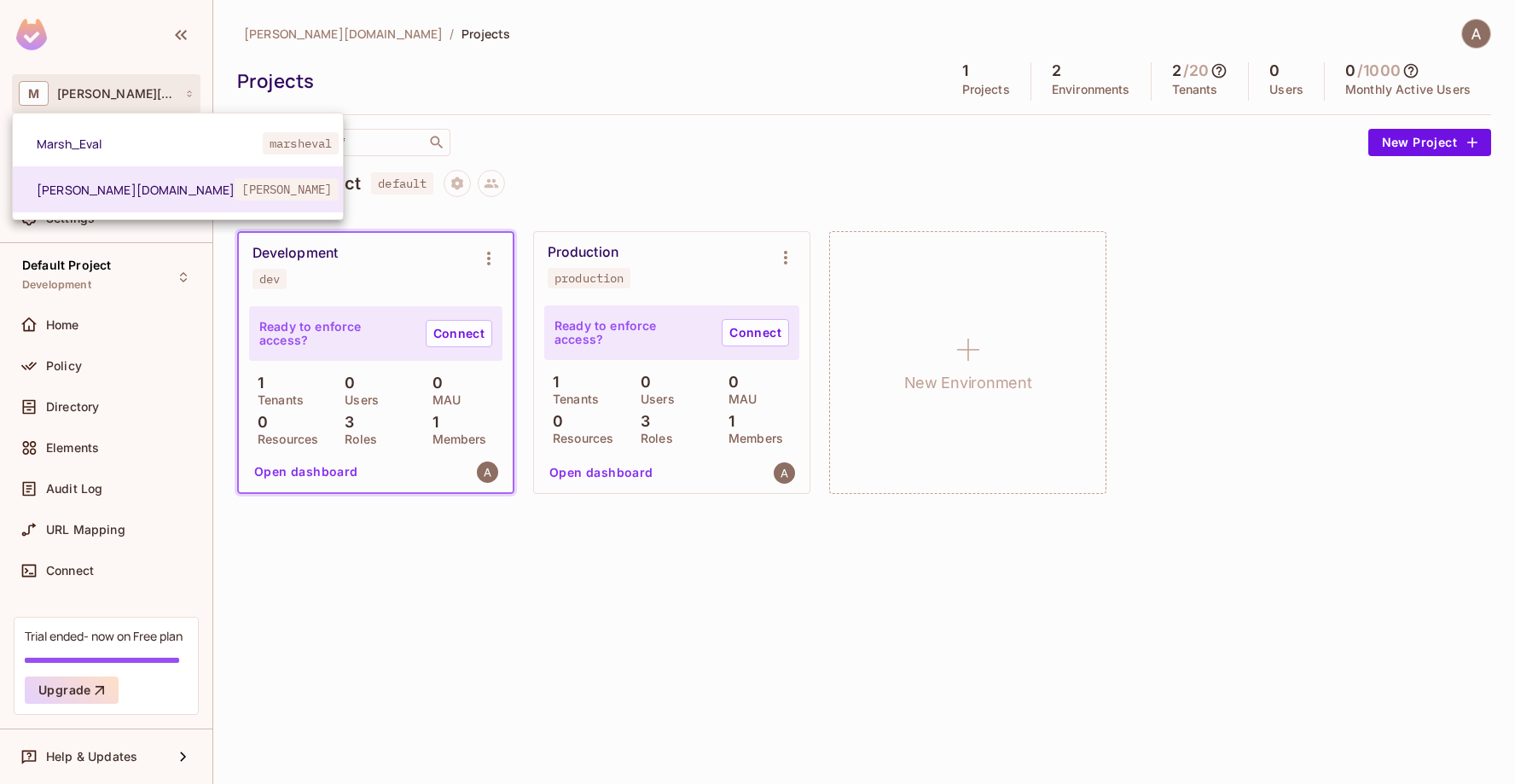
click at [652, 113] on div at bounding box center [757, 392] width 1515 height 784
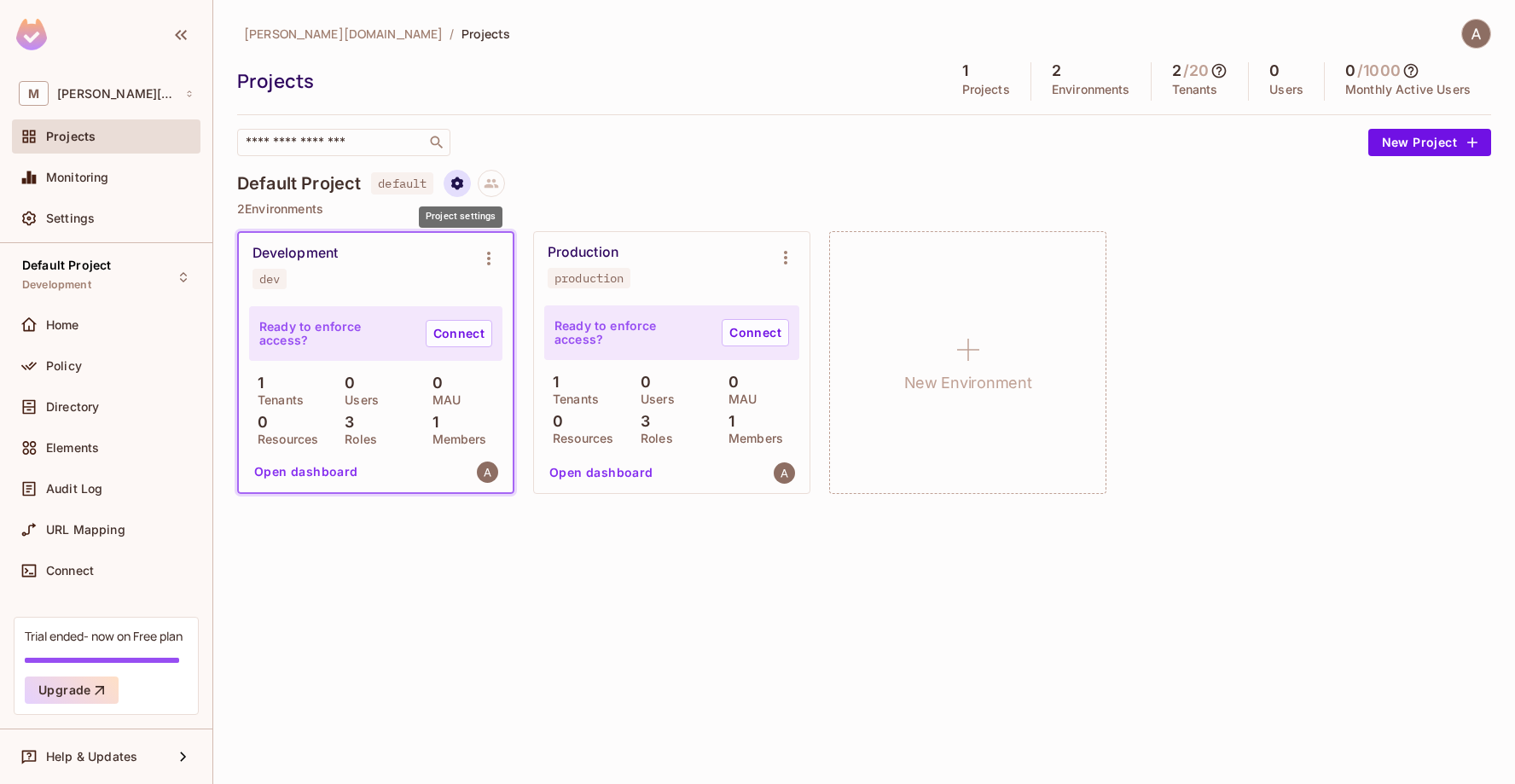
click at [449, 176] on button "Project settings" at bounding box center [457, 183] width 27 height 27
click at [508, 286] on ul "default Edit Project Delete Project" at bounding box center [534, 253] width 149 height 117
click at [511, 240] on div "Edit Project" at bounding box center [541, 248] width 68 height 17
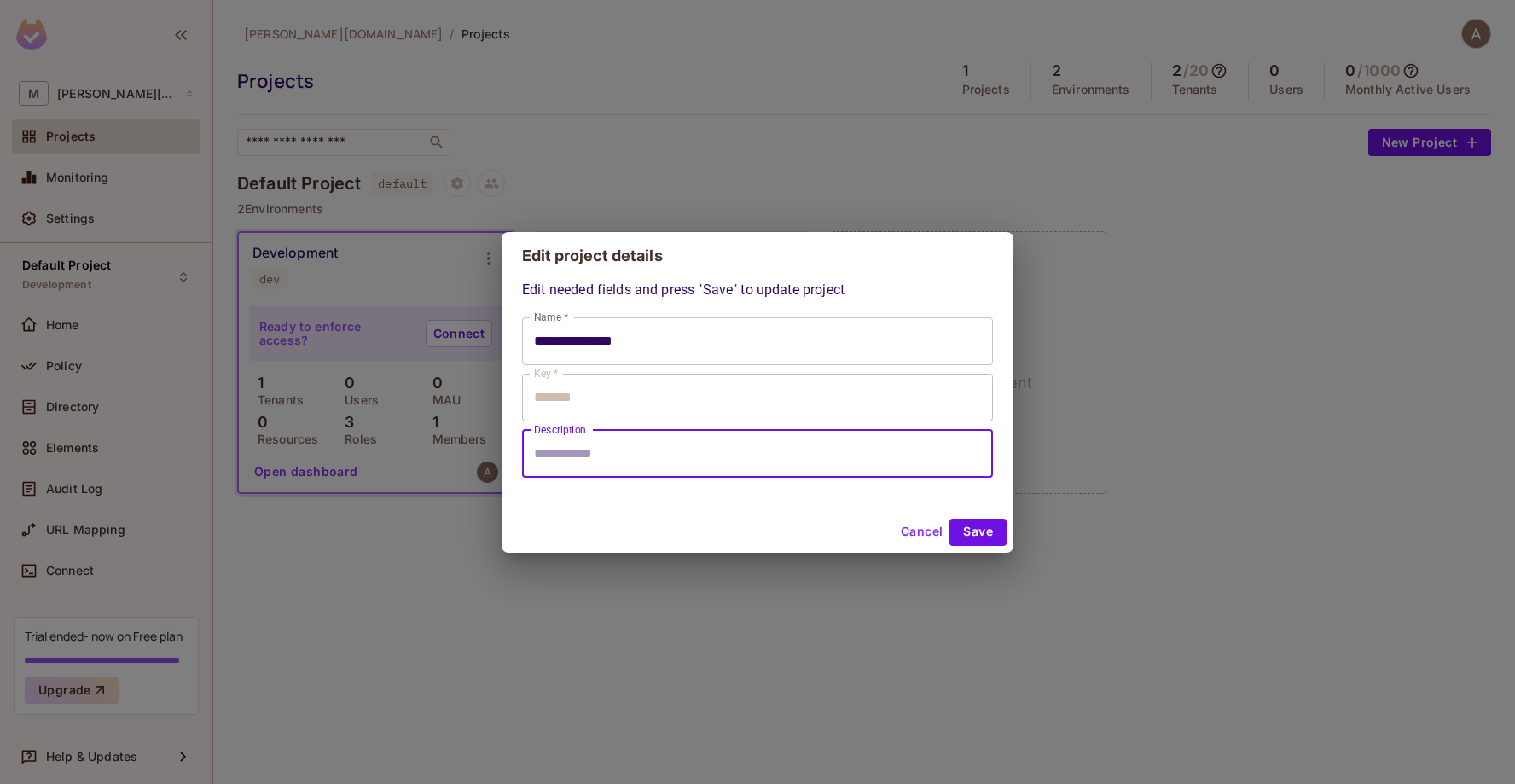
click at [584, 457] on input "Description" at bounding box center [757, 454] width 471 height 48
click at [919, 528] on button "Cancel" at bounding box center [921, 532] width 56 height 27
type input "**********"
type input "*******"
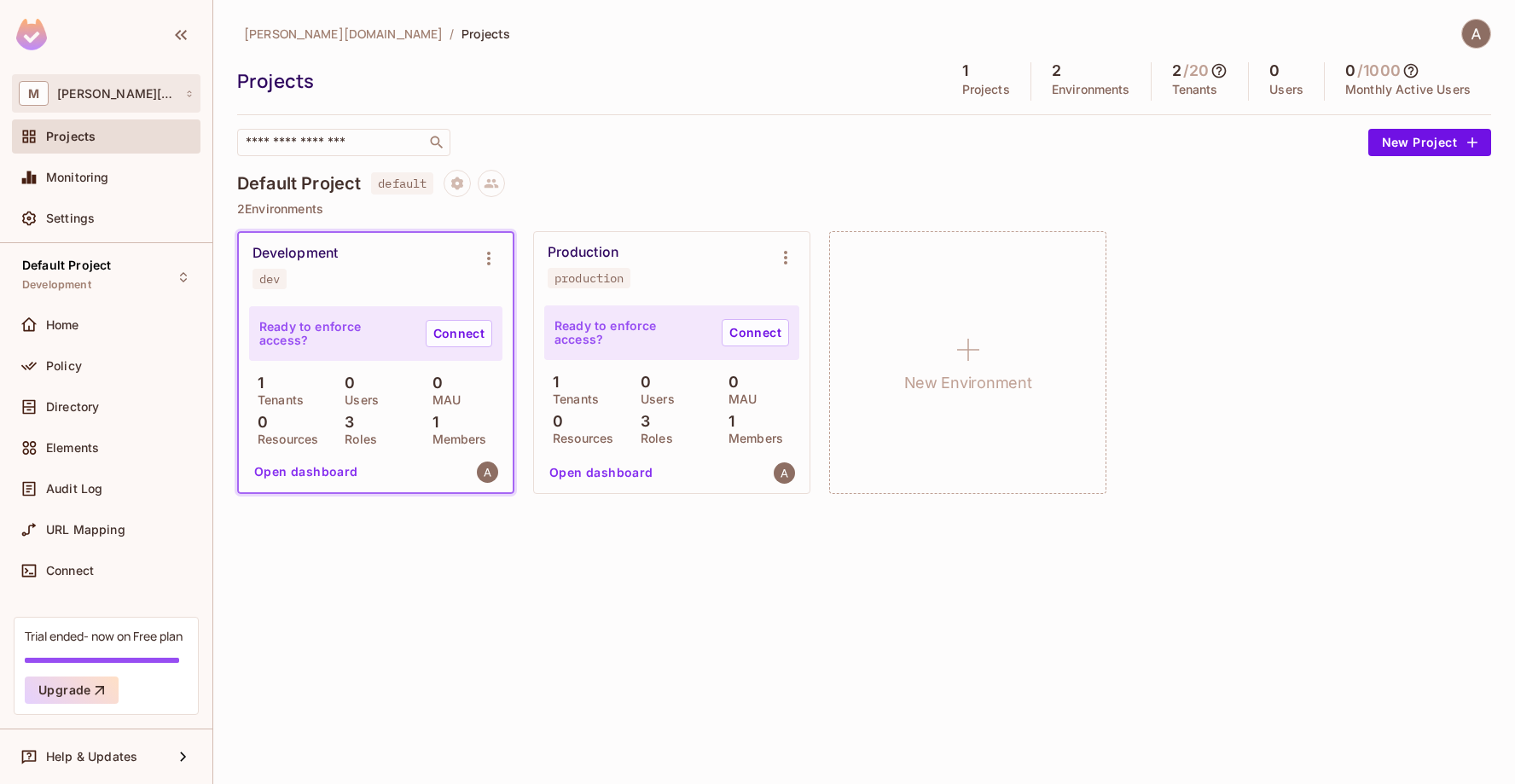
click at [159, 99] on div "M [PERSON_NAME][DOMAIN_NAME]" at bounding box center [106, 93] width 175 height 24
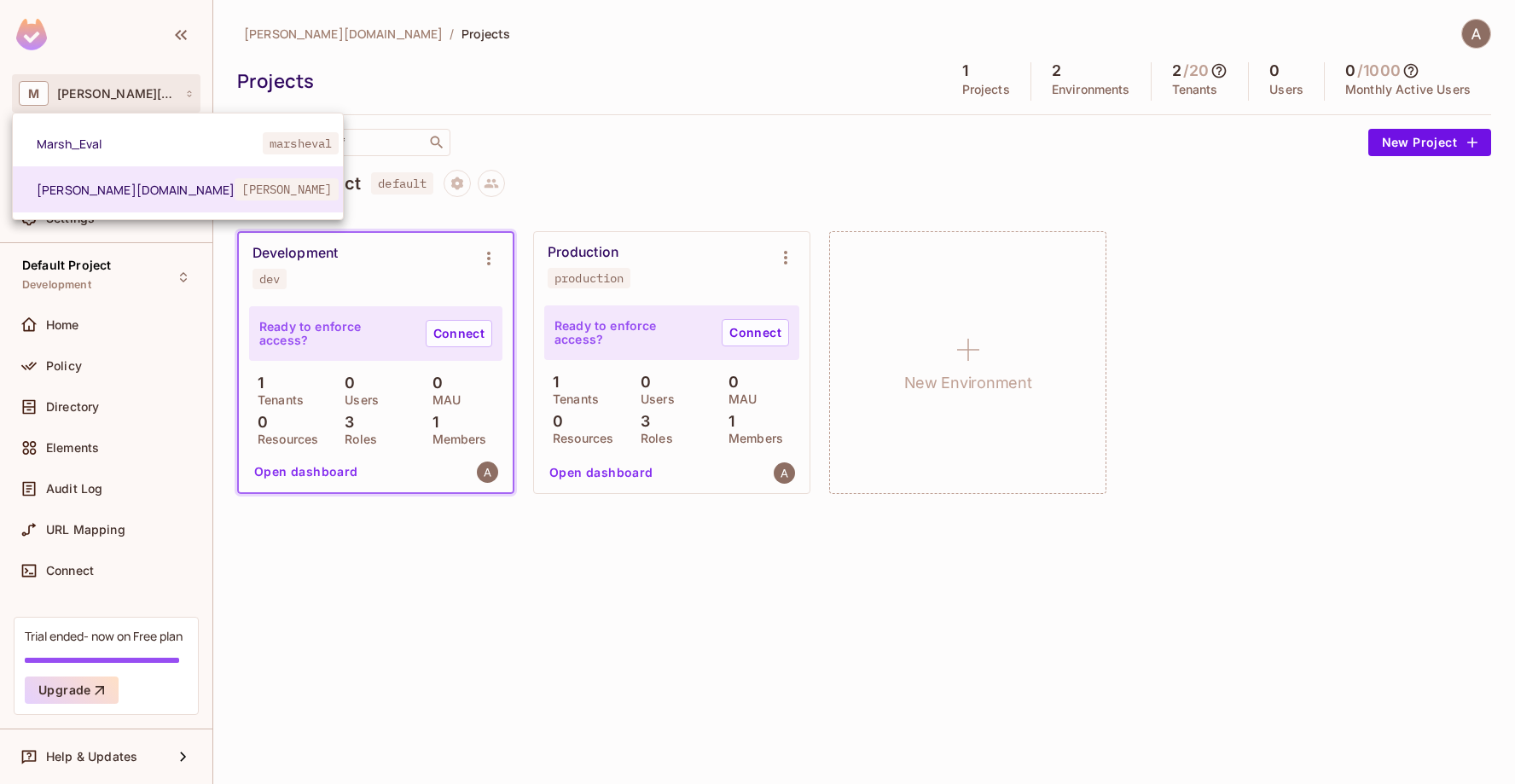
click at [883, 619] on div at bounding box center [757, 392] width 1515 height 784
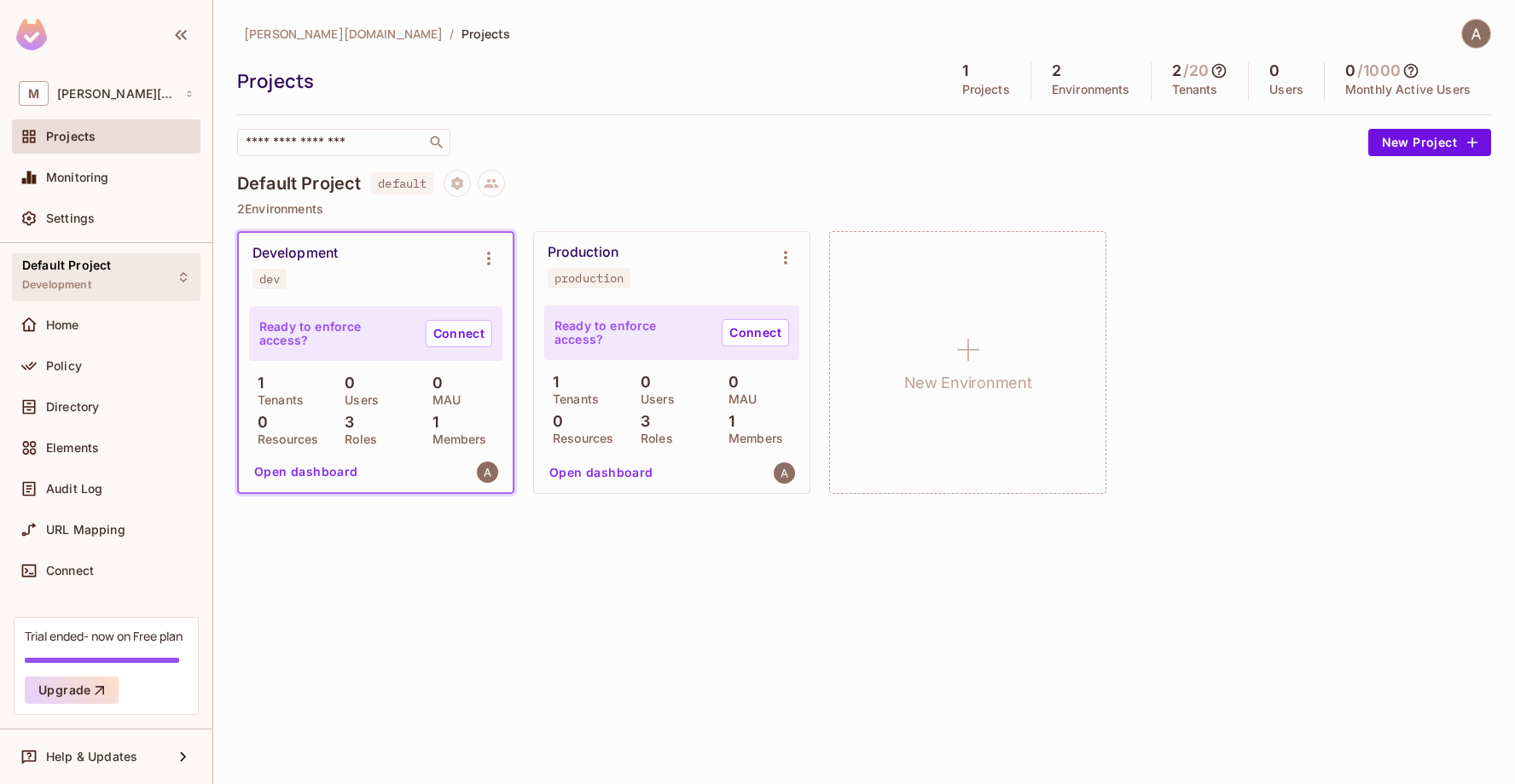
click at [161, 277] on div "Default Project Development" at bounding box center [106, 277] width 188 height 47
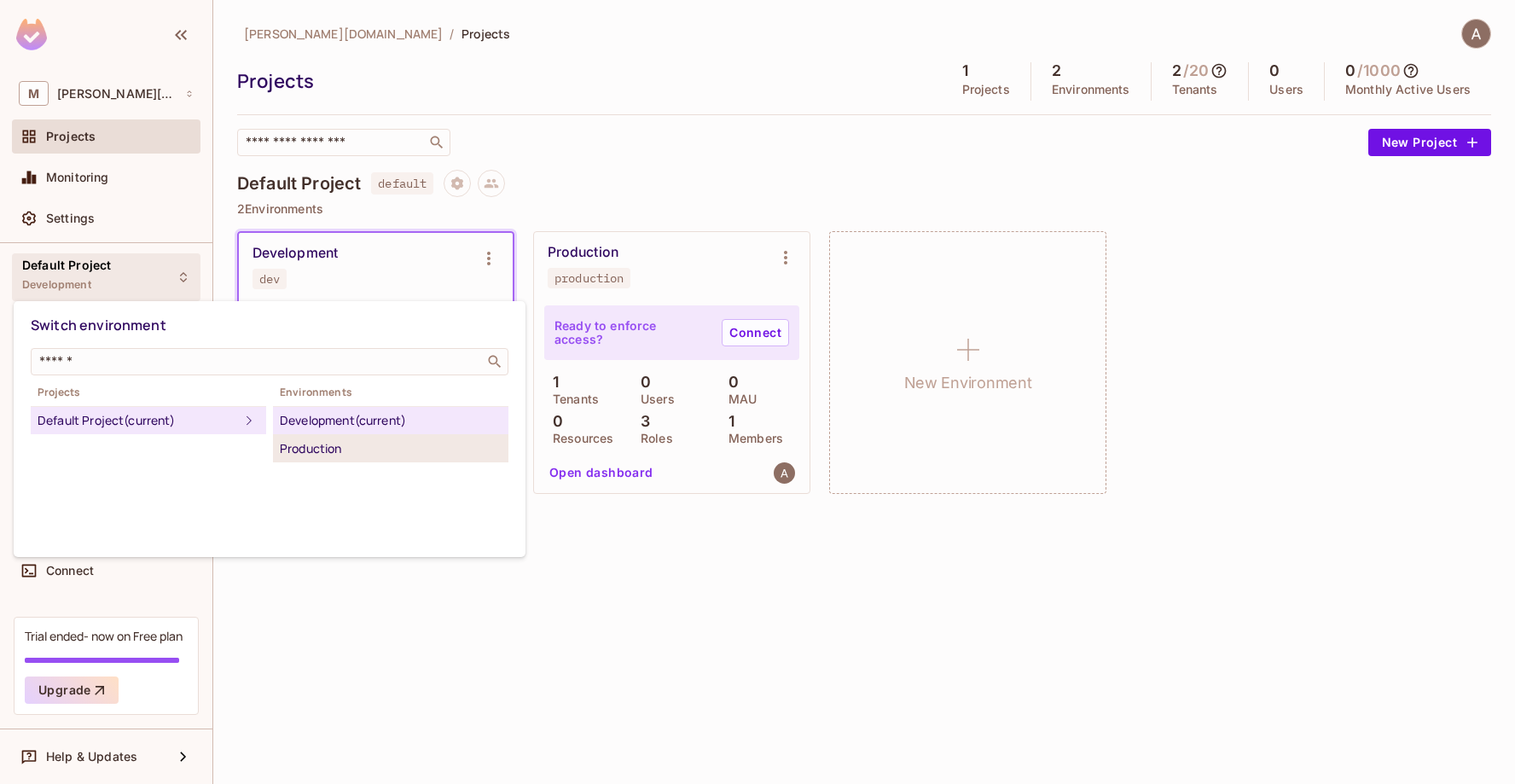
click at [320, 455] on div "Production" at bounding box center [391, 449] width 222 height 21
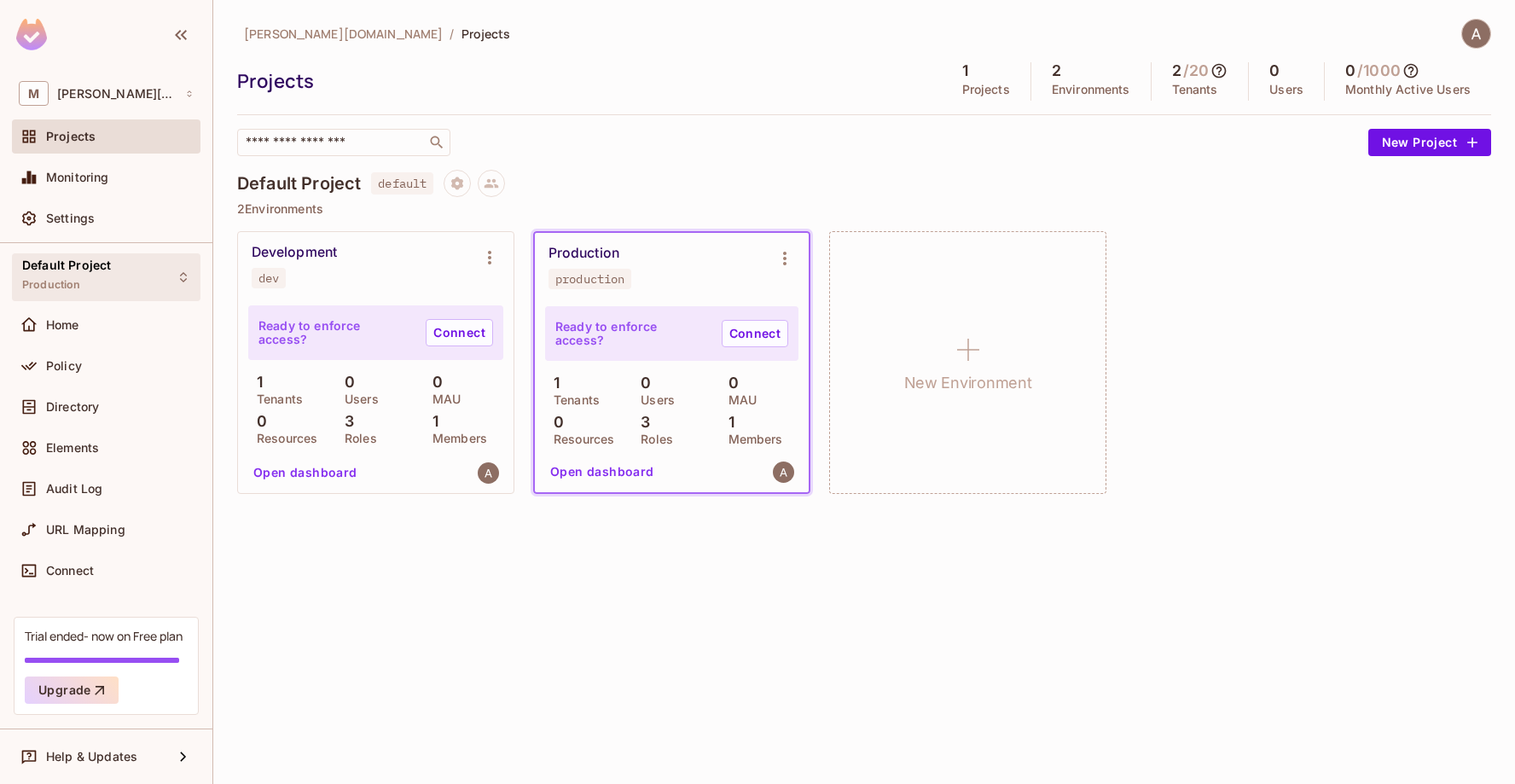
click at [113, 265] on div "Default Project Production" at bounding box center [106, 277] width 188 height 47
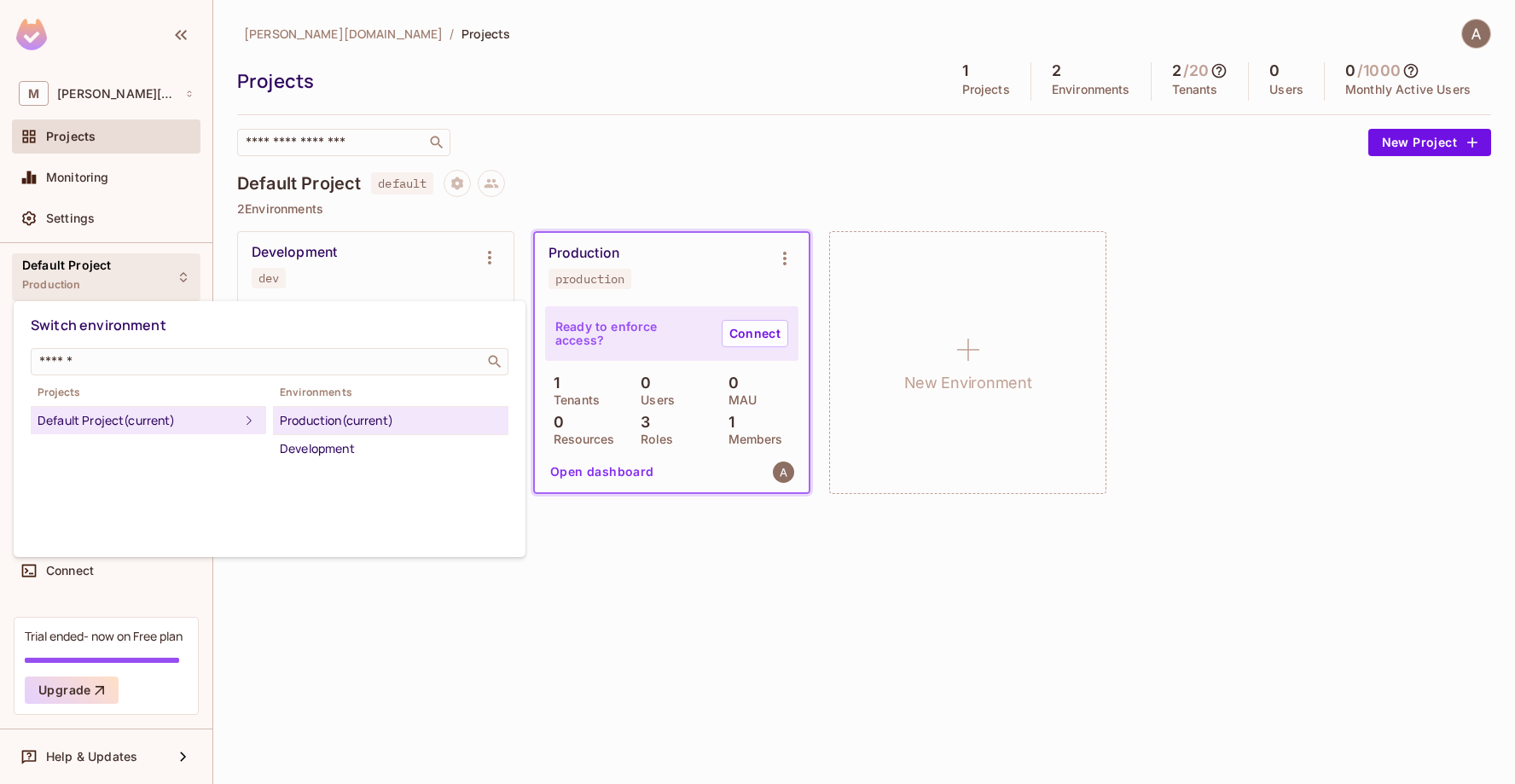
click at [105, 412] on div "Default Project (current)" at bounding box center [138, 421] width 201 height 21
click at [344, 455] on div "Development" at bounding box center [391, 449] width 222 height 21
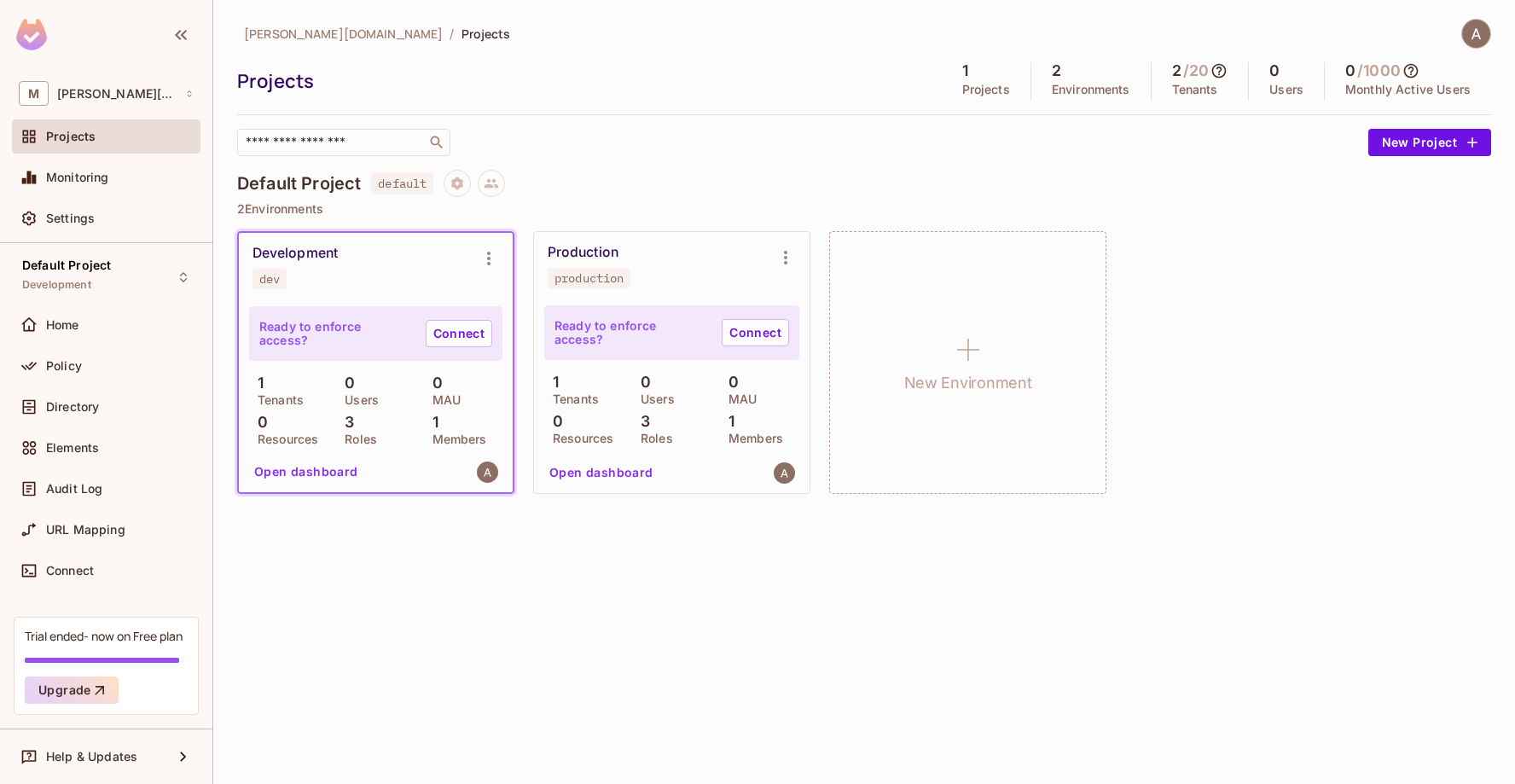
click at [1478, 26] on img at bounding box center [1476, 34] width 28 height 28
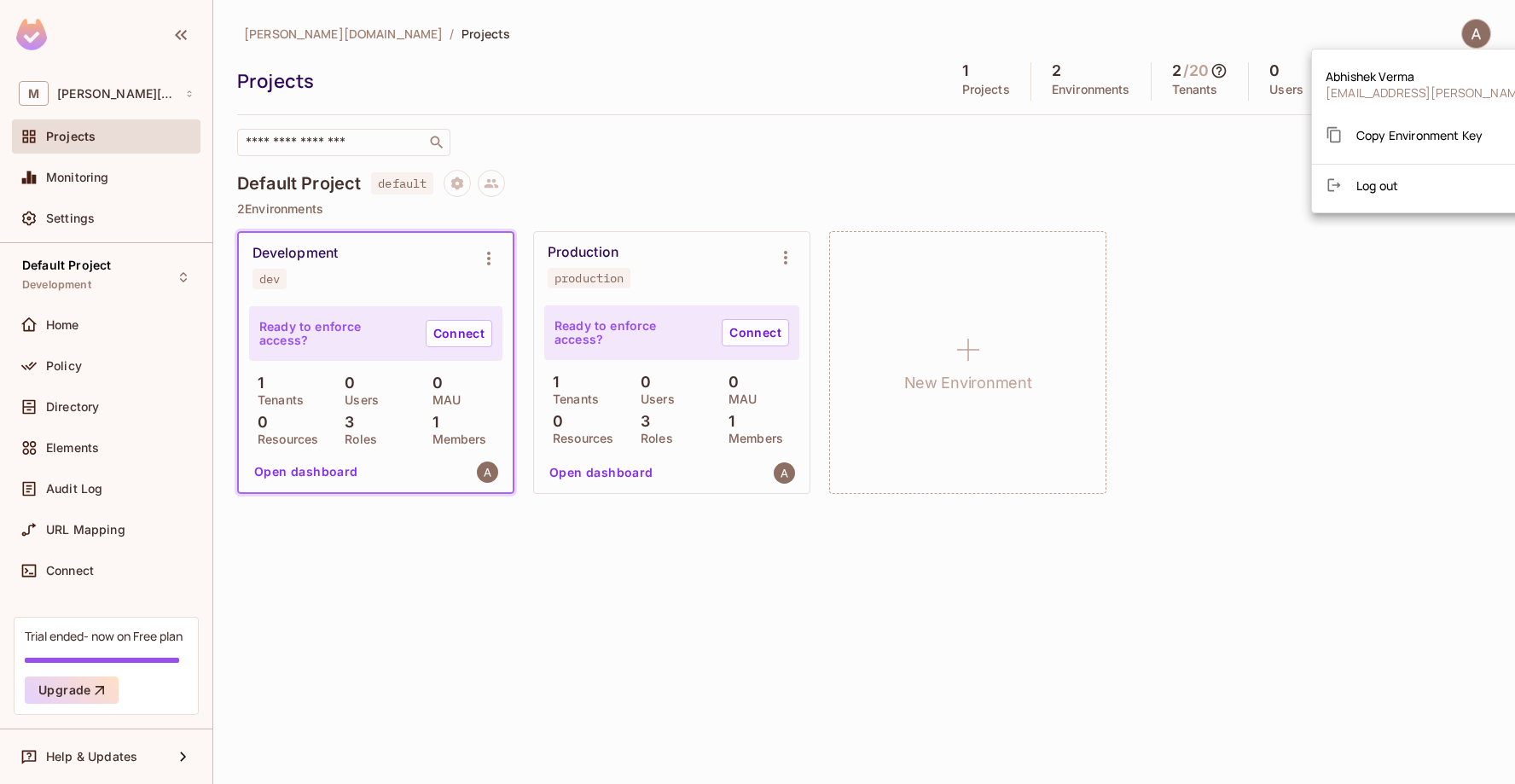
click at [872, 187] on div at bounding box center [757, 392] width 1515 height 784
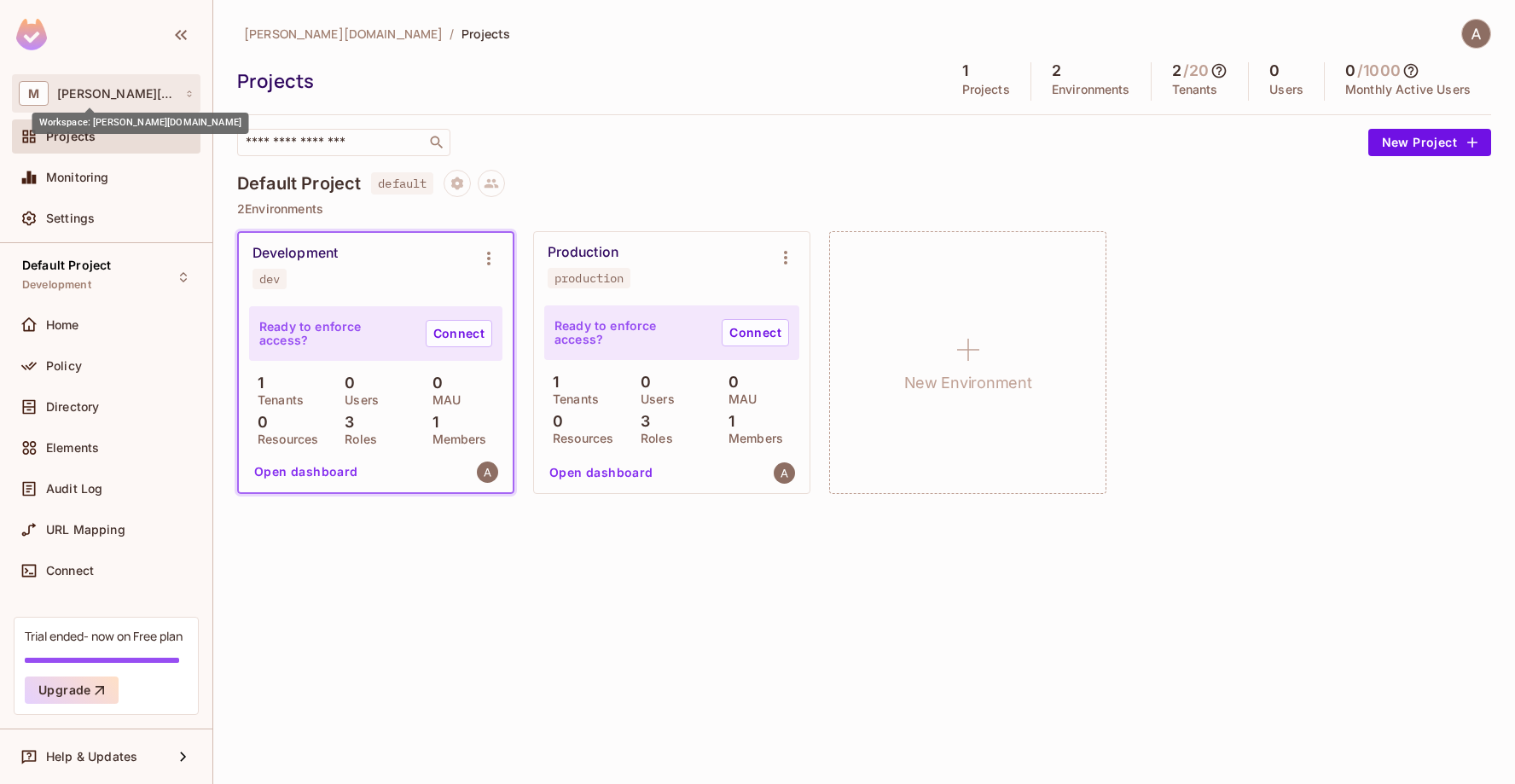
click at [109, 91] on span "[PERSON_NAME][DOMAIN_NAME]" at bounding box center [117, 93] width 120 height 13
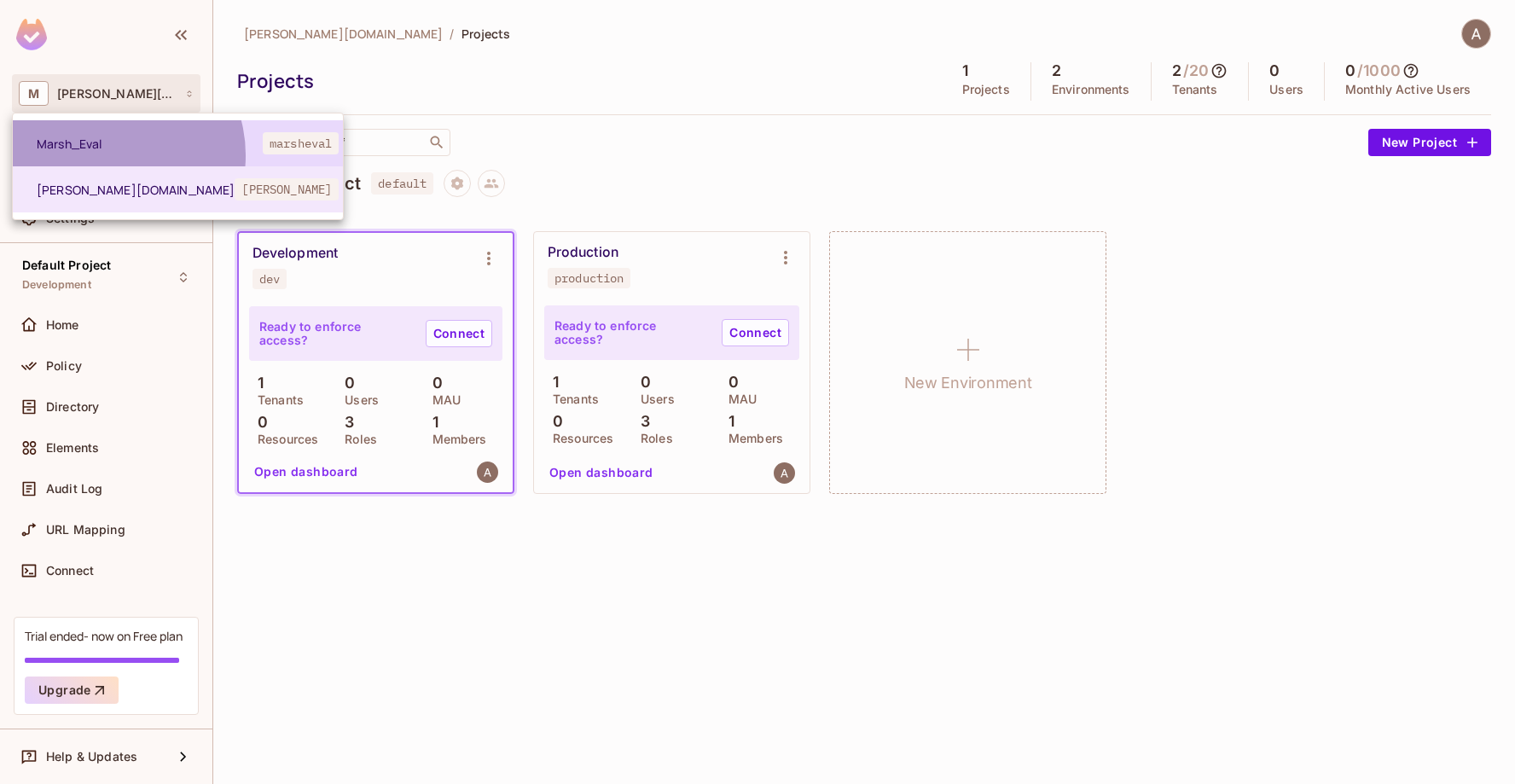
click at [108, 155] on li "[PERSON_NAME]" at bounding box center [178, 143] width 330 height 46
